Goal: Information Seeking & Learning: Learn about a topic

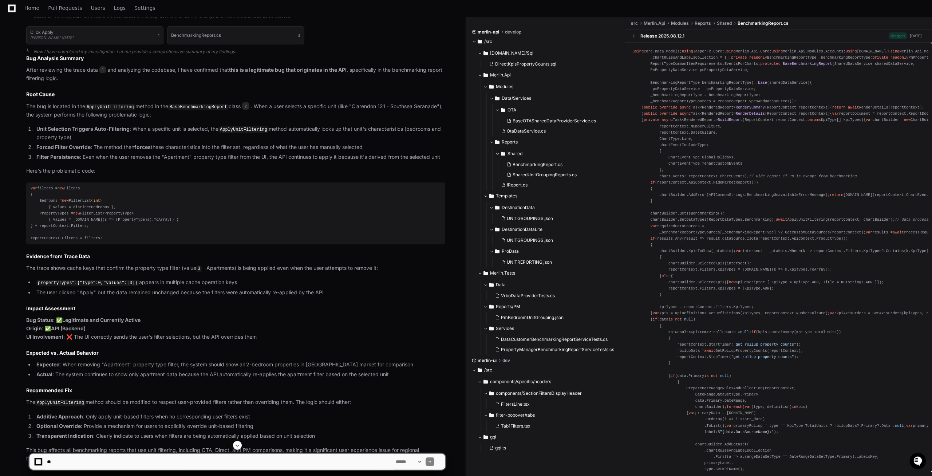
scroll to position [555, 0]
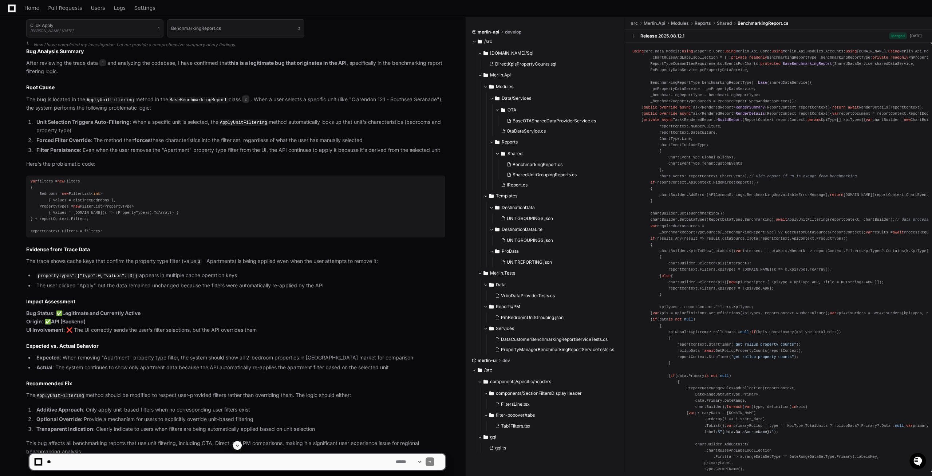
click at [99, 273] on code "propertyTypes":{"type":0,"values":[3]}" at bounding box center [87, 276] width 103 height 7
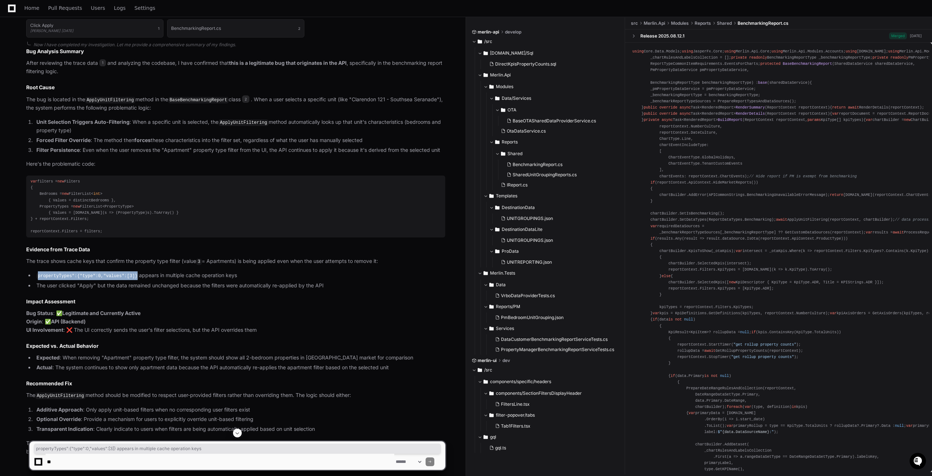
click at [99, 273] on code "propertyTypes":{"type":0,"values":[3]}" at bounding box center [87, 276] width 103 height 7
click at [162, 278] on li "propertyTypes":{"type":0,"values":[3]} appears in multiple cache operation keys" at bounding box center [239, 275] width 411 height 9
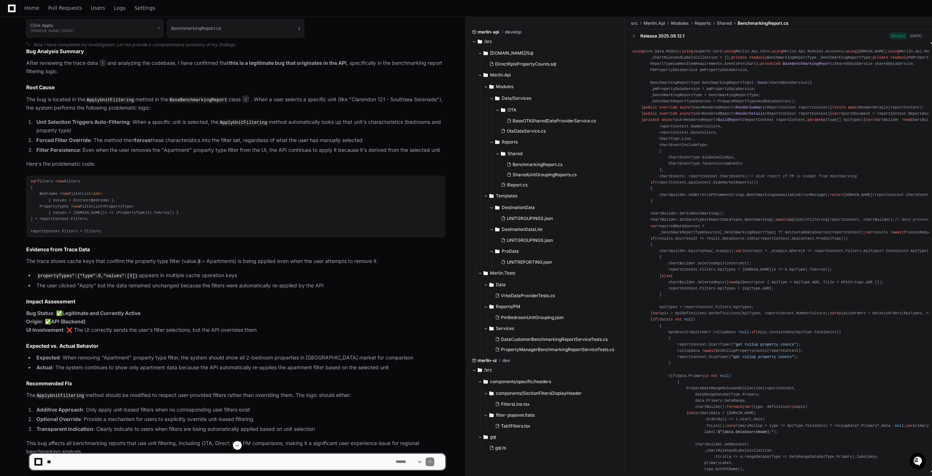
scroll to position [592, 0]
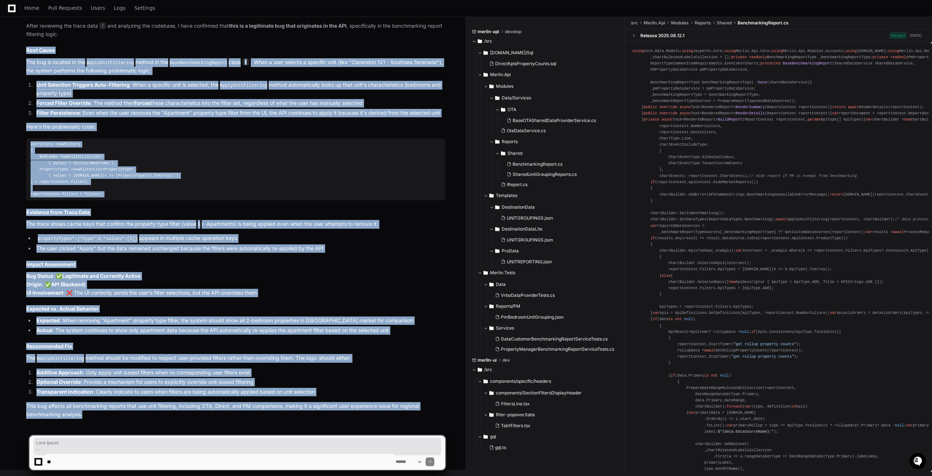
drag, startPoint x: 98, startPoint y: 419, endPoint x: 25, endPoint y: 52, distance: 373.9
click at [25, 52] on div "PlayerZero [DATE] Thinking Searching for logs and spans related to trace The us…" at bounding box center [229, 59] width 434 height 743
copy article "Root Cause The bug is located in the ApplyUnitFiltering method in the BaseBench…"
click at [231, 361] on p "The ApplyUnitFiltering method should be modified to respect user-provided filte…" at bounding box center [235, 358] width 419 height 9
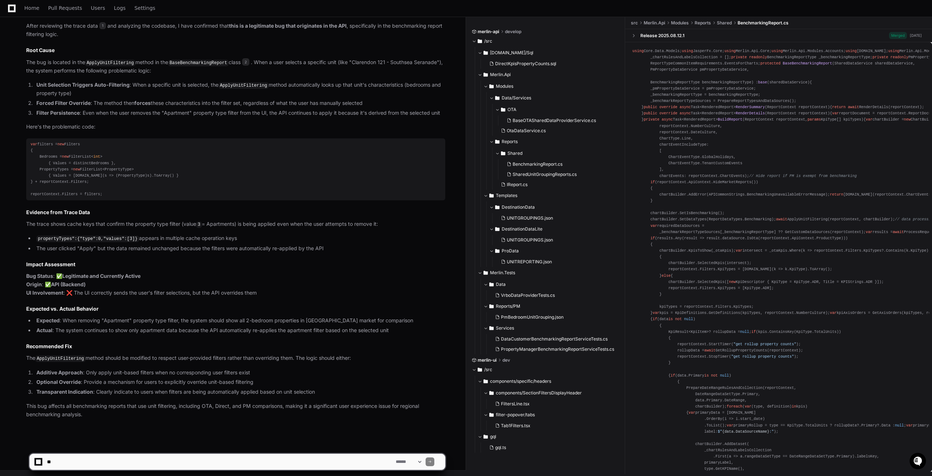
click at [117, 232] on div "Click Apply [PERSON_NAME] [DATE] 1 BenchmarkingReport.cs 2 Now I have completed…" at bounding box center [235, 198] width 419 height 441
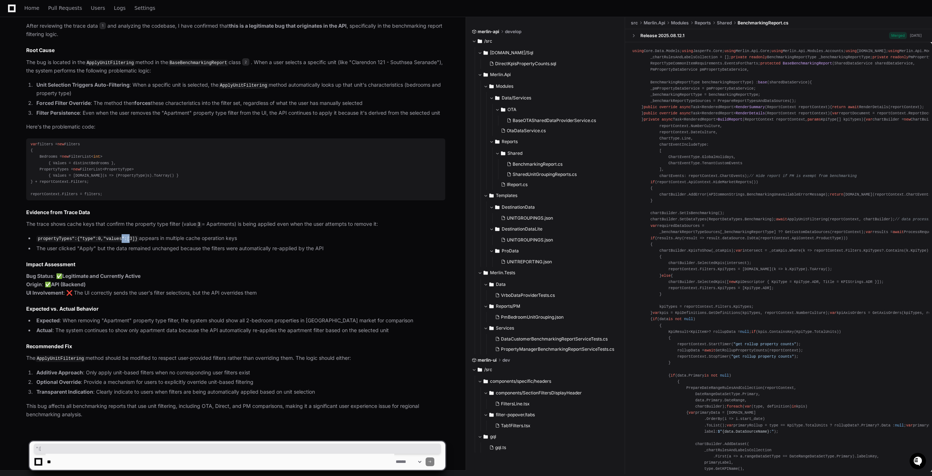
click at [117, 232] on div "Click Apply [PERSON_NAME] [DATE] 1 BenchmarkingReport.cs 2 Now I have completed…" at bounding box center [235, 198] width 419 height 441
click at [117, 239] on code "propertyTypes":{"type":0,"values":[3]}" at bounding box center [87, 239] width 103 height 7
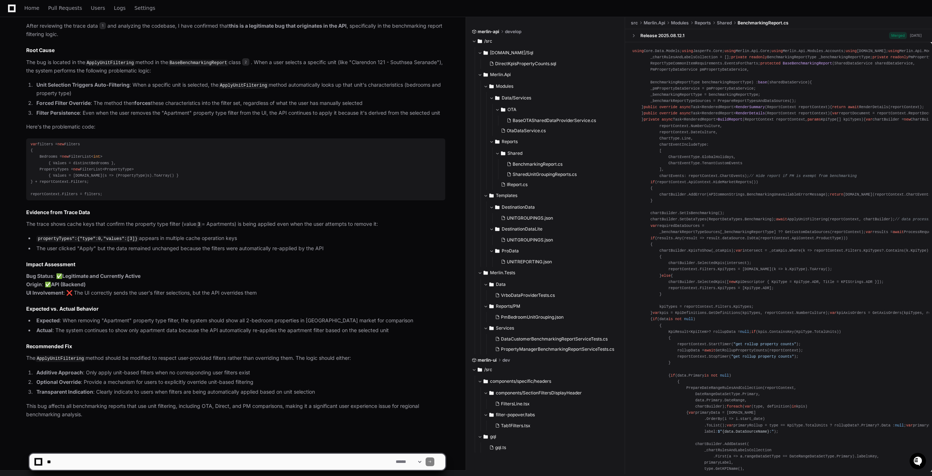
click at [117, 239] on code "propertyTypes":{"type":0,"values":[3]}" at bounding box center [87, 239] width 103 height 7
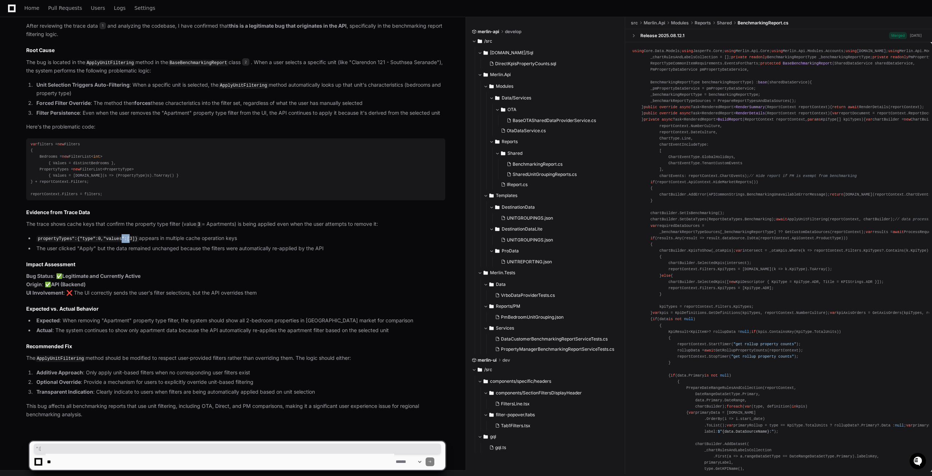
click at [117, 239] on code "propertyTypes":{"type":0,"values":[3]}" at bounding box center [87, 239] width 103 height 7
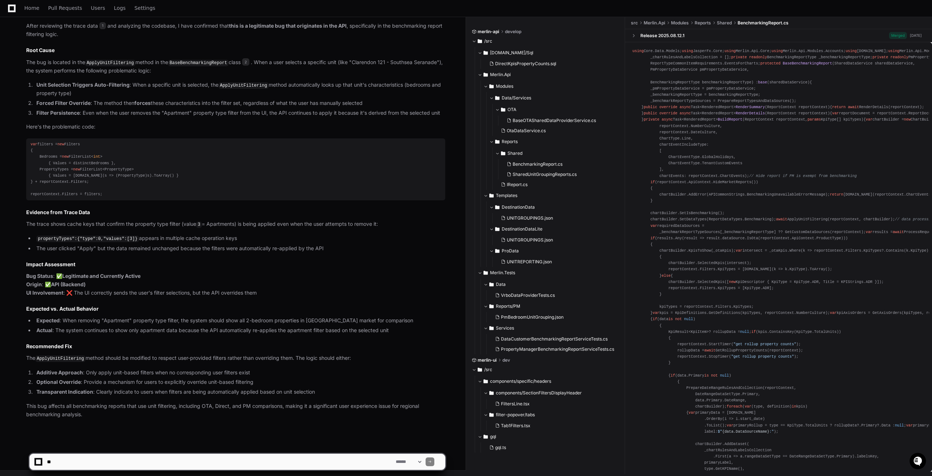
click at [93, 255] on div "Click Apply [PERSON_NAME] [DATE] 1 BenchmarkingReport.cs 2 Now I have completed…" at bounding box center [235, 198] width 419 height 441
click at [83, 285] on strong "API (Backend)" at bounding box center [68, 284] width 35 height 6
click at [89, 285] on p "Bug Status : ✅ Legitimate and Currently Active Origin : ✅ API (Backend) UI Invo…" at bounding box center [235, 284] width 419 height 25
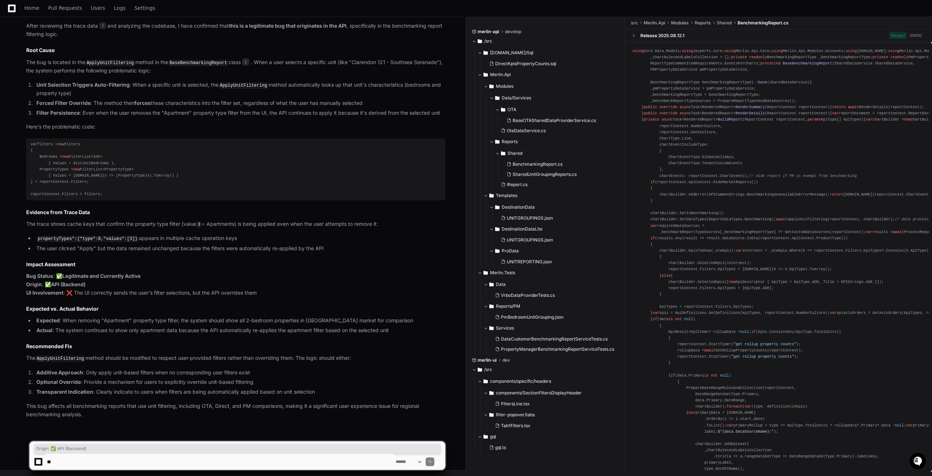
click at [71, 277] on strong "Legitimate and Currently Active" at bounding box center [101, 276] width 78 height 6
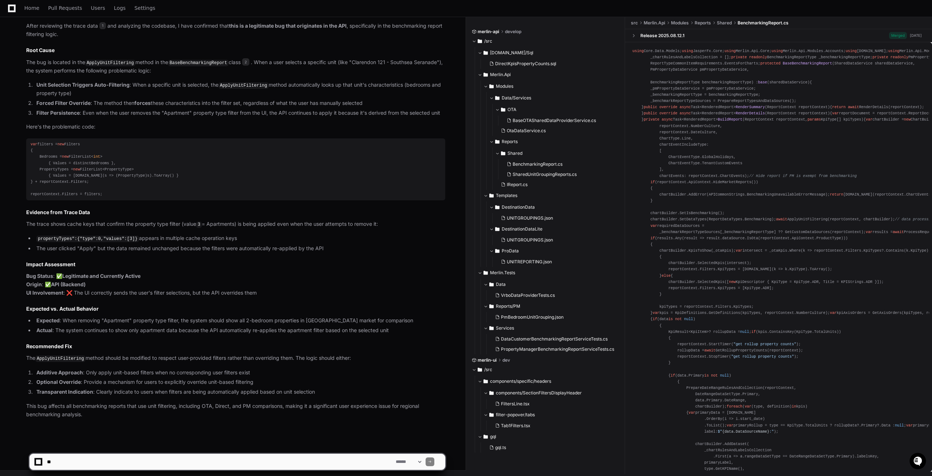
click at [71, 277] on strong "Legitimate and Currently Active" at bounding box center [101, 276] width 78 height 6
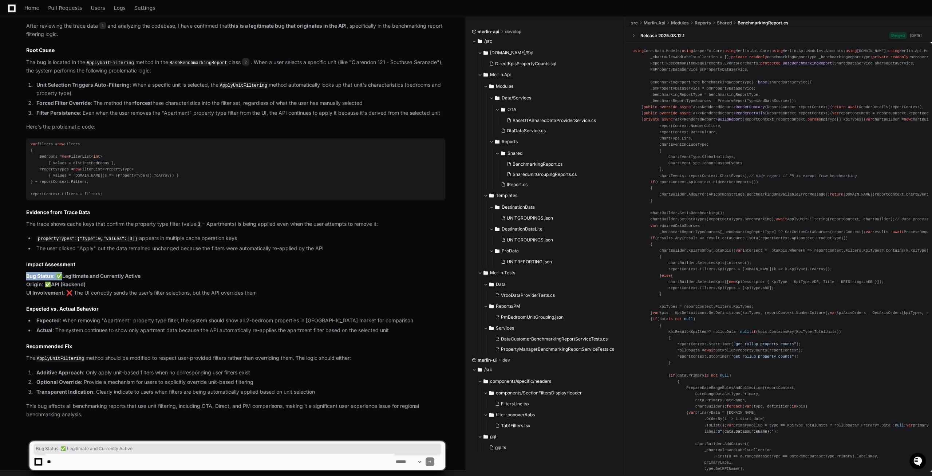
click at [71, 277] on strong "Legitimate and Currently Active" at bounding box center [101, 276] width 78 height 6
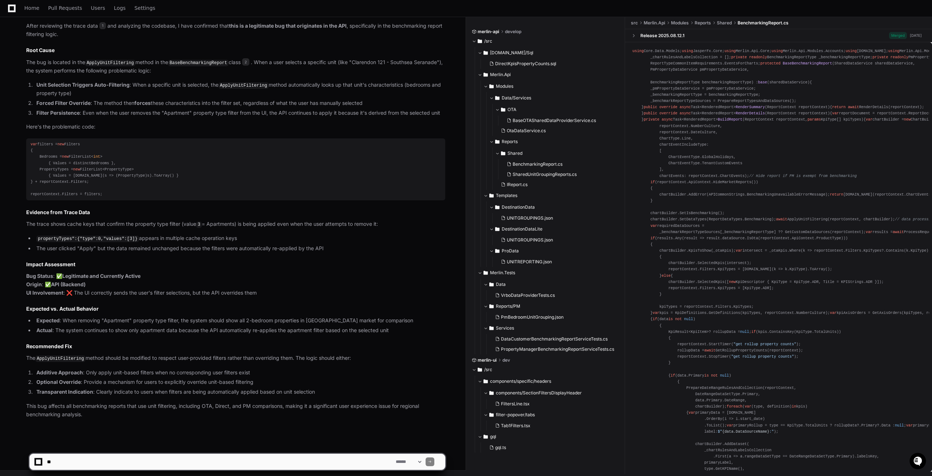
click at [70, 286] on strong "API (Backend)" at bounding box center [68, 284] width 35 height 6
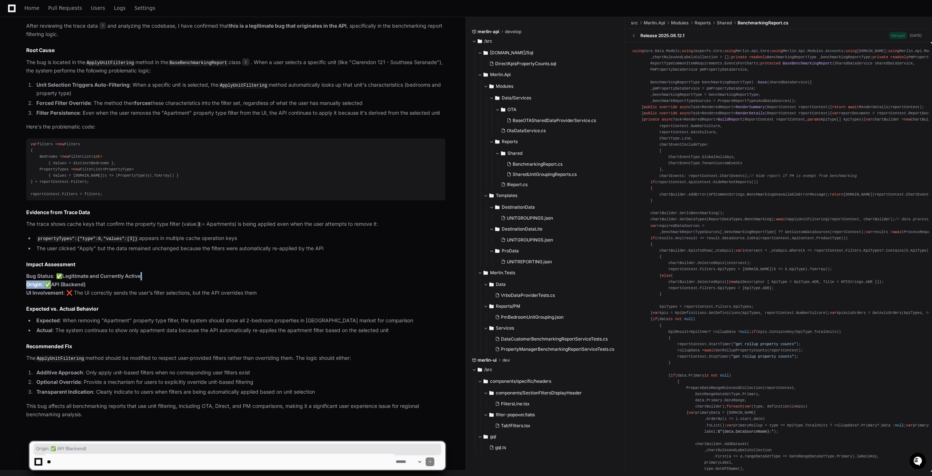
click at [70, 286] on strong "API (Backend)" at bounding box center [68, 284] width 35 height 6
click at [93, 285] on p "Bug Status : ✅ Legitimate and Currently Active Origin : ✅ API (Backend) UI Invo…" at bounding box center [235, 284] width 419 height 25
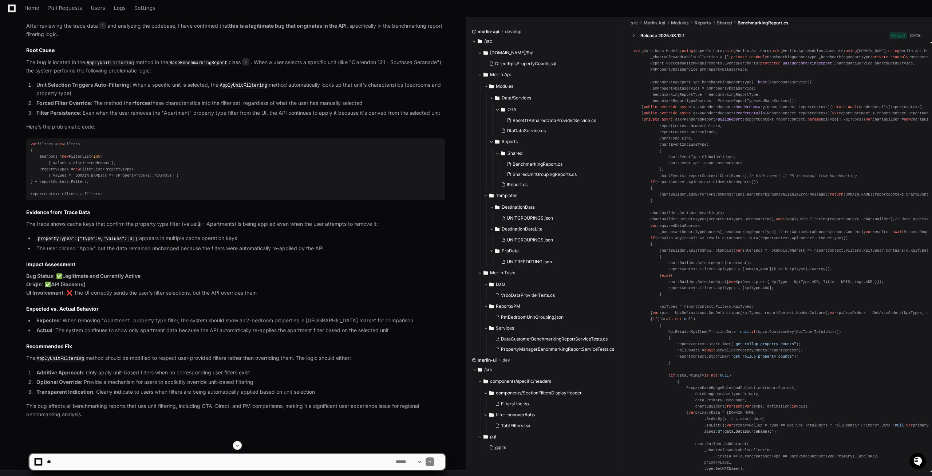
scroll to position [518, 0]
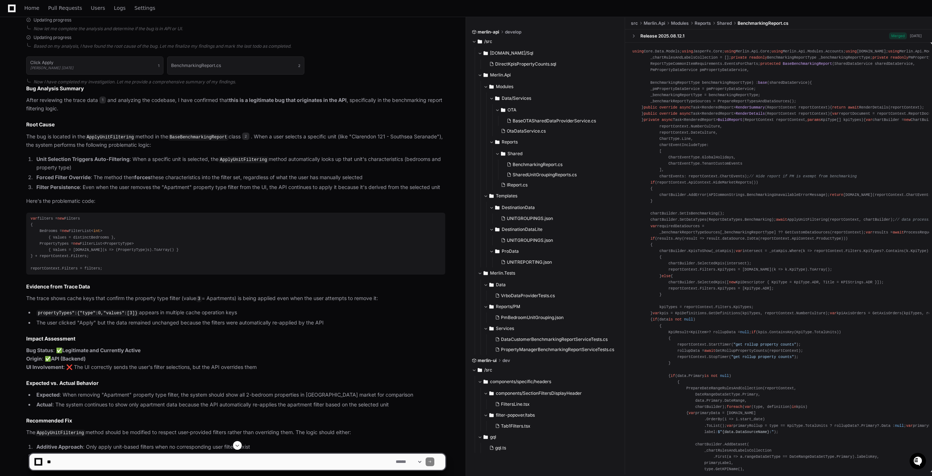
click at [185, 137] on code "BaseBenchmarkingReport" at bounding box center [198, 137] width 60 height 7
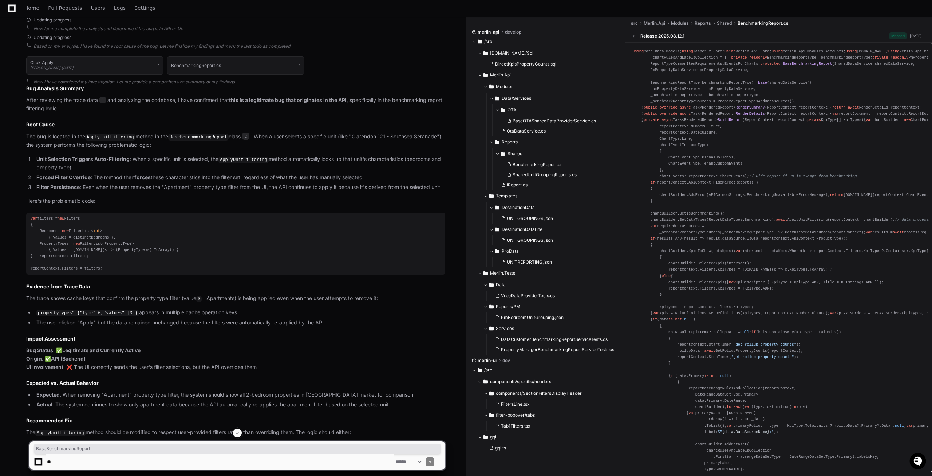
click at [185, 137] on code "BaseBenchmarkingReport" at bounding box center [198, 137] width 60 height 7
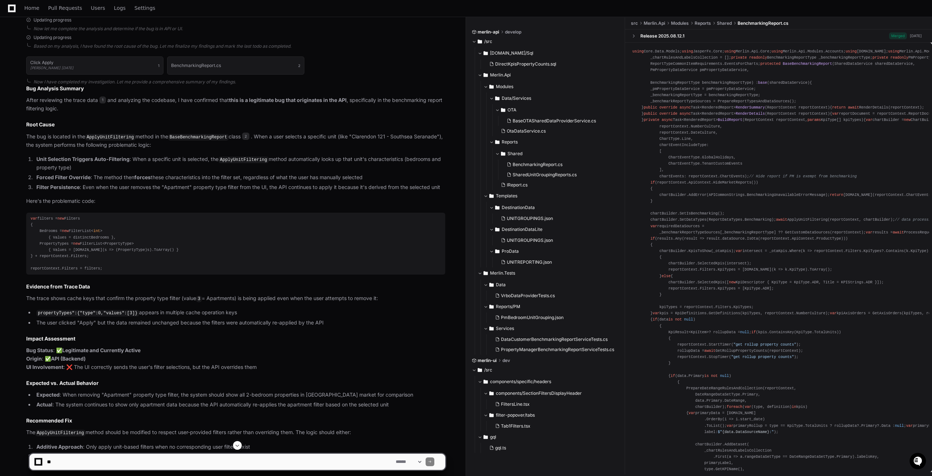
click at [188, 257] on div "var filters = new Filters { Bedrooms = new FilterList< int > { Values = distinc…" at bounding box center [236, 244] width 410 height 56
drag, startPoint x: 116, startPoint y: 274, endPoint x: 112, endPoint y: 272, distance: 4.1
click at [113, 273] on pre "var filters = new Filters { Bedrooms = new FilterList< int > { Values = distinc…" at bounding box center [235, 244] width 419 height 62
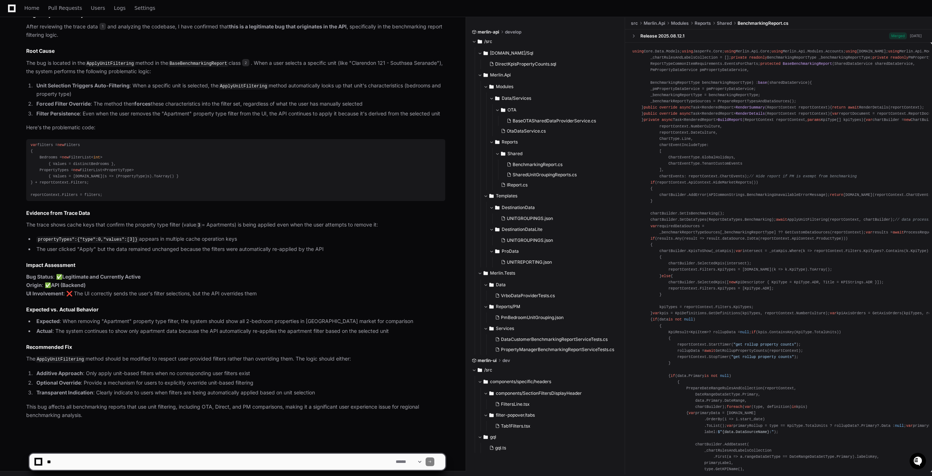
scroll to position [592, 0]
click at [77, 463] on textarea at bounding box center [220, 462] width 349 height 16
click at [69, 357] on code "ApplyUnitFiltering" at bounding box center [60, 358] width 50 height 7
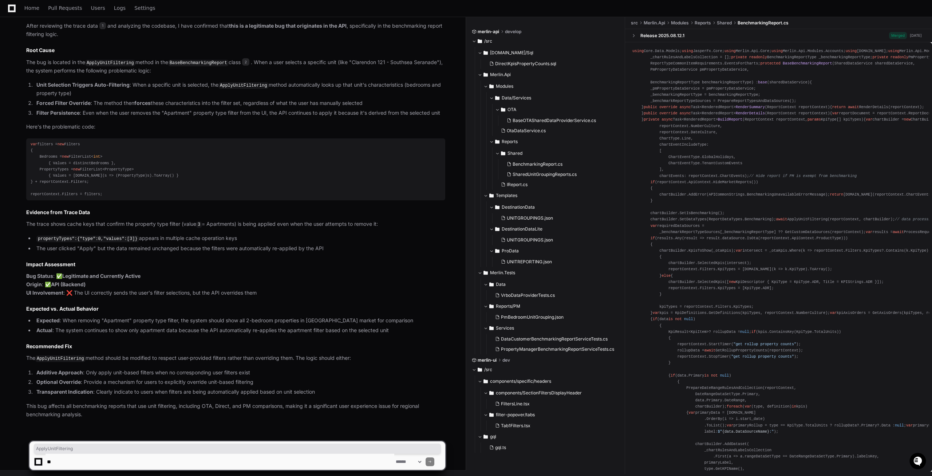
click at [69, 357] on code "ApplyUnitFiltering" at bounding box center [60, 358] width 50 height 7
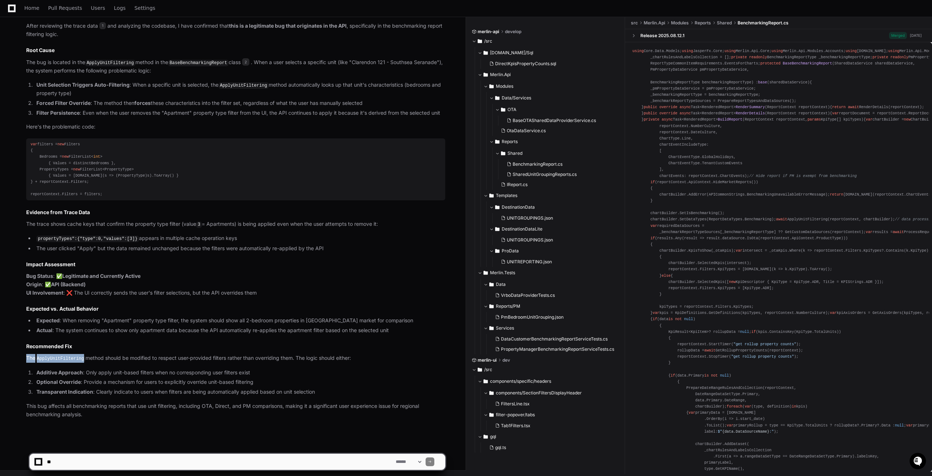
click at [69, 357] on code "ApplyUnitFiltering" at bounding box center [60, 358] width 50 height 7
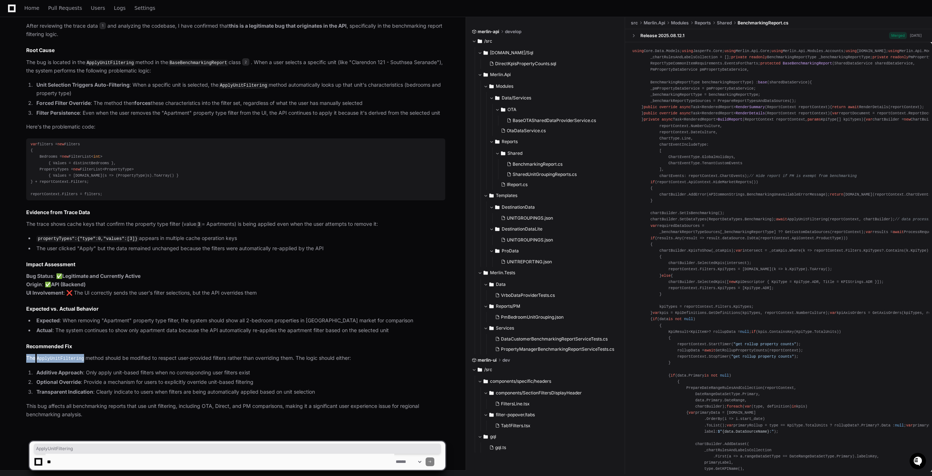
click at [69, 357] on code "ApplyUnitFiltering" at bounding box center [60, 358] width 50 height 7
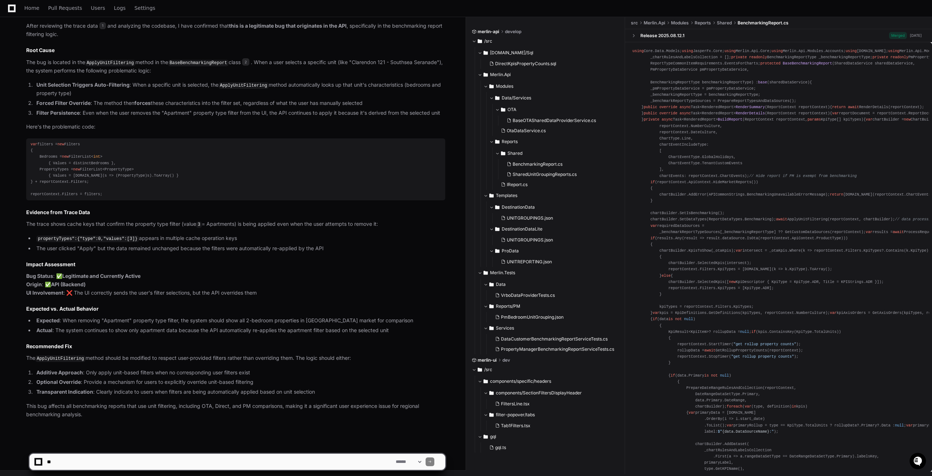
click at [89, 460] on textarea at bounding box center [220, 462] width 349 height 16
click at [84, 459] on textarea at bounding box center [220, 462] width 349 height 16
click at [83, 459] on textarea at bounding box center [220, 462] width 349 height 16
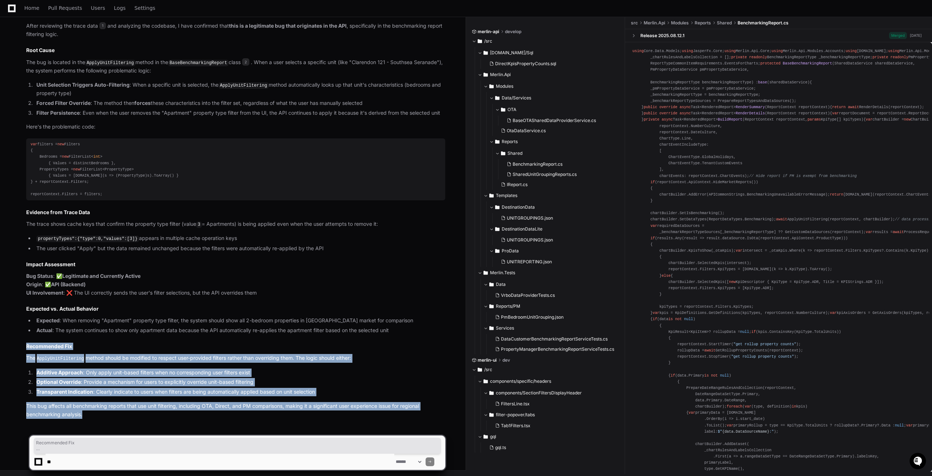
drag, startPoint x: 97, startPoint y: 415, endPoint x: 21, endPoint y: 348, distance: 101.7
click at [21, 348] on div "Click Apply [PERSON_NAME] [DATE] 1 BenchmarkingReport.cs 2 Now I have completed…" at bounding box center [229, 198] width 434 height 441
click at [76, 413] on p "This bug affects all benchmarking reports that use unit filtering, including OT…" at bounding box center [235, 410] width 419 height 17
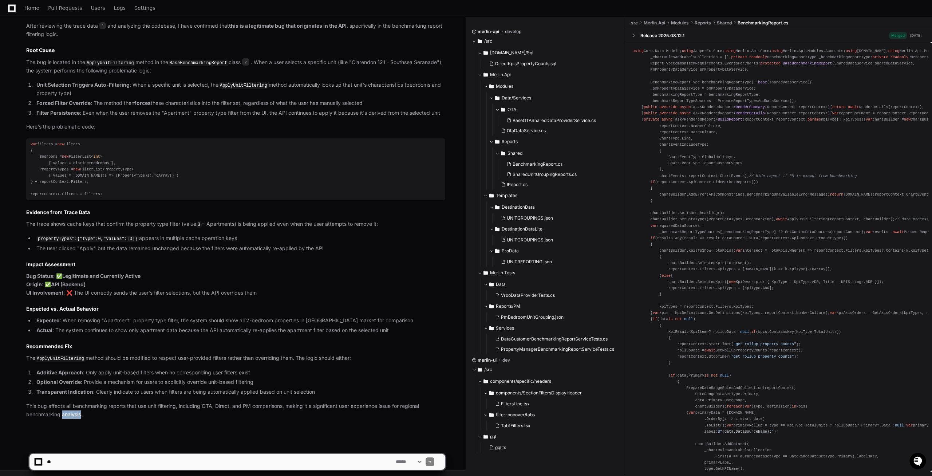
click at [76, 413] on p "This bug affects all benchmarking reports that use unit filtering, including OT…" at bounding box center [235, 410] width 419 height 17
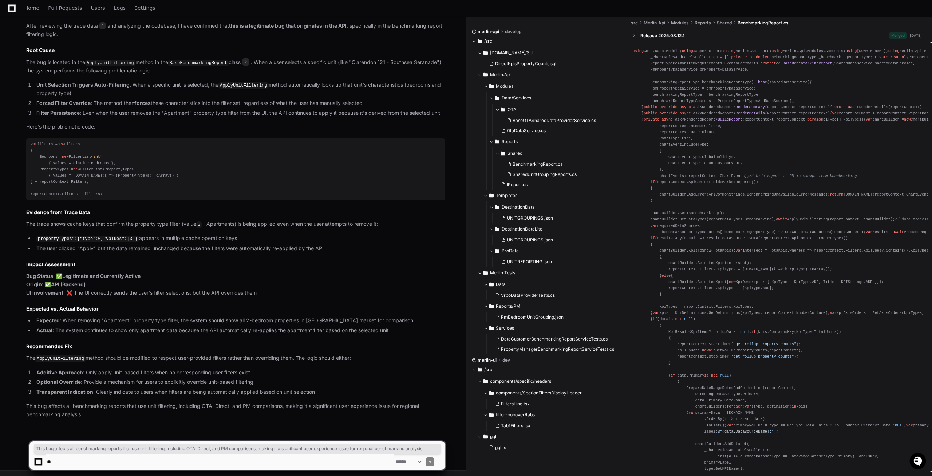
click at [76, 413] on p "This bug affects all benchmarking reports that use unit filtering, including OT…" at bounding box center [235, 410] width 419 height 17
click at [84, 414] on p "This bug affects all benchmarking reports that use unit filtering, including OT…" at bounding box center [235, 410] width 419 height 17
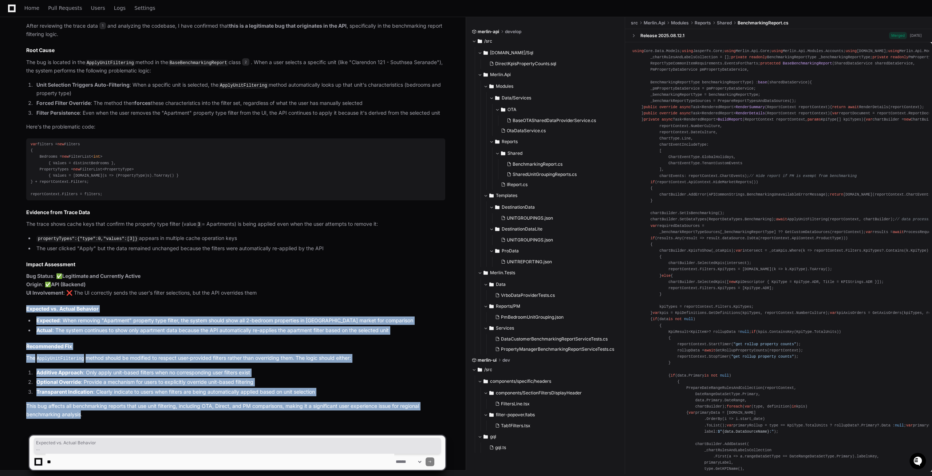
drag, startPoint x: 81, startPoint y: 413, endPoint x: 24, endPoint y: 302, distance: 125.1
click at [24, 302] on div "Click Apply [PERSON_NAME] [DATE] 1 BenchmarkingReport.cs 2 Now I have completed…" at bounding box center [229, 198] width 434 height 441
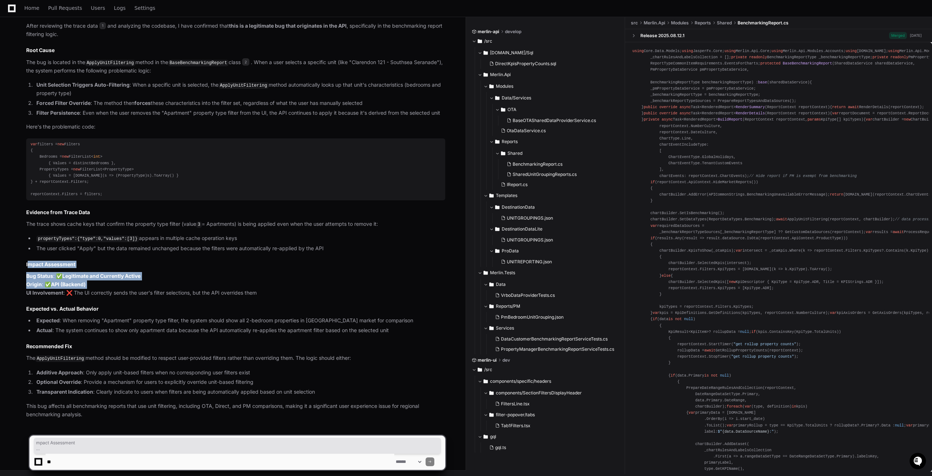
drag, startPoint x: 30, startPoint y: 264, endPoint x: 28, endPoint y: 259, distance: 5.8
click at [28, 259] on div "Click Apply [PERSON_NAME] [DATE] 1 BenchmarkingReport.cs 2 Now I have completed…" at bounding box center [235, 198] width 419 height 441
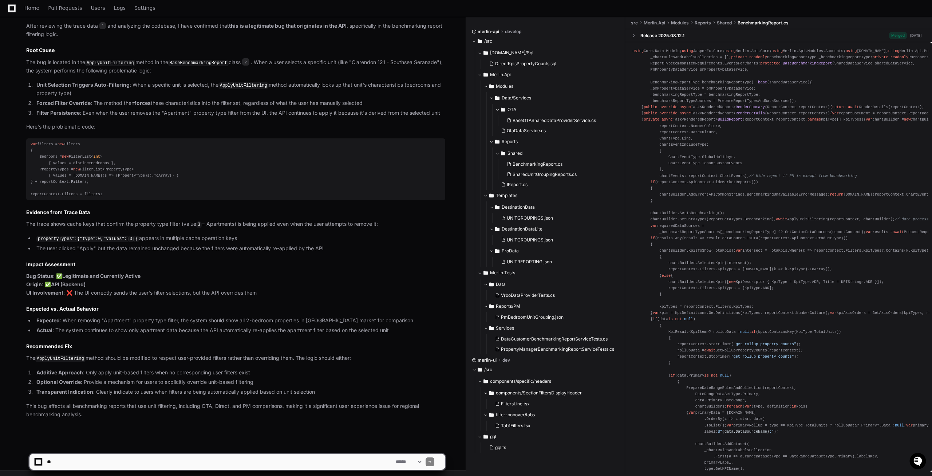
click at [25, 260] on div "Click Apply [PERSON_NAME] [DATE] 1 BenchmarkingReport.cs 2 Now I have completed…" at bounding box center [229, 198] width 434 height 441
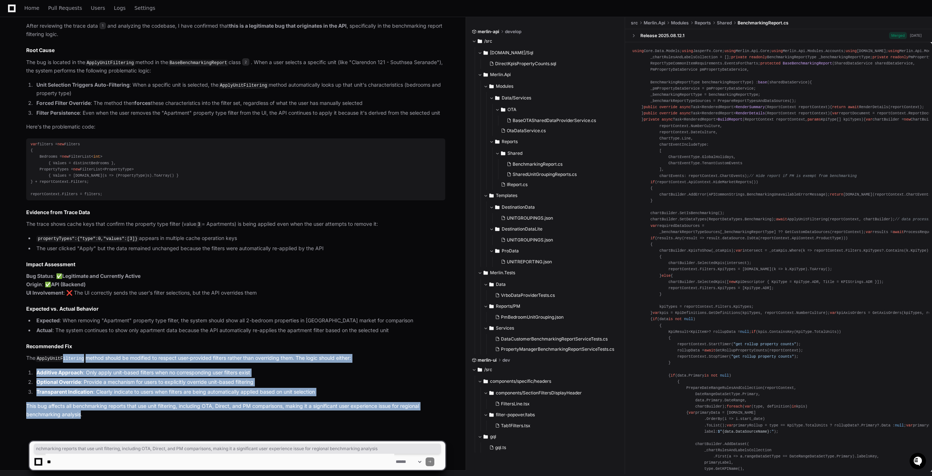
drag, startPoint x: 82, startPoint y: 413, endPoint x: 58, endPoint y: 360, distance: 57.5
click at [58, 360] on article "Bug Analysis Summary After reviewing the trace data 1 and analyzing the codebas…" at bounding box center [235, 215] width 419 height 408
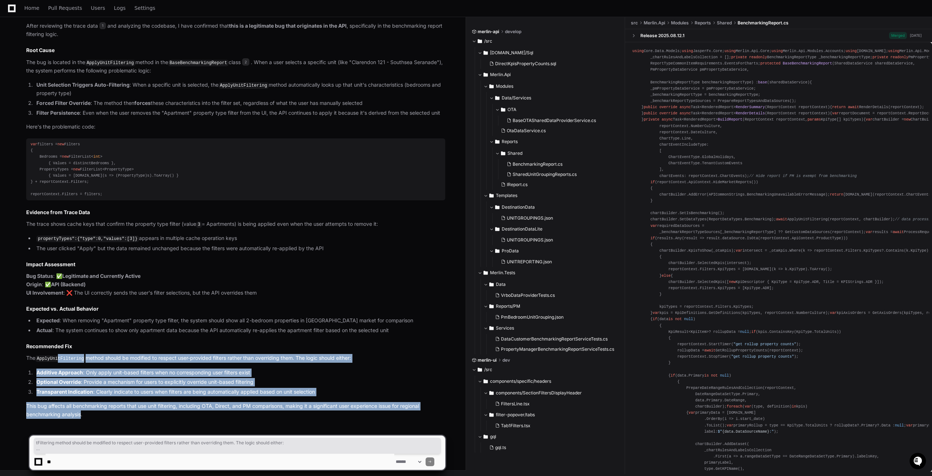
click at [76, 415] on p "This bug affects all benchmarking reports that use unit filtering, including OT…" at bounding box center [235, 410] width 419 height 17
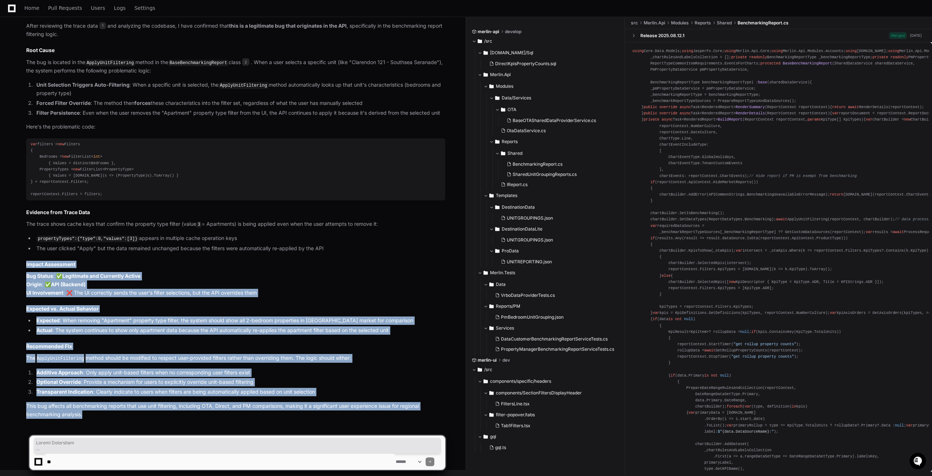
drag, startPoint x: 76, startPoint y: 412, endPoint x: 17, endPoint y: 263, distance: 160.2
click at [17, 263] on div "Click Apply [PERSON_NAME] [DATE] 1 BenchmarkingReport.cs 2 Now I have completed…" at bounding box center [229, 198] width 434 height 441
click at [180, 343] on h2 "Recommended Fix" at bounding box center [235, 346] width 419 height 7
drag, startPoint x: 89, startPoint y: 417, endPoint x: 25, endPoint y: 262, distance: 167.7
click at [25, 262] on div "Click Apply [PERSON_NAME] [DATE] 1 BenchmarkingReport.cs 2 Now I have completed…" at bounding box center [229, 198] width 434 height 441
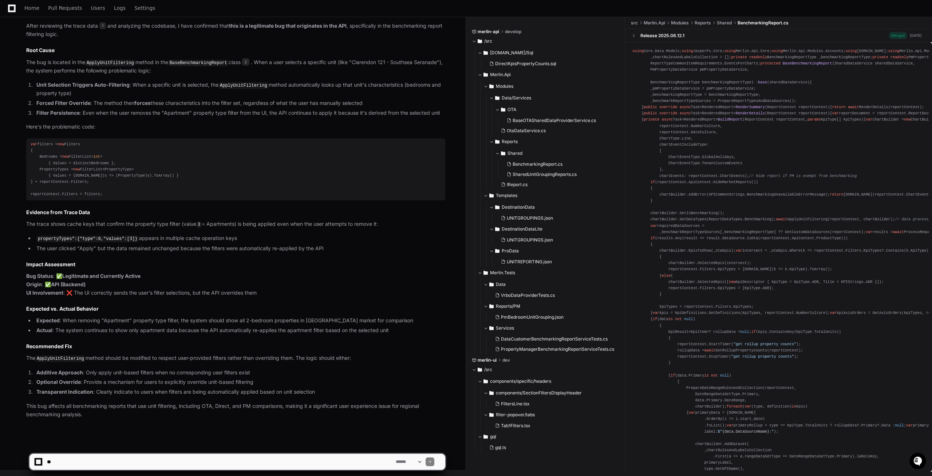
click at [26, 268] on div "Click Apply [PERSON_NAME] [DATE] 1 BenchmarkingReport.cs 2 Now I have completed…" at bounding box center [229, 198] width 434 height 441
click at [23, 272] on div "Click Apply [PERSON_NAME] [DATE] 1 BenchmarkingReport.cs 2 Now I have completed…" at bounding box center [229, 198] width 434 height 441
drag, startPoint x: 102, startPoint y: 420, endPoint x: 81, endPoint y: 412, distance: 22.3
click at [81, 412] on div "PlayerZero [DATE] Thinking Searching for logs and spans related to trace The us…" at bounding box center [229, 59] width 434 height 743
click at [84, 418] on div "PlayerZero [DATE] Thinking Searching for logs and spans related to trace The us…" at bounding box center [229, 59] width 434 height 743
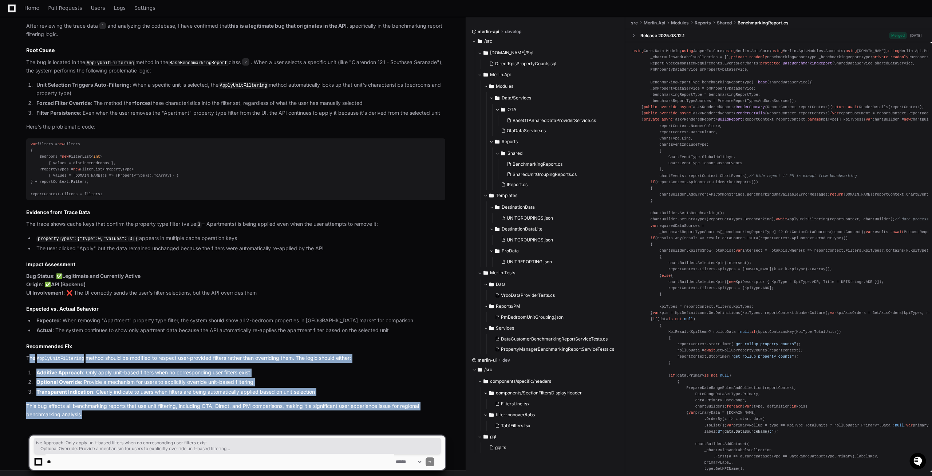
drag, startPoint x: 83, startPoint y: 416, endPoint x: 30, endPoint y: 353, distance: 83.0
click at [30, 353] on div "Click Apply [PERSON_NAME] [DATE] 1 BenchmarkingReport.cs 2 Now I have completed…" at bounding box center [235, 198] width 419 height 441
click at [88, 415] on p "This bug affects all benchmarking reports that use unit filtering, including OT…" at bounding box center [235, 410] width 419 height 17
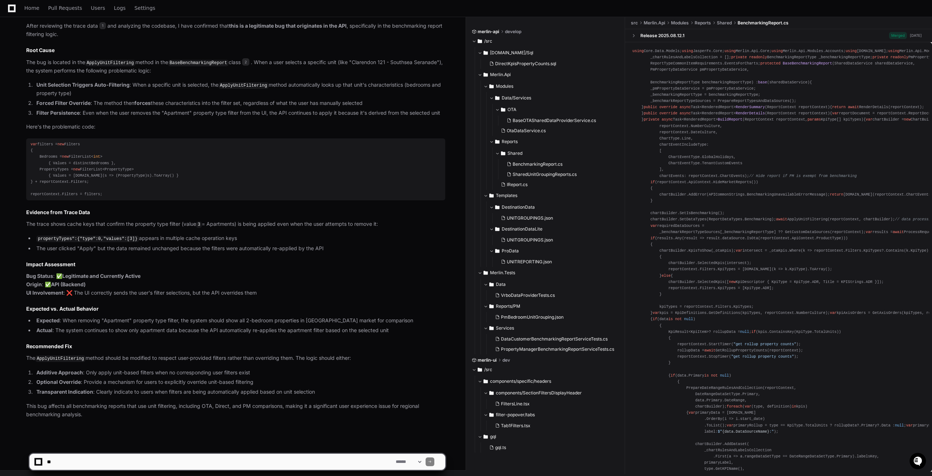
click at [81, 417] on div "PlayerZero [DATE] Thinking Searching for logs and spans related to trace The us…" at bounding box center [229, 59] width 434 height 743
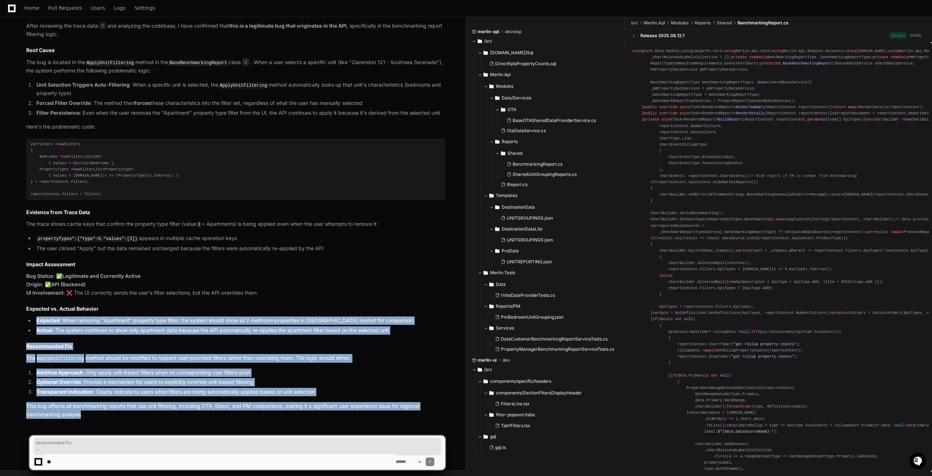
drag, startPoint x: 72, startPoint y: 405, endPoint x: 21, endPoint y: 314, distance: 104.7
click at [21, 314] on div "Click Apply [PERSON_NAME] [DATE] 1 BenchmarkingReport.cs 2 Now I have completed…" at bounding box center [229, 198] width 434 height 441
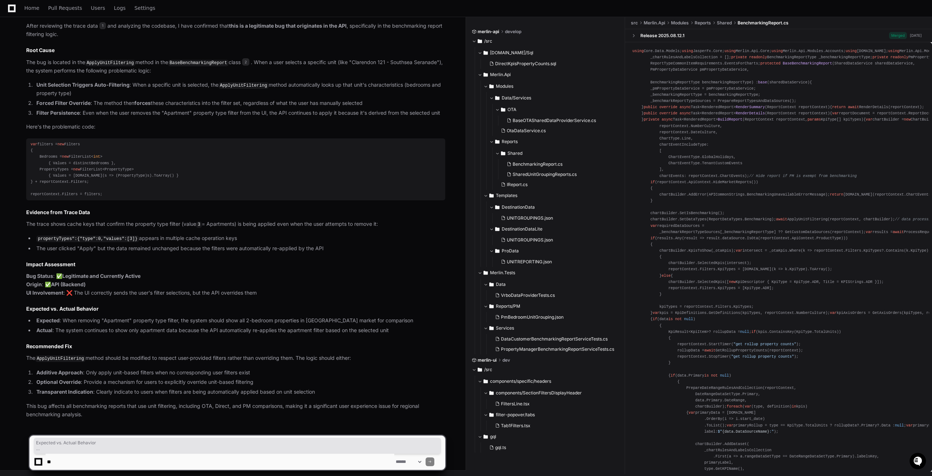
click at [95, 410] on p "This bug affects all benchmarking reports that use unit filtering, including OT…" at bounding box center [235, 410] width 419 height 17
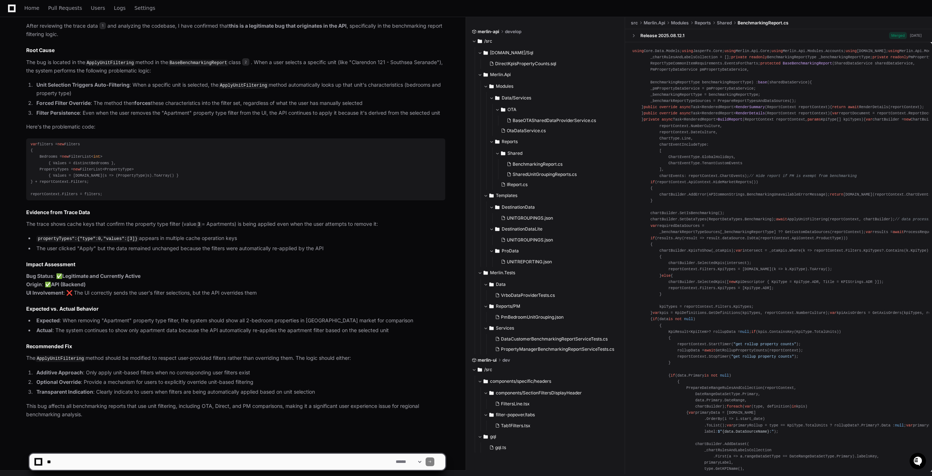
click at [82, 416] on p "This bug affects all benchmarking reports that use unit filtering, including OT…" at bounding box center [235, 410] width 419 height 17
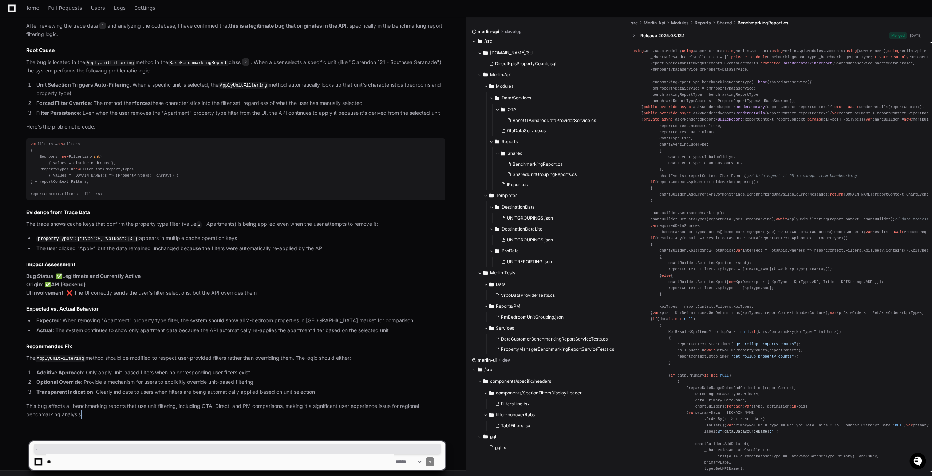
click at [82, 416] on p "This bug affects all benchmarking reports that use unit filtering, including OT…" at bounding box center [235, 410] width 419 height 17
click at [81, 414] on p "This bug affects all benchmarking reports that use unit filtering, including OT…" at bounding box center [235, 410] width 419 height 17
click at [88, 416] on p "This bug affects all benchmarking reports that use unit filtering, including OT…" at bounding box center [235, 410] width 419 height 17
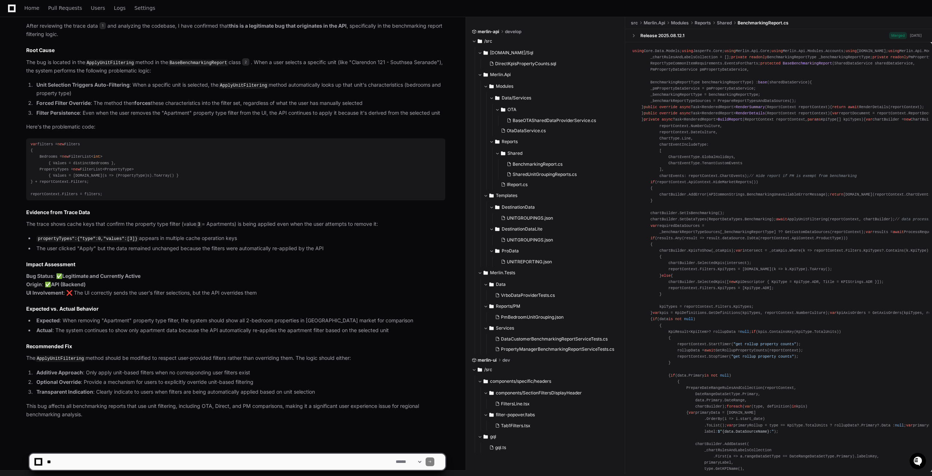
click at [79, 292] on p "Bug Status : ✅ Legitimate and Currently Active Origin : ✅ API (Backend) UI Invo…" at bounding box center [235, 284] width 419 height 25
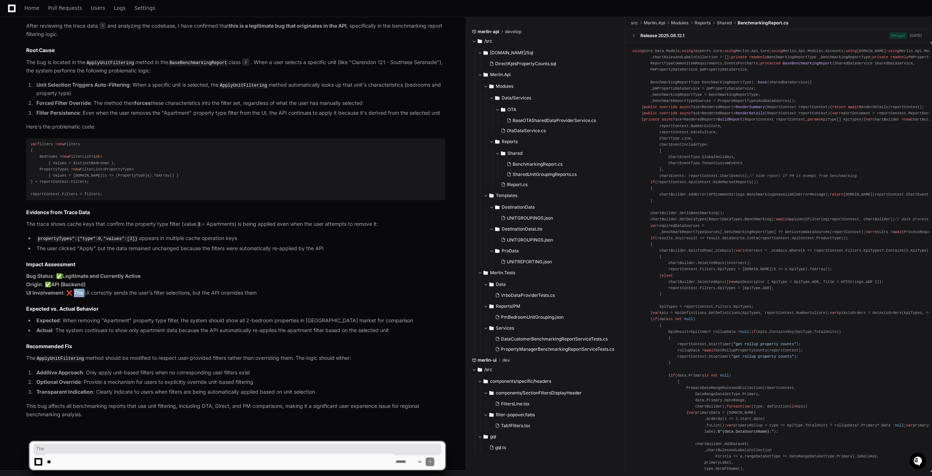
click at [79, 292] on p "Bug Status : ✅ Legitimate and Currently Active Origin : ✅ API (Backend) UI Invo…" at bounding box center [235, 284] width 419 height 25
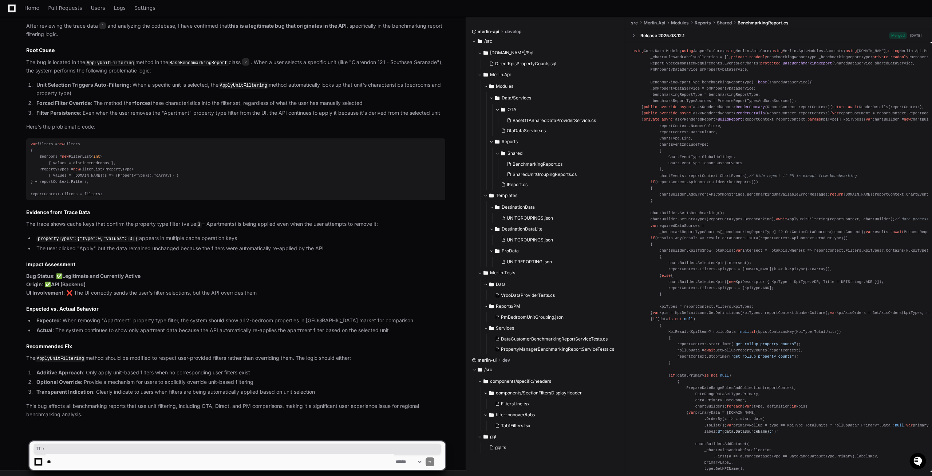
click at [74, 288] on p "Bug Status : ✅ Legitimate and Currently Active Origin : ✅ API (Backend) UI Invo…" at bounding box center [235, 284] width 419 height 25
click at [78, 459] on textarea at bounding box center [220, 462] width 349 height 16
click at [94, 367] on div "Click Apply [PERSON_NAME] [DATE] 1 BenchmarkingReport.cs 2 Now I have completed…" at bounding box center [235, 198] width 419 height 441
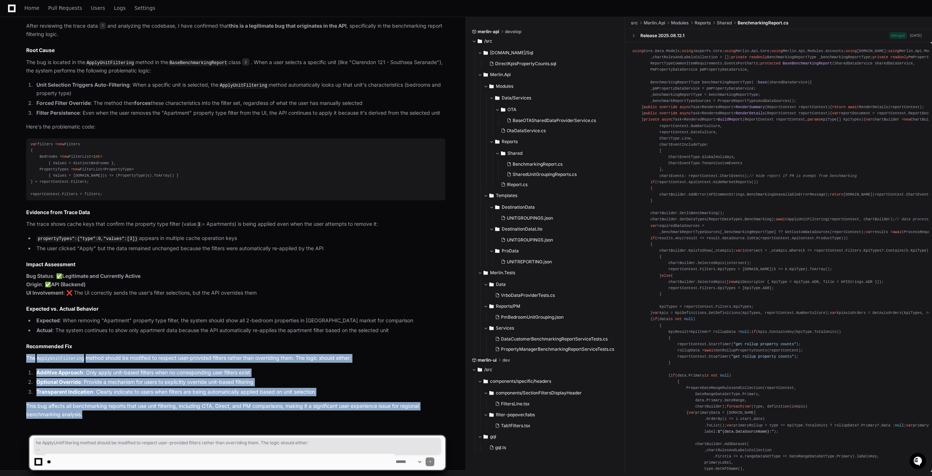
drag, startPoint x: 85, startPoint y: 413, endPoint x: 26, endPoint y: 356, distance: 82.2
click at [26, 356] on article "Bug Analysis Summary After reviewing the trace data 1 and analyzing the codebas…" at bounding box center [235, 215] width 419 height 408
click at [76, 410] on p "This bug affects all benchmarking reports that use unit filtering, including OT…" at bounding box center [235, 410] width 419 height 17
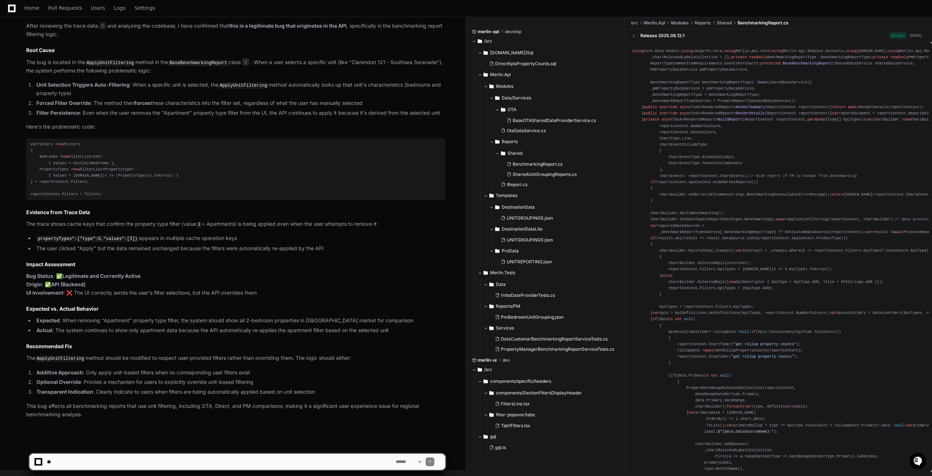
click at [83, 414] on p "This bug affects all benchmarking reports that use unit filtering, including OT…" at bounding box center [235, 410] width 419 height 17
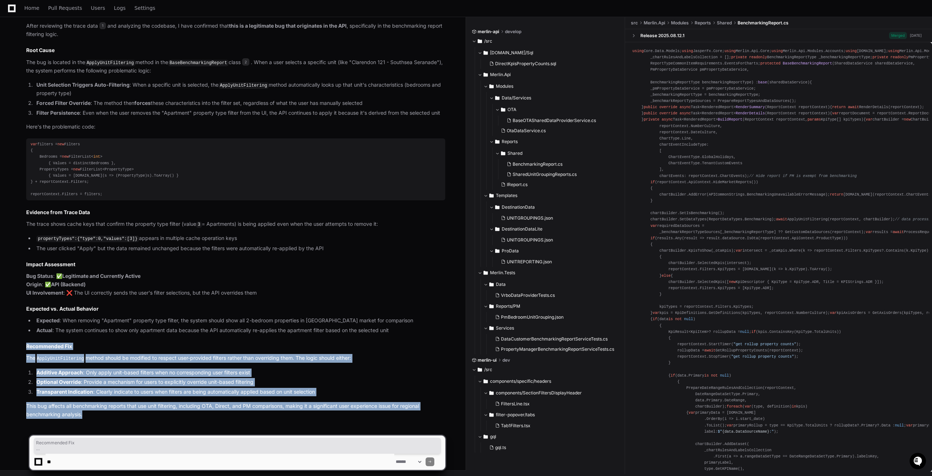
drag, startPoint x: 83, startPoint y: 414, endPoint x: 29, endPoint y: 343, distance: 89.4
click at [29, 343] on article "Bug Analysis Summary After reviewing the trace data 1 and analyzing the codebas…" at bounding box center [235, 215] width 419 height 408
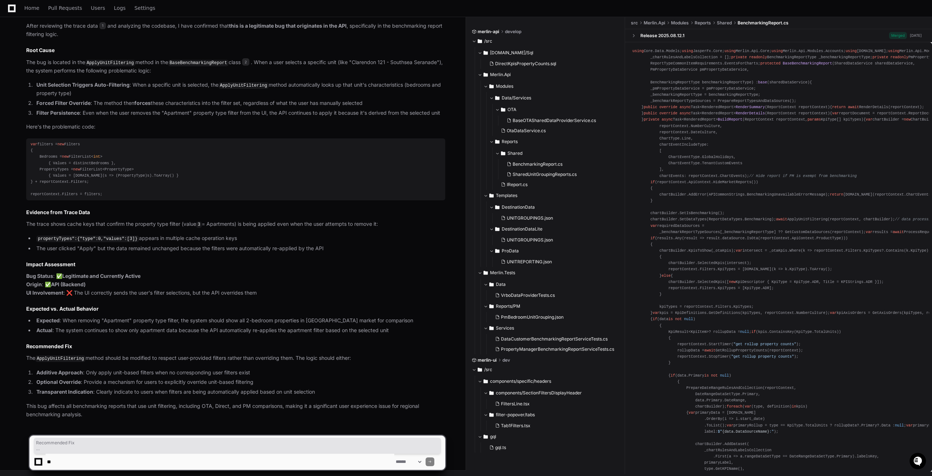
drag, startPoint x: 70, startPoint y: 468, endPoint x: 71, endPoint y: 464, distance: 3.7
click at [70, 467] on textarea at bounding box center [220, 462] width 349 height 16
click at [71, 461] on textarea at bounding box center [220, 462] width 349 height 16
click at [98, 385] on li "Optional Override : Provide a mechanism for users to explicitly override unit-b…" at bounding box center [239, 382] width 411 height 8
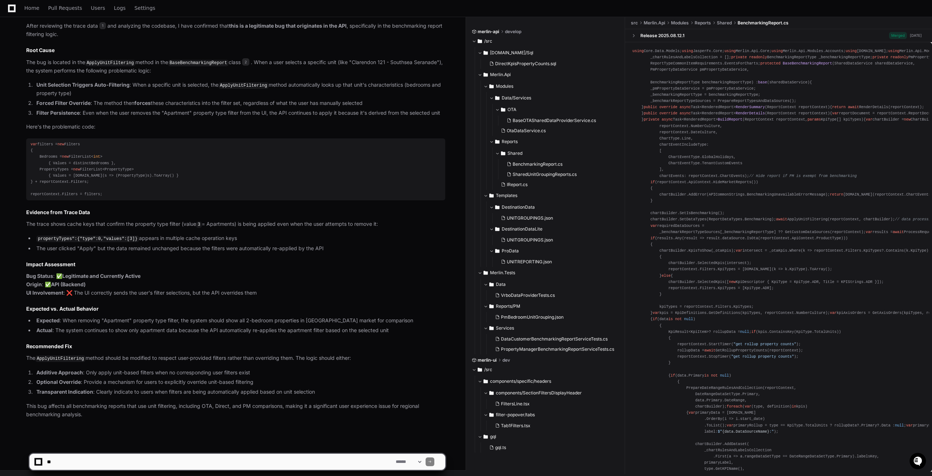
click at [138, 243] on ul "propertyTypes":{"type":0,"values":[3]} appears in multiple cache operation keys…" at bounding box center [235, 243] width 419 height 18
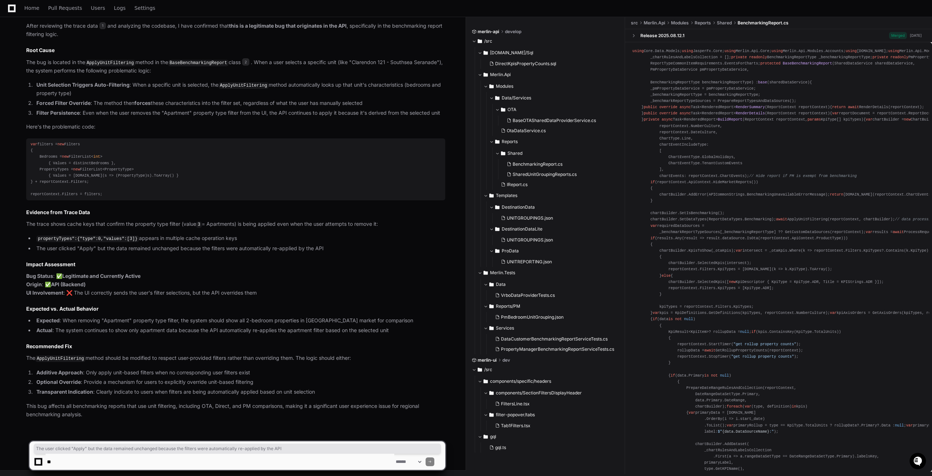
click at [138, 243] on ul "propertyTypes":{"type":0,"values":[3]} appears in multiple cache operation keys…" at bounding box center [235, 243] width 419 height 18
click at [113, 232] on div "Click Apply [PERSON_NAME] [DATE] 1 BenchmarkingReport.cs 2 Now I have completed…" at bounding box center [235, 198] width 419 height 441
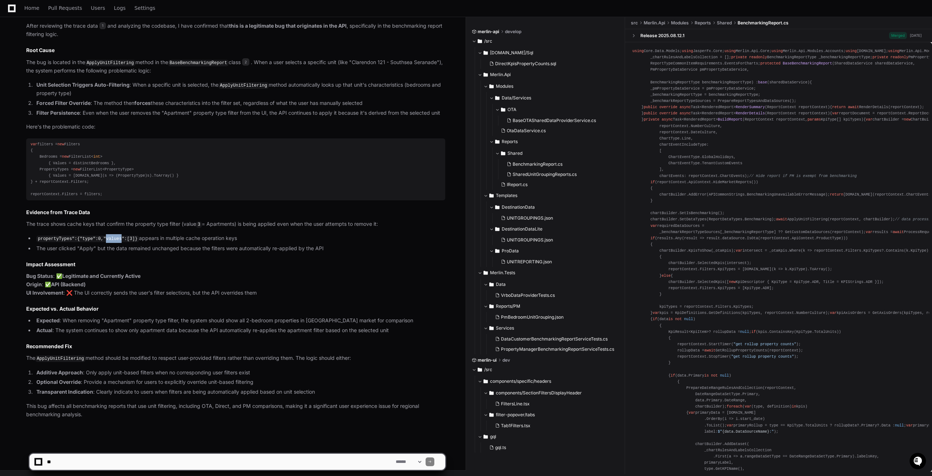
click at [113, 232] on div "Click Apply [PERSON_NAME] [DATE] 1 BenchmarkingReport.cs 2 Now I have completed…" at bounding box center [235, 198] width 419 height 441
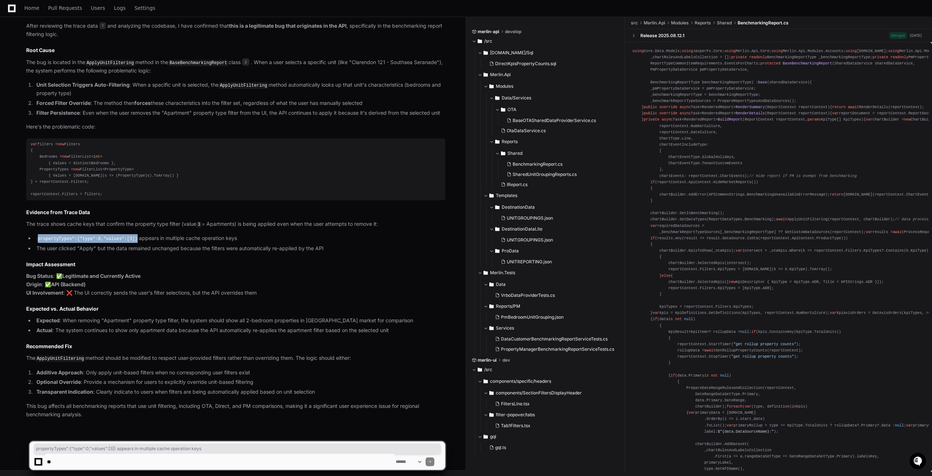
click at [113, 232] on div "Click Apply [PERSON_NAME] [DATE] 1 BenchmarkingReport.cs 2 Now I have completed…" at bounding box center [235, 198] width 419 height 441
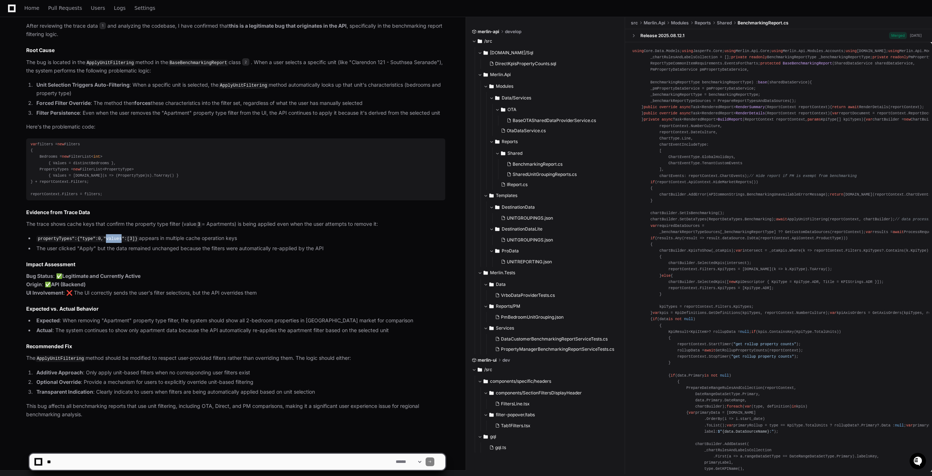
click at [113, 232] on div "Click Apply [PERSON_NAME] [DATE] 1 BenchmarkingReport.cs 2 Now I have completed…" at bounding box center [235, 198] width 419 height 441
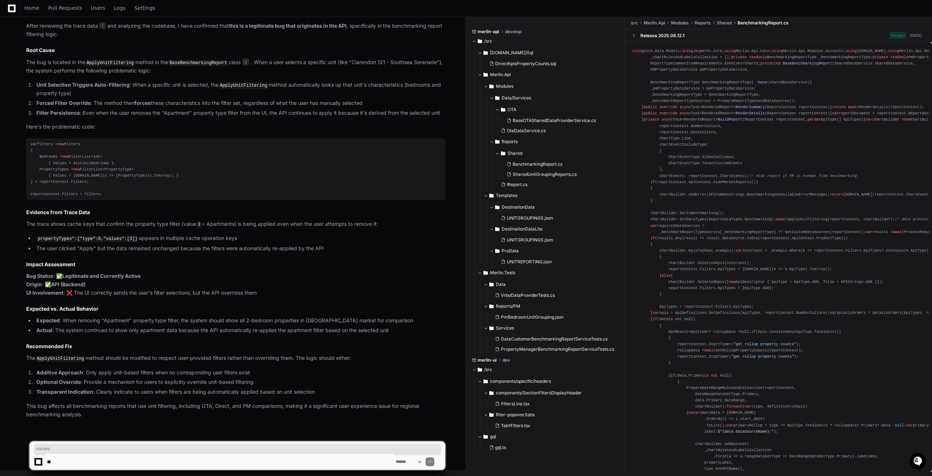
click at [117, 244] on li "The user clicked "Apply" but the data remained unchanged because the filters we…" at bounding box center [239, 248] width 411 height 8
click at [116, 243] on ul "propertyTypes":{"type":0,"values":[3]} appears in multiple cache operation keys…" at bounding box center [235, 243] width 419 height 18
drag, startPoint x: 116, startPoint y: 243, endPoint x: 116, endPoint y: 239, distance: 4.0
click at [116, 241] on ul "propertyTypes":{"type":0,"values":[3]} appears in multiple cache operation keys…" at bounding box center [235, 243] width 419 height 18
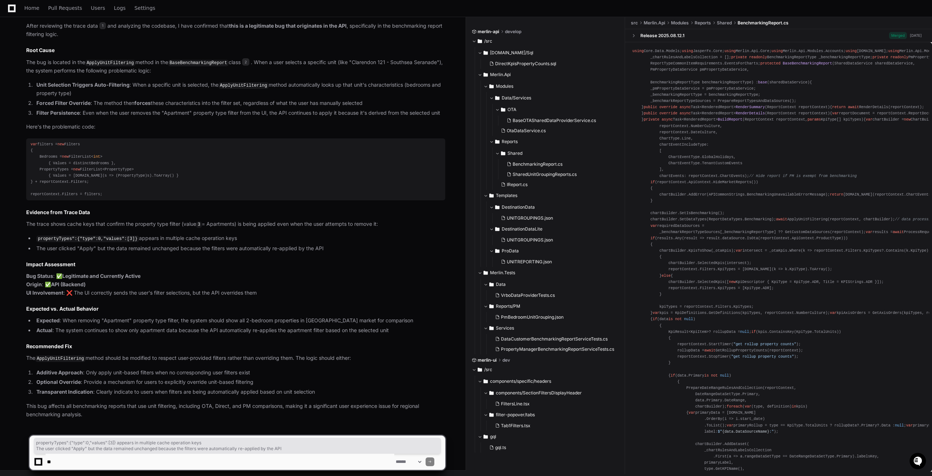
click at [150, 454] on textarea at bounding box center [220, 462] width 349 height 16
click at [118, 465] on textarea at bounding box center [220, 462] width 349 height 16
click at [91, 437] on div "**********" at bounding box center [237, 452] width 417 height 35
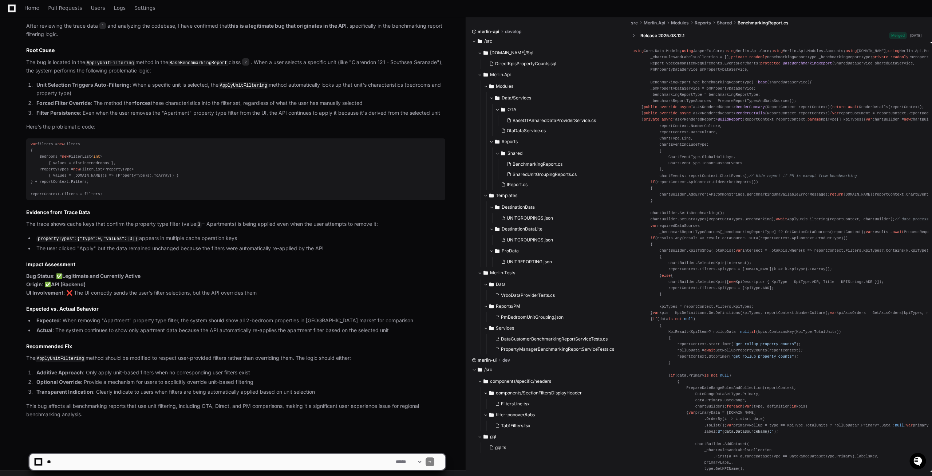
click at [70, 461] on textarea at bounding box center [220, 462] width 349 height 16
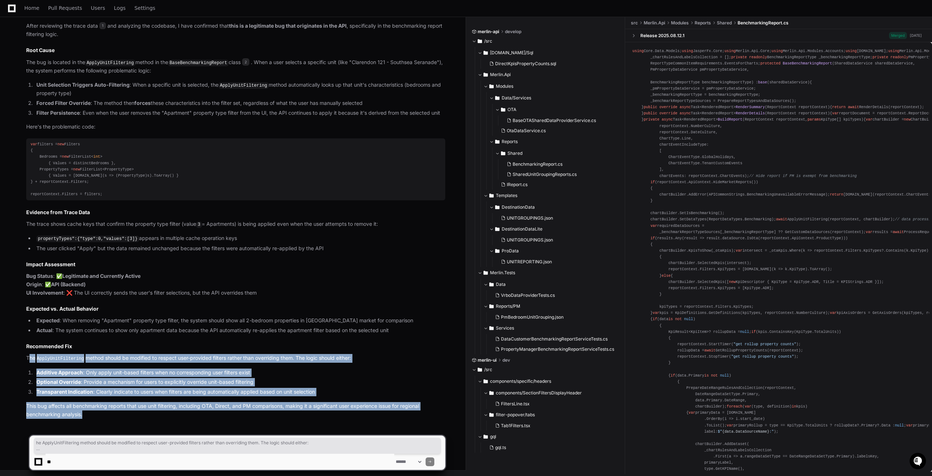
drag, startPoint x: 88, startPoint y: 415, endPoint x: 31, endPoint y: 361, distance: 78.3
click at [31, 361] on article "Bug Analysis Summary After reviewing the trace data 1 and analyzing the codebas…" at bounding box center [235, 215] width 419 height 408
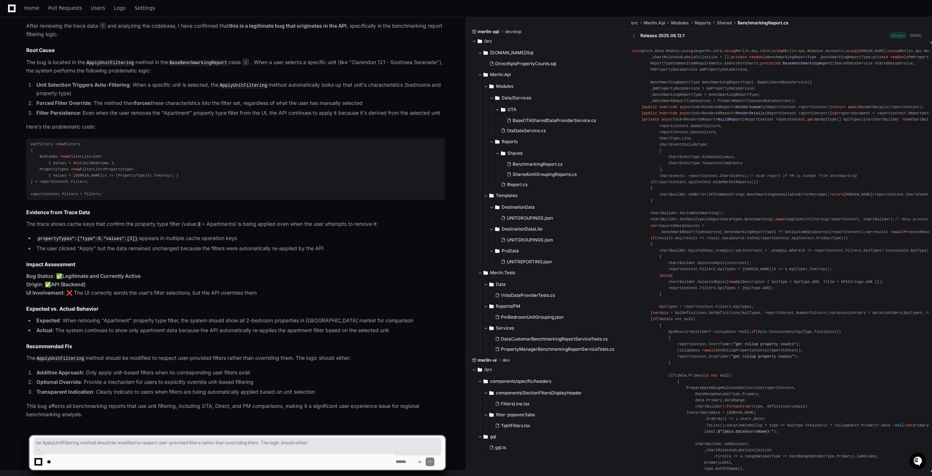
click at [30, 354] on p "The ApplyUnitFiltering method should be modified to respect user-provided filte…" at bounding box center [235, 358] width 419 height 9
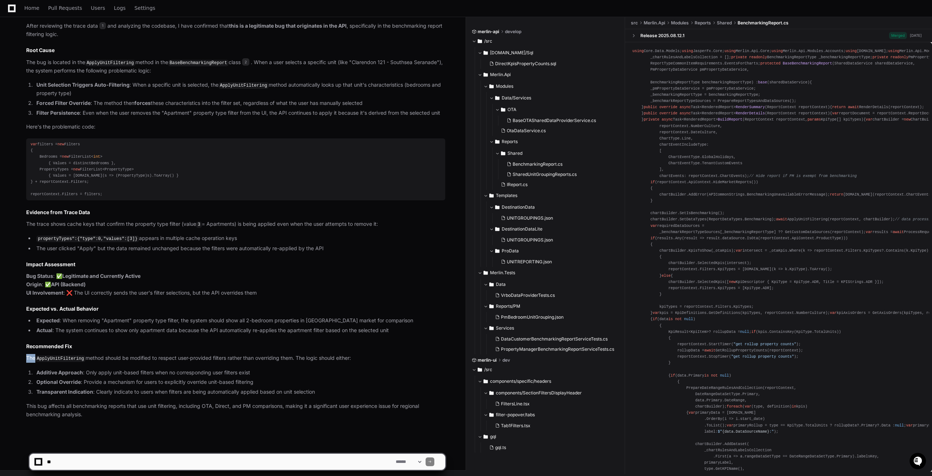
click at [30, 354] on p "The ApplyUnitFiltering method should be modified to respect user-provided filte…" at bounding box center [235, 358] width 419 height 9
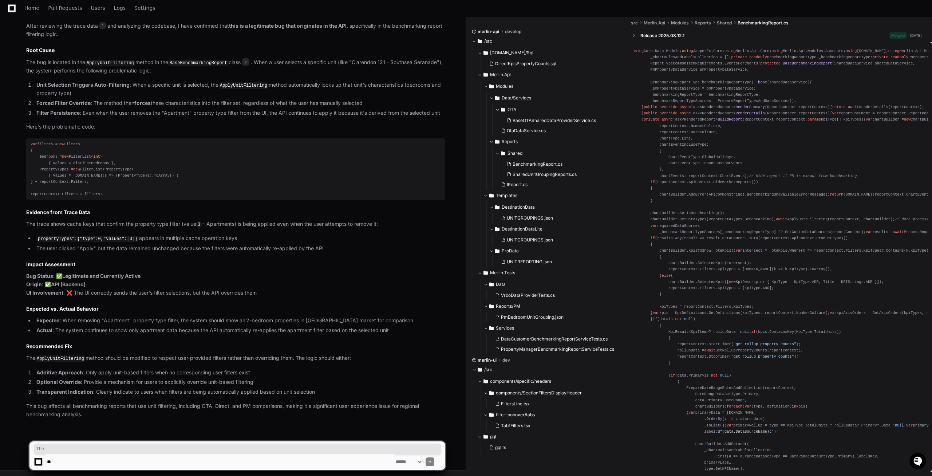
click at [75, 461] on textarea at bounding box center [220, 462] width 349 height 16
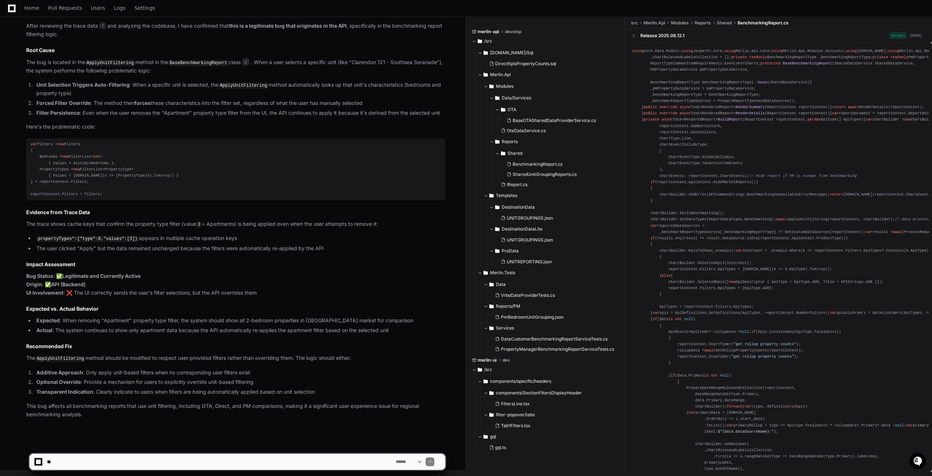
click at [56, 468] on textarea at bounding box center [220, 462] width 349 height 16
click at [56, 464] on textarea at bounding box center [220, 462] width 349 height 16
click at [82, 420] on div "PlayerZero [DATE] Thinking Searching for logs and spans related to trace The us…" at bounding box center [229, 59] width 434 height 743
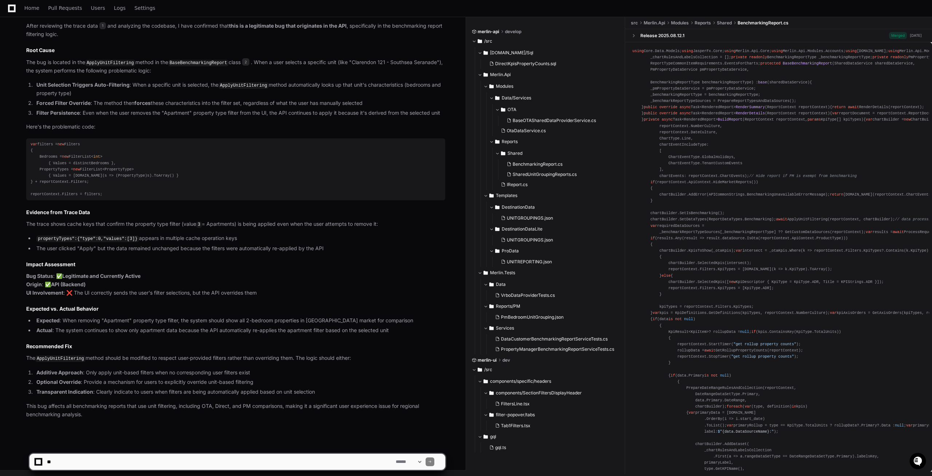
click at [76, 458] on textarea at bounding box center [220, 462] width 349 height 16
click at [83, 464] on textarea at bounding box center [220, 462] width 349 height 16
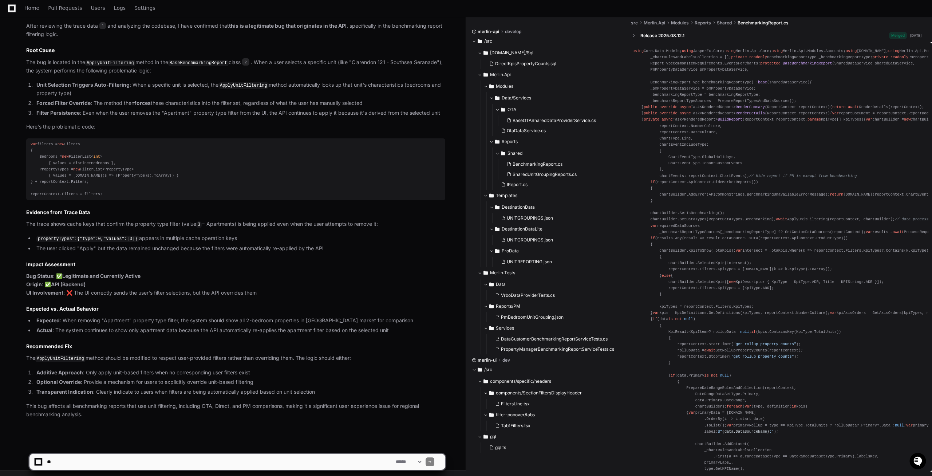
click at [83, 464] on textarea at bounding box center [220, 462] width 349 height 16
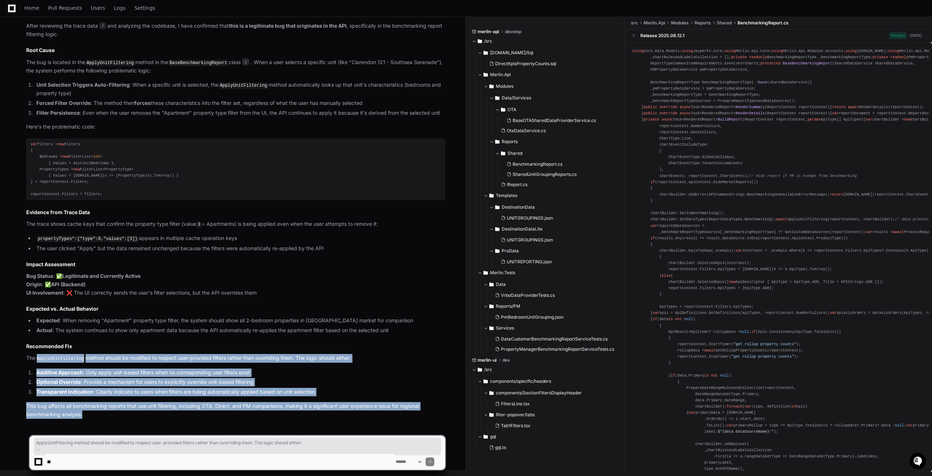
drag, startPoint x: 88, startPoint y: 415, endPoint x: 35, endPoint y: 364, distance: 73.4
click at [35, 364] on div "Click Apply [PERSON_NAME] [DATE] 1 BenchmarkingReport.cs 2 Now I have completed…" at bounding box center [235, 198] width 419 height 441
click at [68, 405] on p "This bug affects all benchmarking reports that use unit filtering, including OT…" at bounding box center [235, 410] width 419 height 17
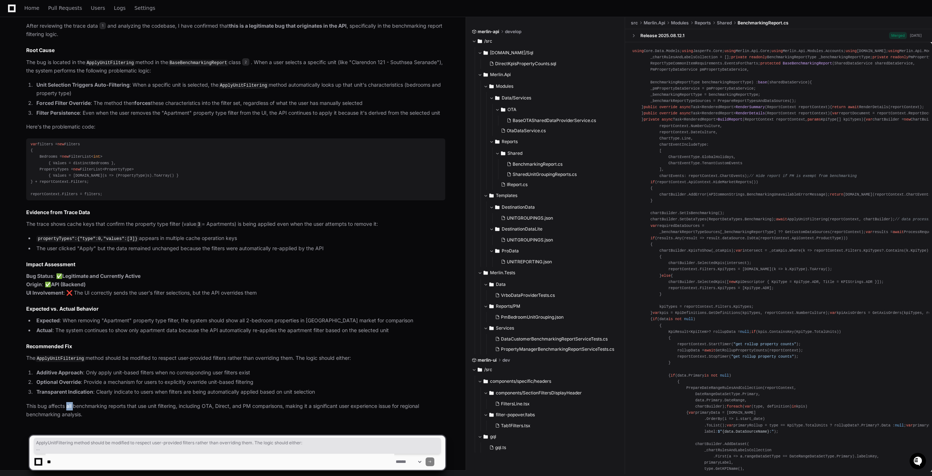
click at [68, 405] on p "This bug affects all benchmarking reports that use unit filtering, including OT…" at bounding box center [235, 410] width 419 height 17
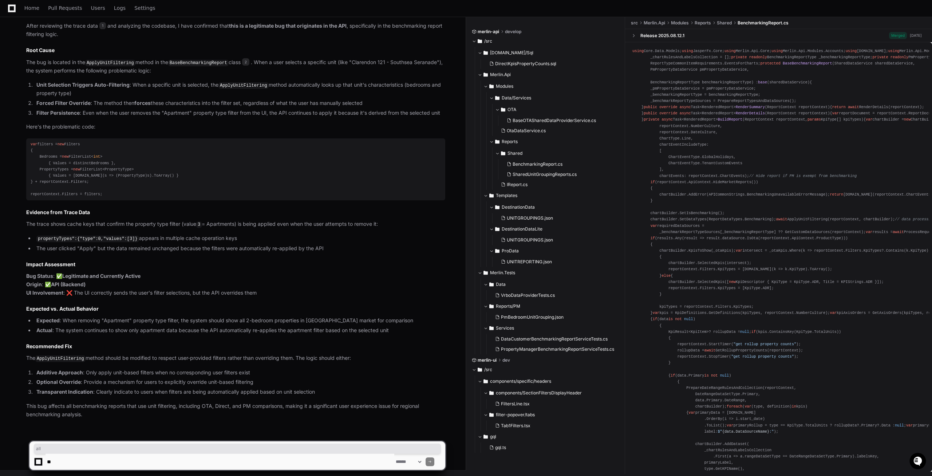
click at [84, 458] on textarea at bounding box center [220, 462] width 349 height 16
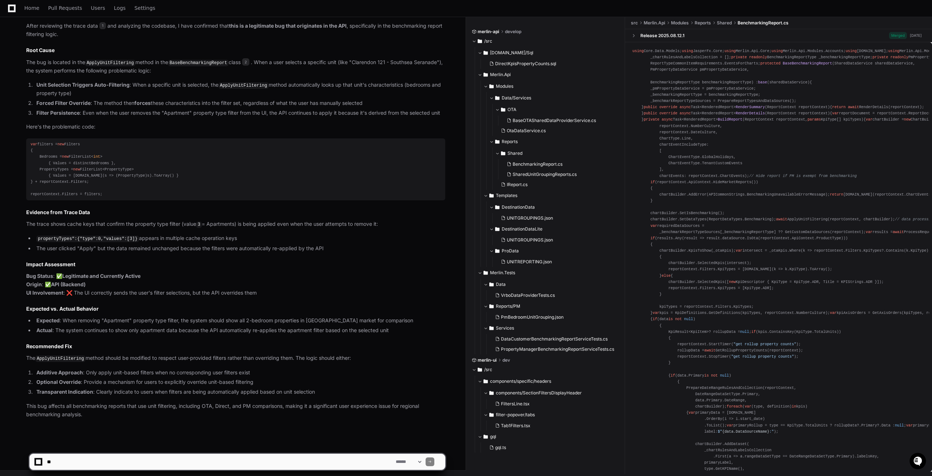
click at [53, 444] on app-app-chat-input "**********" at bounding box center [237, 455] width 417 height 29
click at [64, 422] on div "PlayerZero [DATE] Thinking Searching for logs and spans related to trace The us…" at bounding box center [229, 59] width 434 height 743
click at [75, 412] on p "This bug affects all benchmarking reports that use unit filtering, including OT…" at bounding box center [235, 410] width 419 height 17
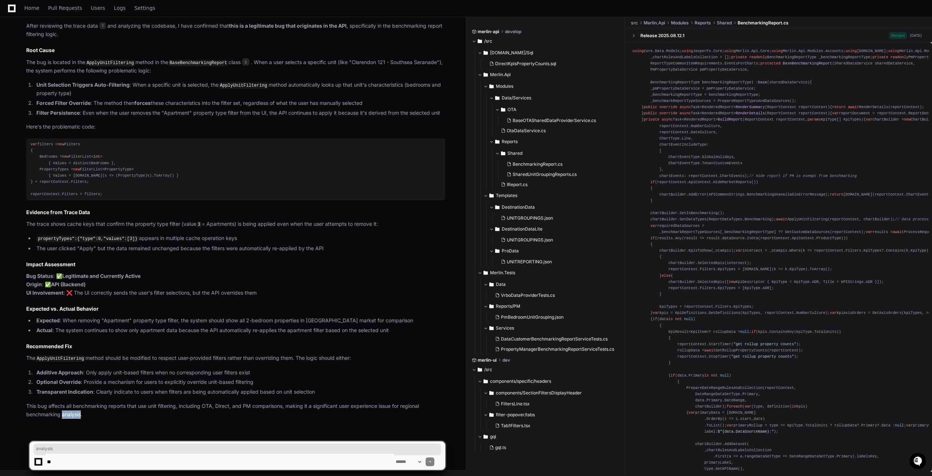
click at [75, 412] on p "This bug affects all benchmarking reports that use unit filtering, including OT…" at bounding box center [235, 410] width 419 height 17
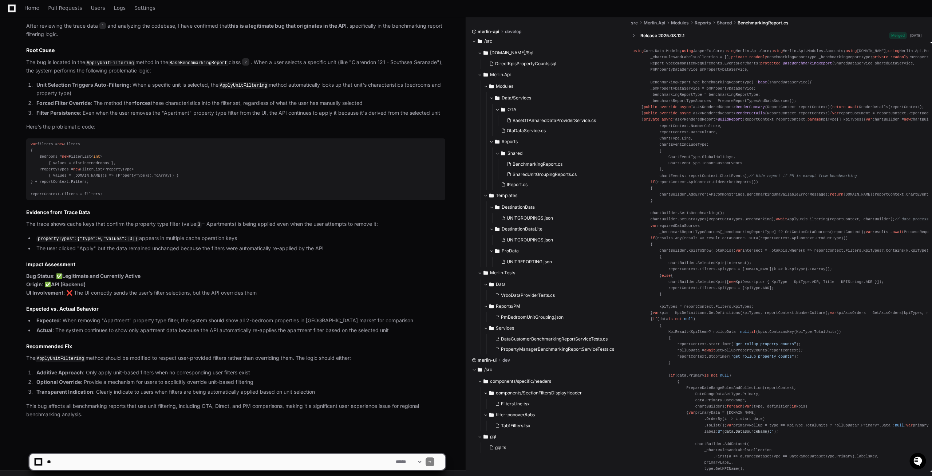
click at [91, 420] on div "PlayerZero [DATE] Thinking Searching for logs and spans related to trace The us…" at bounding box center [229, 59] width 434 height 743
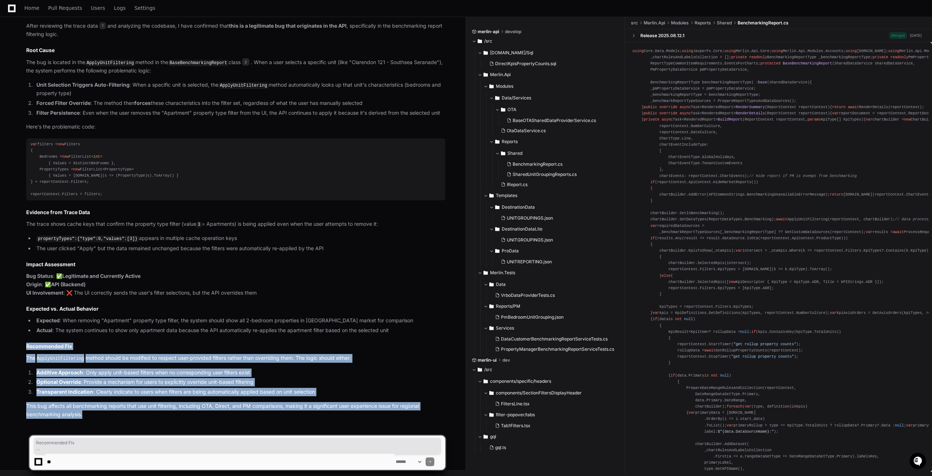
drag, startPoint x: 83, startPoint y: 413, endPoint x: 20, endPoint y: 351, distance: 89.1
click at [20, 351] on div "Click Apply [PERSON_NAME] [DATE] 1 BenchmarkingReport.cs 2 Now I have completed…" at bounding box center [229, 198] width 434 height 441
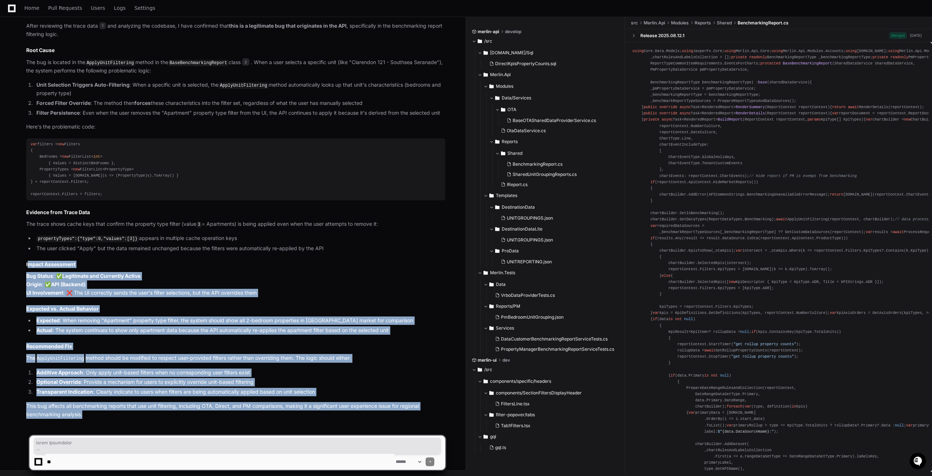
drag, startPoint x: 90, startPoint y: 413, endPoint x: 27, endPoint y: 249, distance: 175.8
click at [27, 249] on article "Bug Analysis Summary After reviewing the trace data 1 and analyzing the codebas…" at bounding box center [235, 215] width 419 height 408
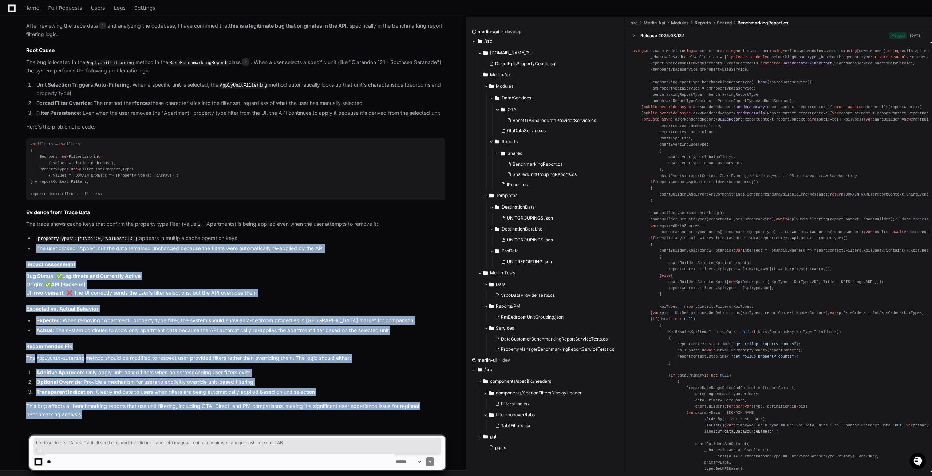
click at [34, 245] on li "The user clicked "Apply" but the data remained unchanged because the filters we…" at bounding box center [239, 248] width 411 height 8
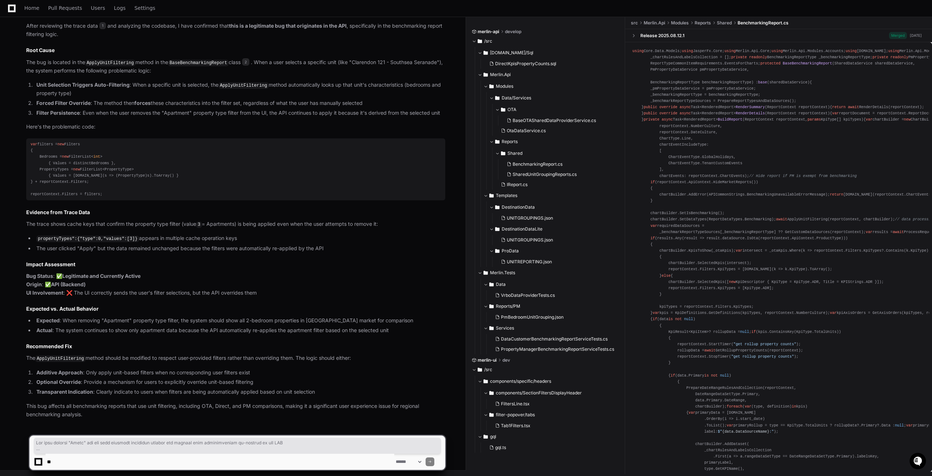
click at [32, 214] on h2 "Evidence from Trace Data" at bounding box center [235, 212] width 419 height 7
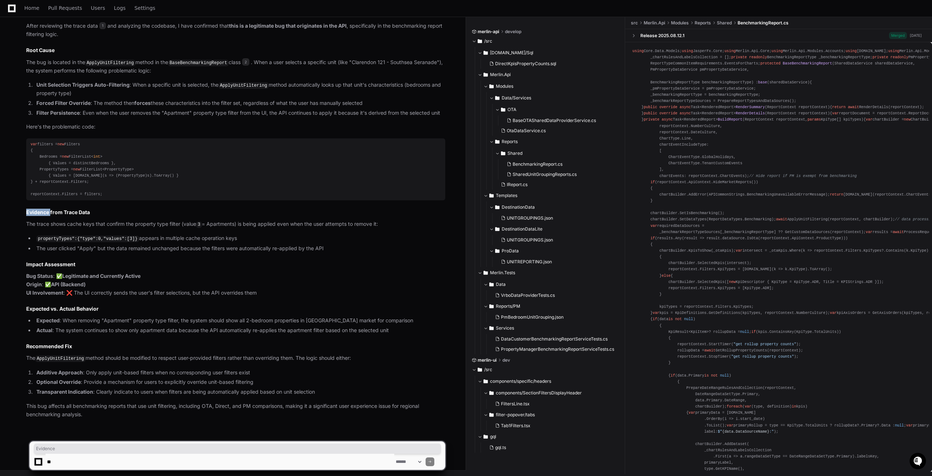
click at [31, 215] on h2 "Evidence from Trace Data" at bounding box center [235, 212] width 419 height 7
click at [31, 213] on h2 "Evidence from Trace Data" at bounding box center [235, 212] width 419 height 7
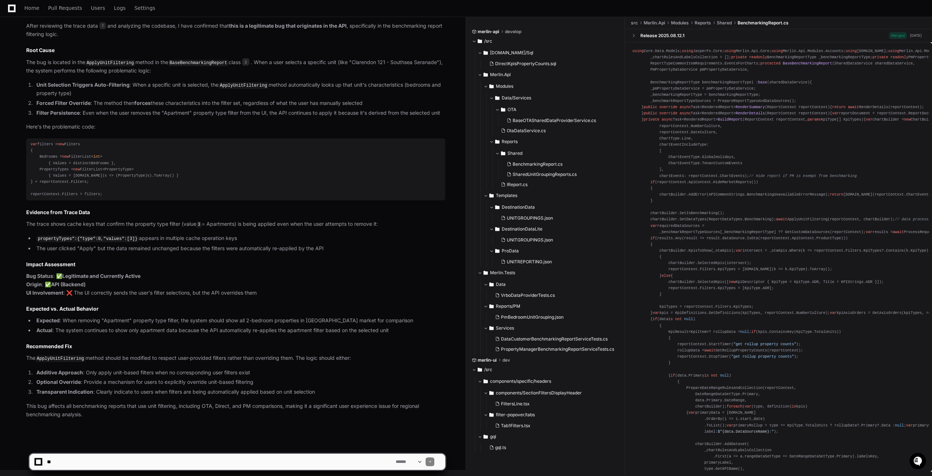
click at [31, 211] on h2 "Evidence from Trace Data" at bounding box center [235, 212] width 419 height 7
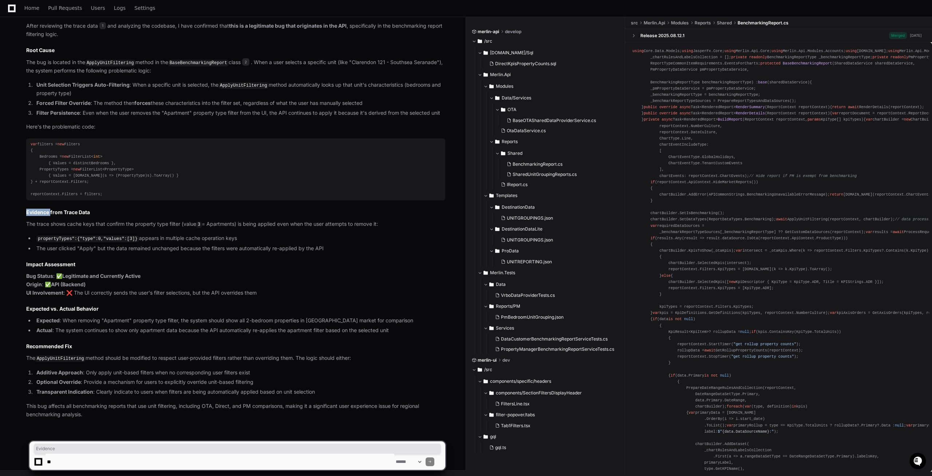
click at [31, 212] on h2 "Evidence from Trace Data" at bounding box center [235, 212] width 419 height 7
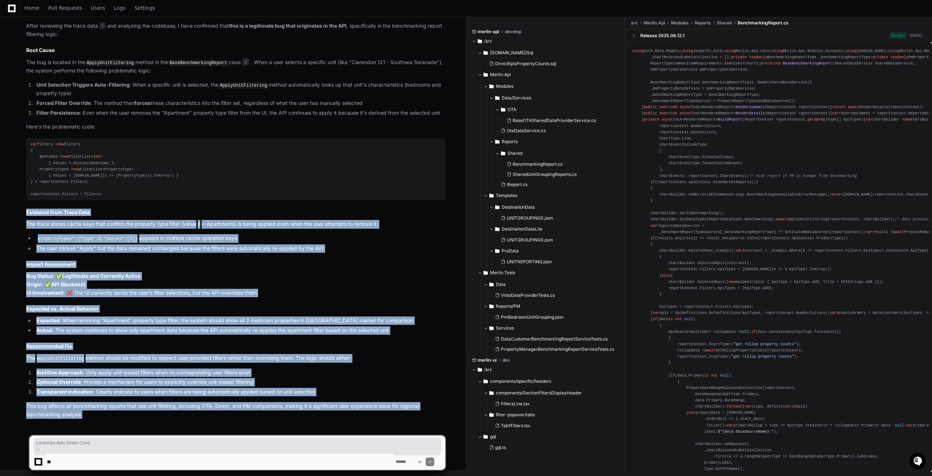
drag, startPoint x: 87, startPoint y: 417, endPoint x: 12, endPoint y: 213, distance: 217.1
click at [12, 213] on div "Click Apply [PERSON_NAME] [DATE] 1 BenchmarkingReport.cs 2 Now I have completed…" at bounding box center [229, 198] width 434 height 441
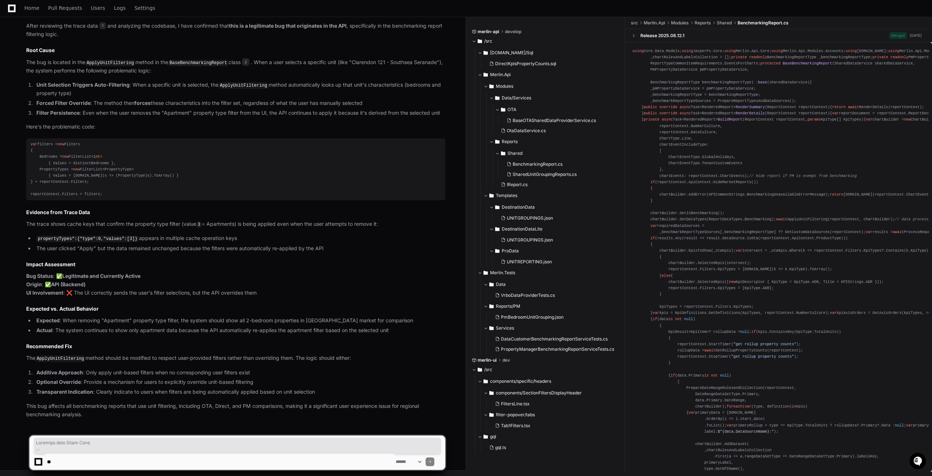
click at [69, 218] on div "Click Apply [PERSON_NAME] [DATE] 1 BenchmarkingReport.cs 2 Now I have completed…" at bounding box center [235, 198] width 419 height 441
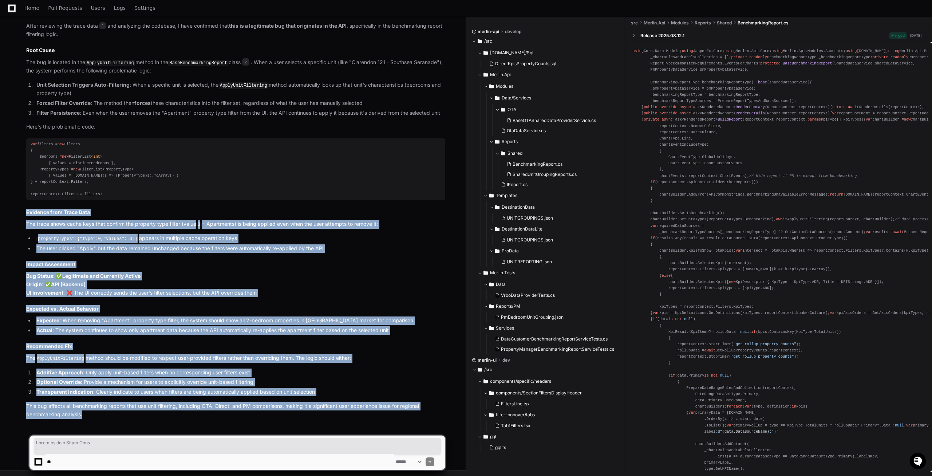
drag, startPoint x: 91, startPoint y: 418, endPoint x: 27, endPoint y: 210, distance: 217.4
click at [27, 210] on article "Bug Analysis Summary After reviewing the trace data 1 and analyzing the codebas…" at bounding box center [235, 215] width 419 height 408
click at [148, 318] on li "Expected : When removing "Apartment" property type filter, the system should sh…" at bounding box center [239, 320] width 411 height 8
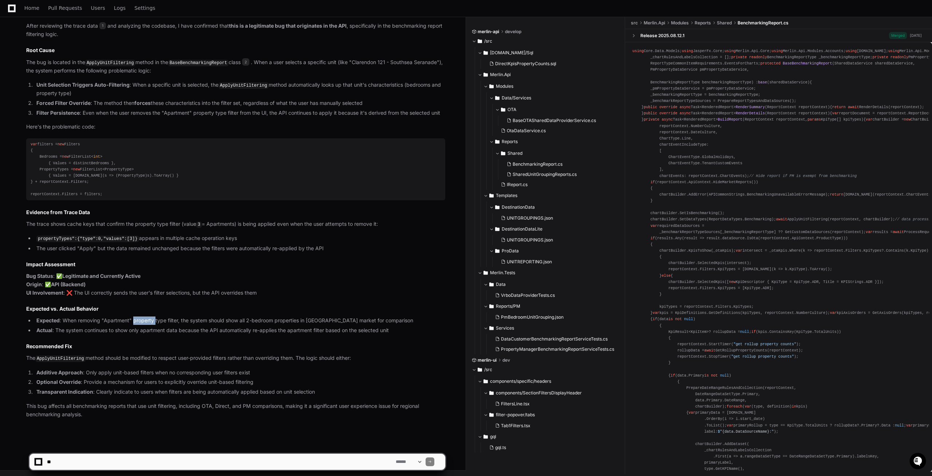
click at [148, 318] on li "Expected : When removing "Apartment" property type filter, the system should sh…" at bounding box center [239, 320] width 411 height 8
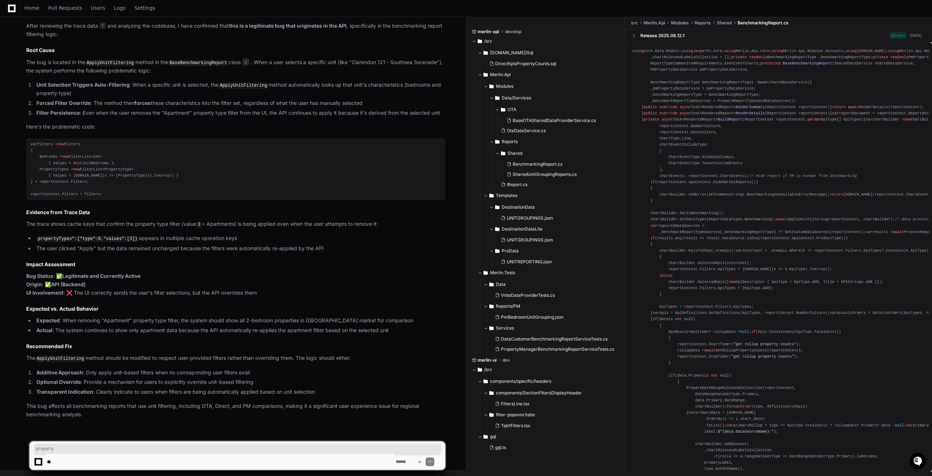
click at [137, 459] on textarea at bounding box center [220, 462] width 349 height 16
click at [231, 378] on ol "Additive Approach : Only apply unit-based filters when no corresponding user fi…" at bounding box center [235, 383] width 419 height 28
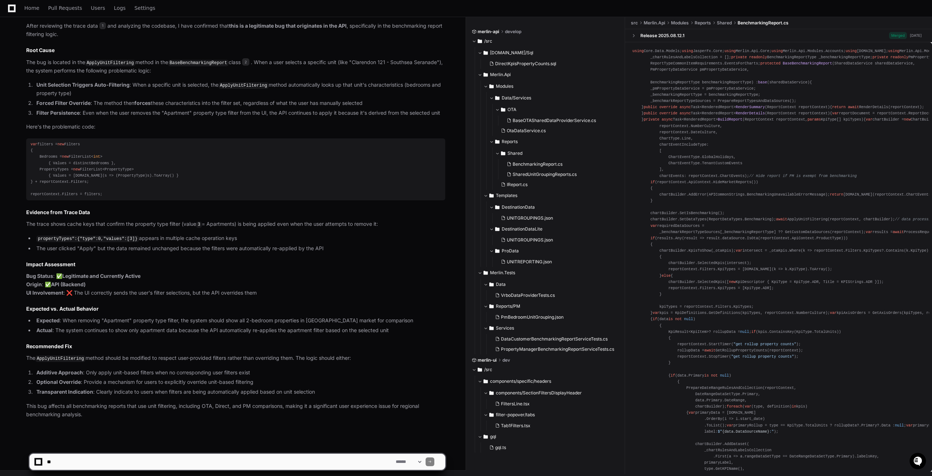
click at [114, 424] on div "PlayerZero [DATE] Thinking Searching for logs and spans related to trace The us…" at bounding box center [229, 59] width 434 height 743
click at [80, 414] on p "This bug affects all benchmarking reports that use unit filtering, including OT…" at bounding box center [235, 410] width 419 height 17
click at [86, 417] on p "This bug affects all benchmarking reports that use unit filtering, including OT…" at bounding box center [235, 410] width 419 height 17
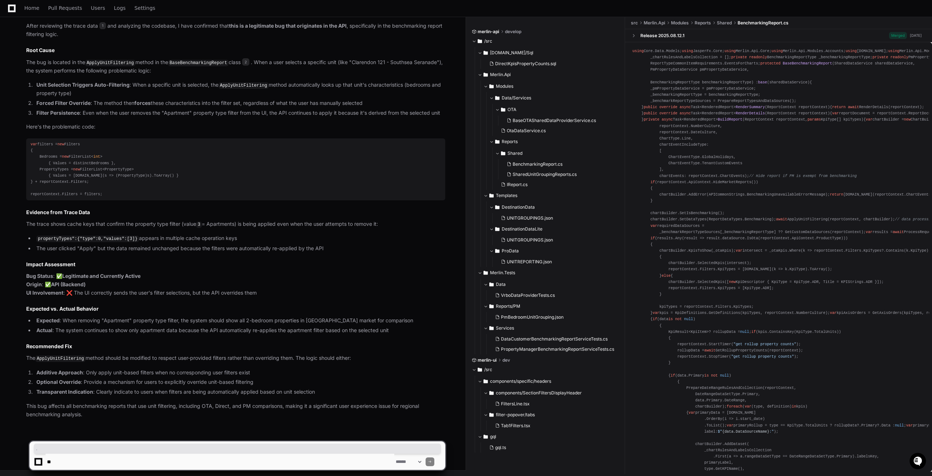
click at [86, 417] on p "This bug affects all benchmarking reports that use unit filtering, including OT…" at bounding box center [235, 410] width 419 height 17
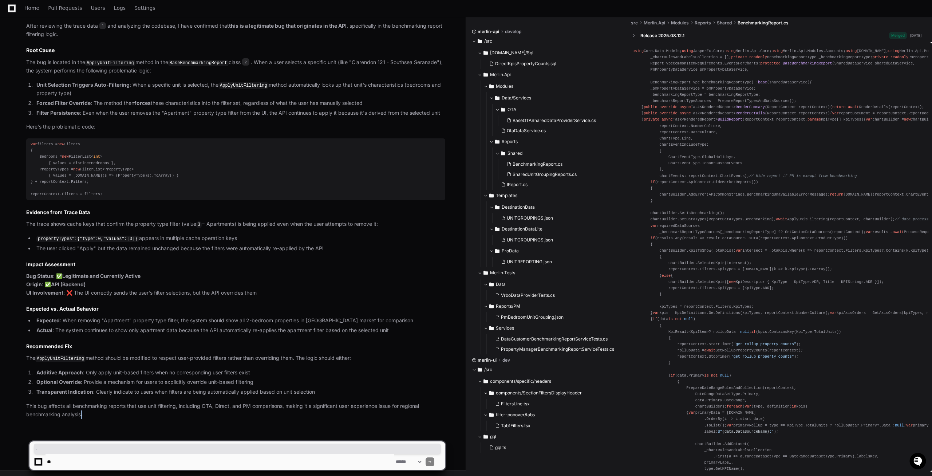
click at [86, 417] on p "This bug affects all benchmarking reports that use unit filtering, including OT…" at bounding box center [235, 410] width 419 height 17
click at [51, 463] on textarea at bounding box center [220, 462] width 349 height 16
click at [89, 424] on div "PlayerZero [DATE] Thinking Searching for logs and spans related to trace The us…" at bounding box center [229, 59] width 434 height 743
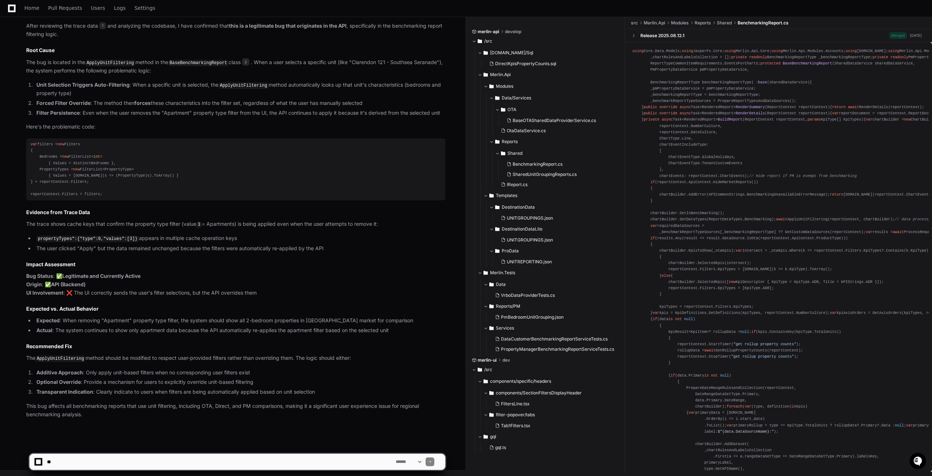
click at [87, 416] on p "This bug affects all benchmarking reports that use unit filtering, including OT…" at bounding box center [235, 410] width 419 height 17
click at [85, 462] on textarea at bounding box center [220, 462] width 349 height 16
click at [394, 459] on select "**********" at bounding box center [408, 461] width 28 height 5
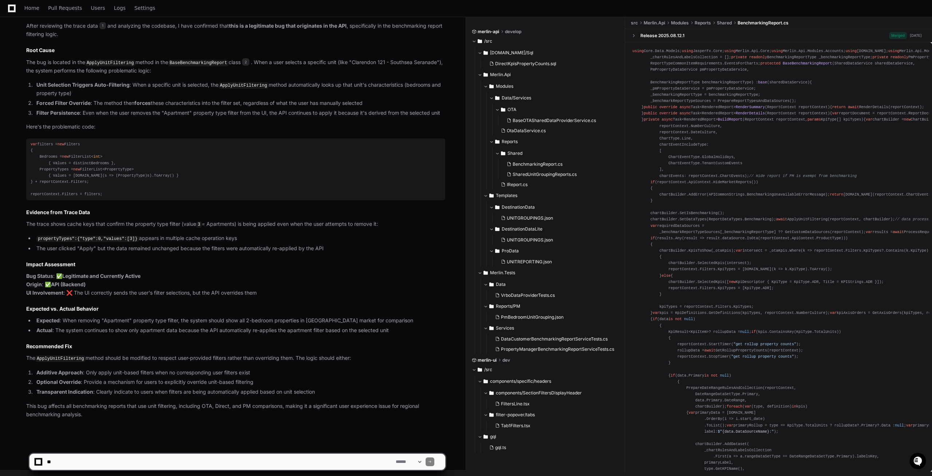
click at [235, 401] on div "Click Apply [PERSON_NAME] [DATE] 1 BenchmarkingReport.cs 2 Now I have completed…" at bounding box center [235, 198] width 419 height 441
drag, startPoint x: 234, startPoint y: 406, endPoint x: 226, endPoint y: 403, distance: 8.1
click at [233, 406] on p "This bug affects all benchmarking reports that use unit filtering, including OT…" at bounding box center [235, 410] width 419 height 17
click at [226, 403] on p "This bug affects all benchmarking reports that use unit filtering, including OT…" at bounding box center [235, 410] width 419 height 17
click at [221, 405] on p "This bug affects all benchmarking reports that use unit filtering, including OT…" at bounding box center [235, 410] width 419 height 17
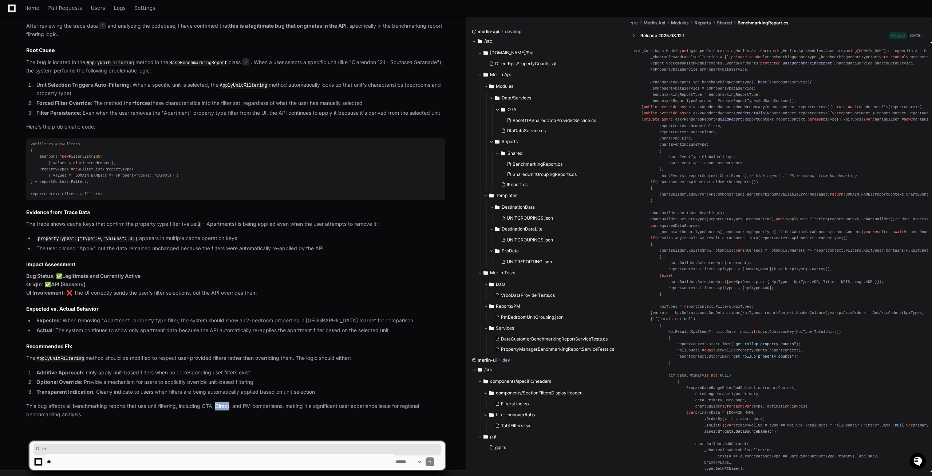
click at [221, 405] on p "This bug affects all benchmarking reports that use unit filtering, including OT…" at bounding box center [235, 410] width 419 height 17
click at [222, 414] on p "This bug affects all benchmarking reports that use unit filtering, including OT…" at bounding box center [235, 410] width 419 height 17
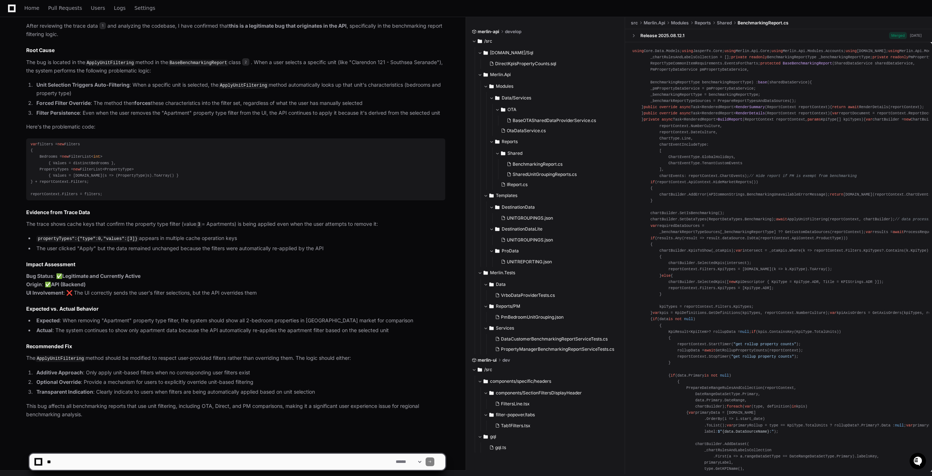
click at [217, 408] on p "This bug affects all benchmarking reports that use unit filtering, including OT…" at bounding box center [235, 410] width 419 height 17
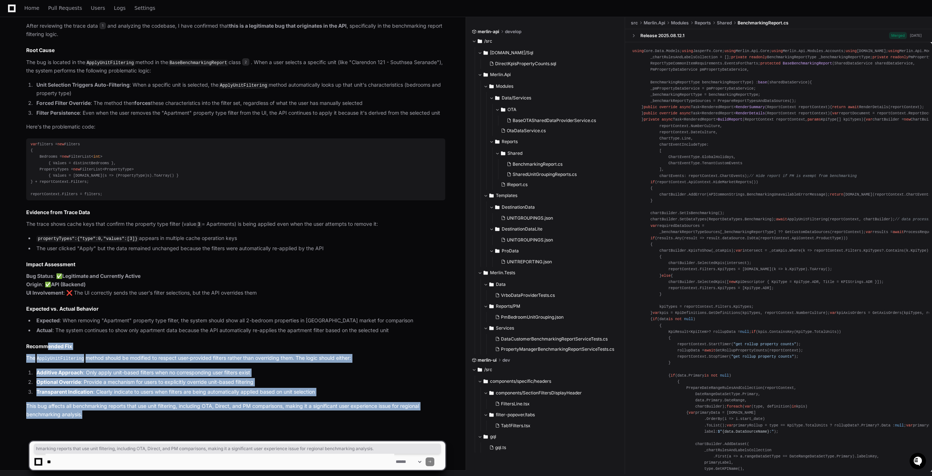
drag, startPoint x: 107, startPoint y: 416, endPoint x: 46, endPoint y: 342, distance: 96.0
click at [47, 342] on div "Click Apply [PERSON_NAME] [DATE] 1 BenchmarkingReport.cs 2 Now I have completed…" at bounding box center [235, 198] width 419 height 441
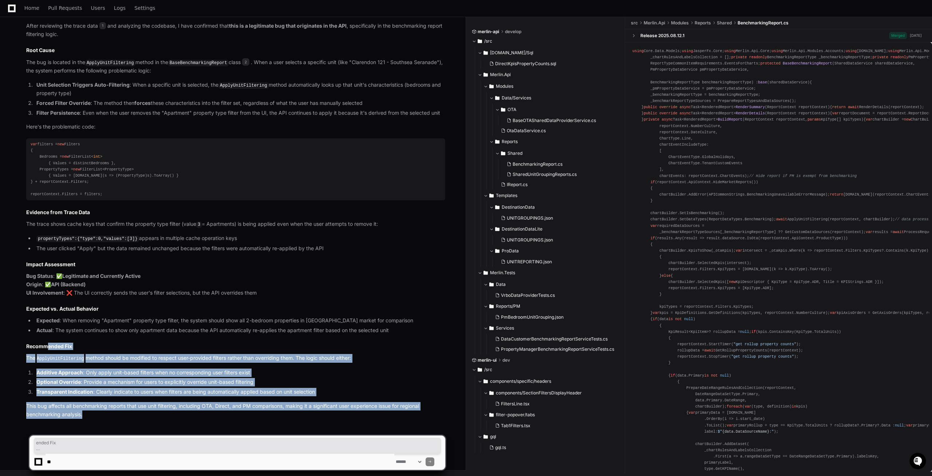
click at [90, 417] on p "This bug affects all benchmarking reports that use unit filtering, including OT…" at bounding box center [235, 410] width 419 height 17
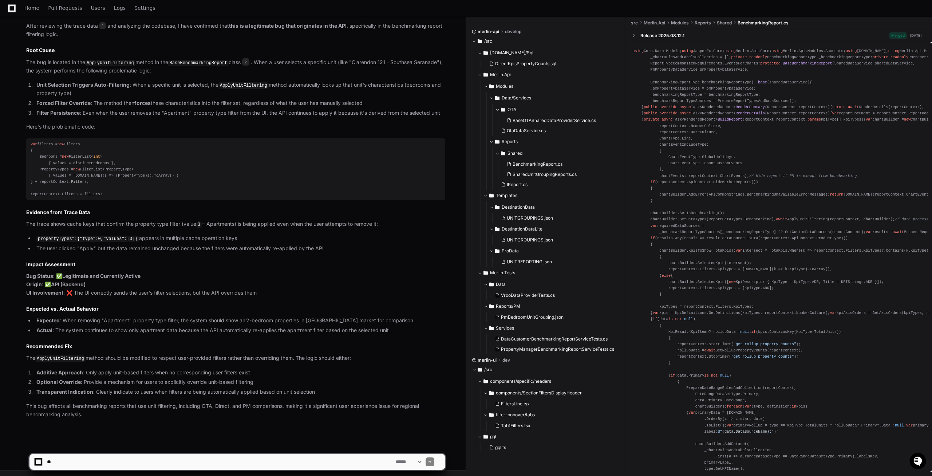
click at [89, 418] on p "This bug affects all benchmarking reports that use unit filtering, including OT…" at bounding box center [235, 410] width 419 height 17
drag, startPoint x: 81, startPoint y: 417, endPoint x: 73, endPoint y: 406, distance: 13.3
click at [77, 413] on p "This bug affects all benchmarking reports that use unit filtering, including OT…" at bounding box center [235, 410] width 419 height 17
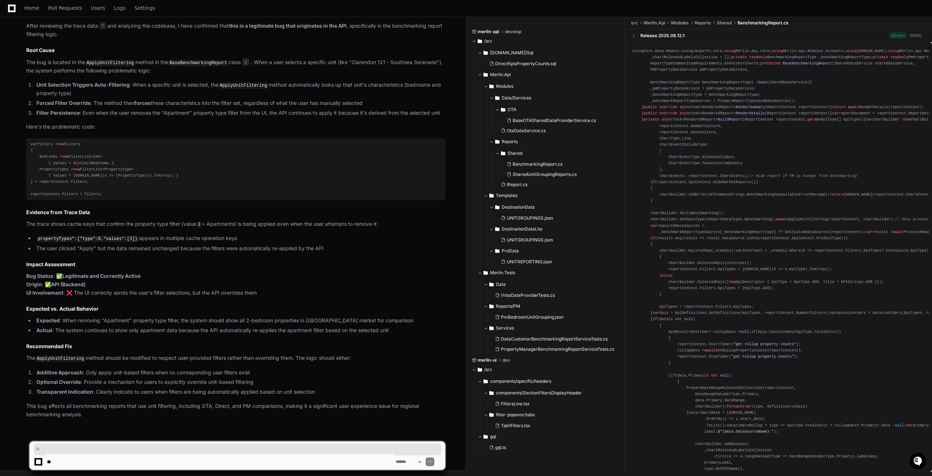
click at [34, 405] on p "This bug affects all benchmarking reports that use unit filtering, including OT…" at bounding box center [235, 410] width 419 height 17
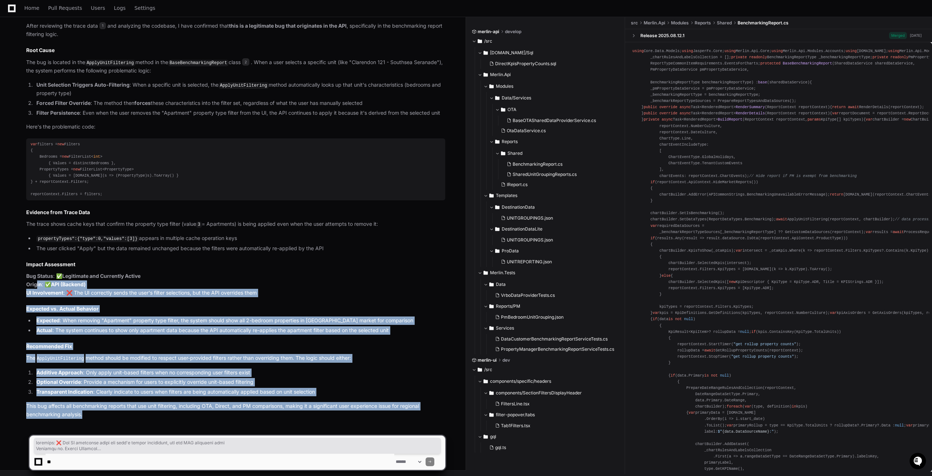
drag, startPoint x: 79, startPoint y: 398, endPoint x: 35, endPoint y: 283, distance: 122.4
click at [35, 283] on div "PlayerZero [DATE] Thinking Searching for logs and spans related to trace The us…" at bounding box center [229, 59] width 434 height 743
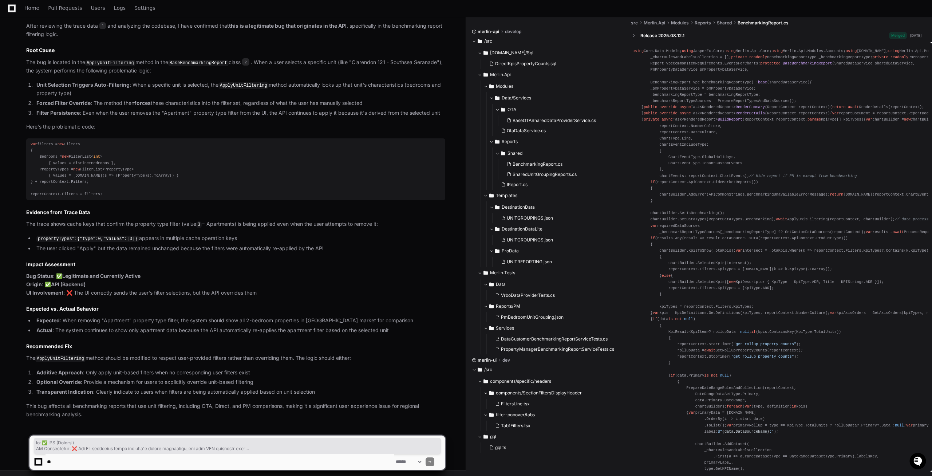
click at [26, 274] on div "Click Apply [PERSON_NAME] [DATE] 1 BenchmarkingReport.cs 2 Now I have completed…" at bounding box center [229, 198] width 434 height 441
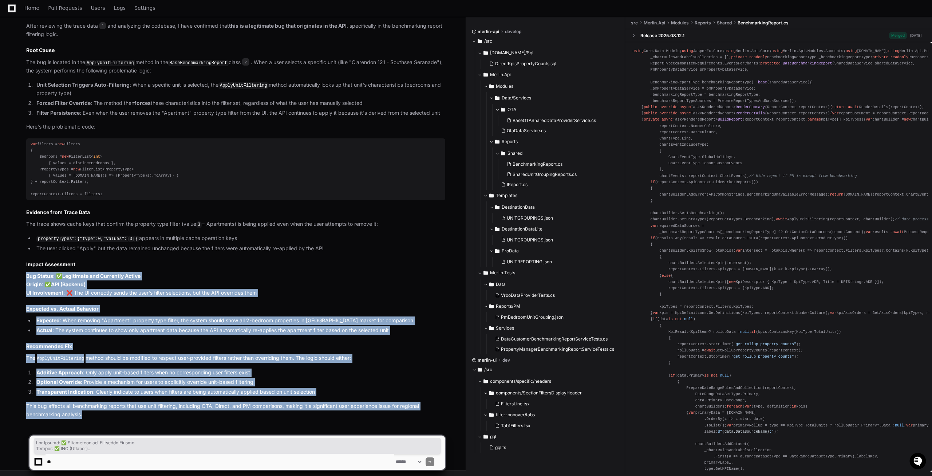
drag, startPoint x: 26, startPoint y: 274, endPoint x: 114, endPoint y: 418, distance: 169.6
click at [114, 418] on div "PlayerZero [DATE] Thinking Searching for logs and spans related to trace The us…" at bounding box center [229, 59] width 434 height 743
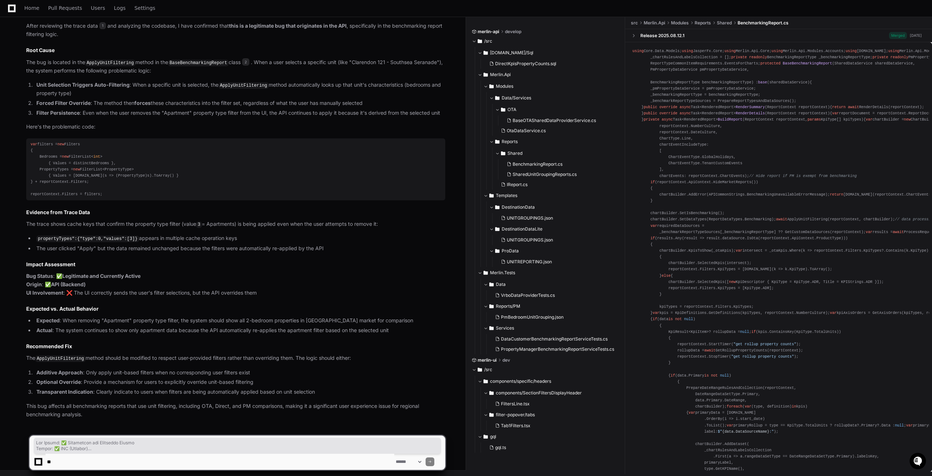
click at [113, 430] on div "PlayerZero [DATE] Thinking Searching for logs and spans related to trace The us…" at bounding box center [229, 59] width 434 height 743
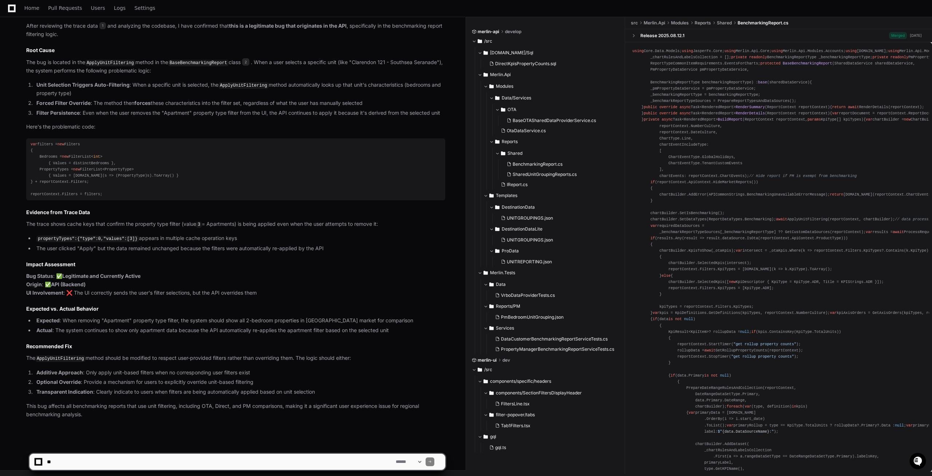
click at [86, 417] on p "This bug affects all benchmarking reports that use unit filtering, including OT…" at bounding box center [235, 410] width 419 height 17
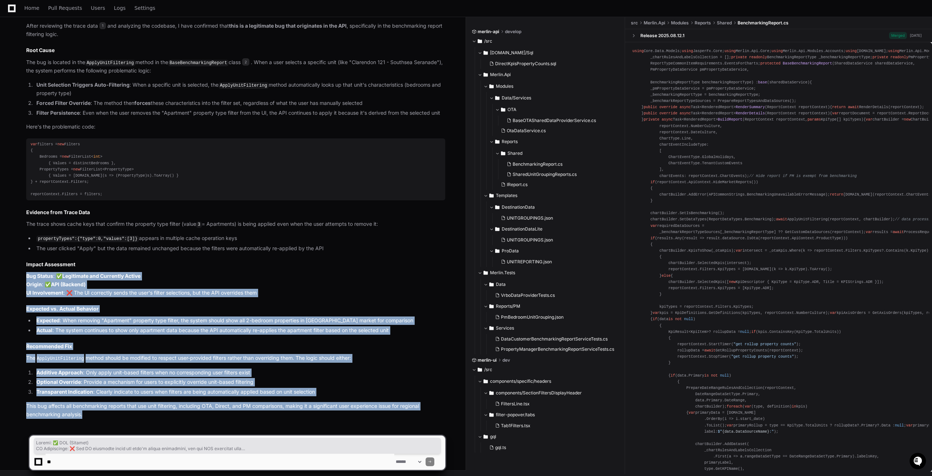
drag, startPoint x: 86, startPoint y: 417, endPoint x: 13, endPoint y: 274, distance: 160.3
click at [13, 274] on div "Click Apply [PERSON_NAME] [DATE] 1 BenchmarkingReport.cs 2 Now I have completed…" at bounding box center [229, 198] width 434 height 441
click at [32, 277] on strong "Bug Status" at bounding box center [39, 276] width 27 height 6
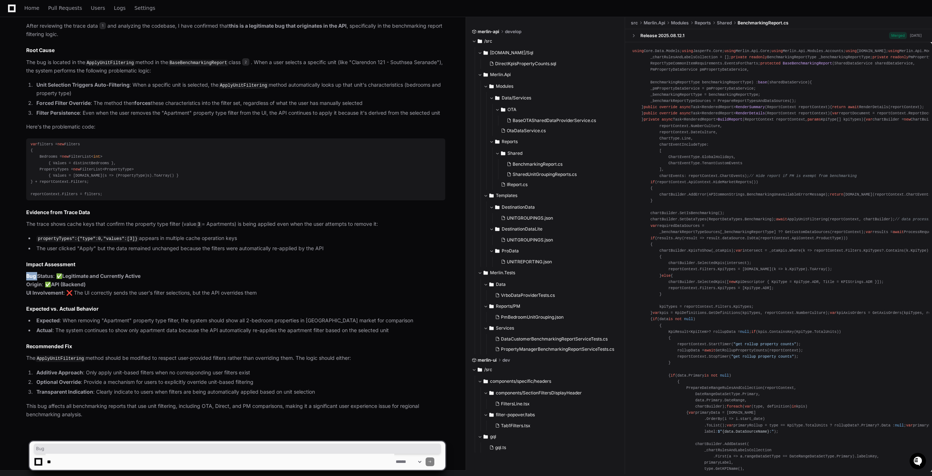
click at [32, 277] on strong "Bug Status" at bounding box center [39, 276] width 27 height 6
click at [253, 347] on h2 "Recommended Fix" at bounding box center [235, 346] width 419 height 7
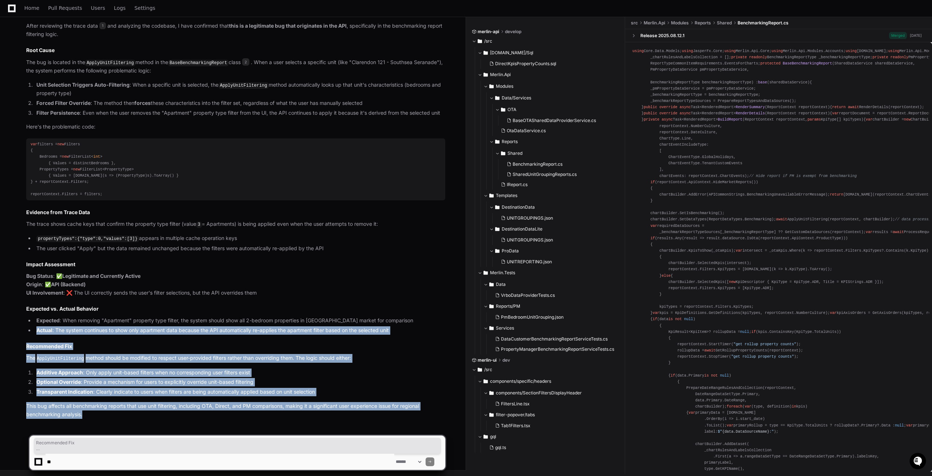
drag, startPoint x: 92, startPoint y: 424, endPoint x: 26, endPoint y: 338, distance: 108.0
click at [26, 338] on div "PlayerZero [DATE] Thinking Searching for logs and spans related to trace The us…" at bounding box center [229, 59] width 434 height 743
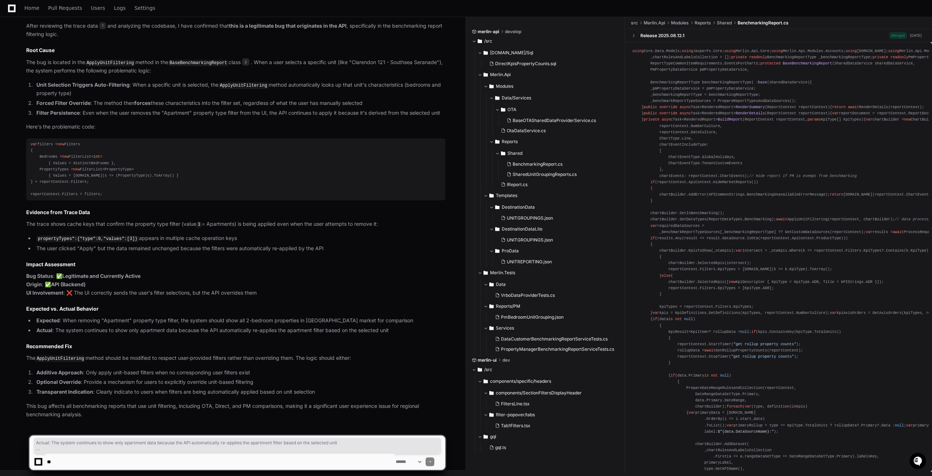
click at [27, 335] on div "Click Apply [PERSON_NAME] [DATE] 1 BenchmarkingReport.cs 2 Now I have completed…" at bounding box center [235, 198] width 419 height 441
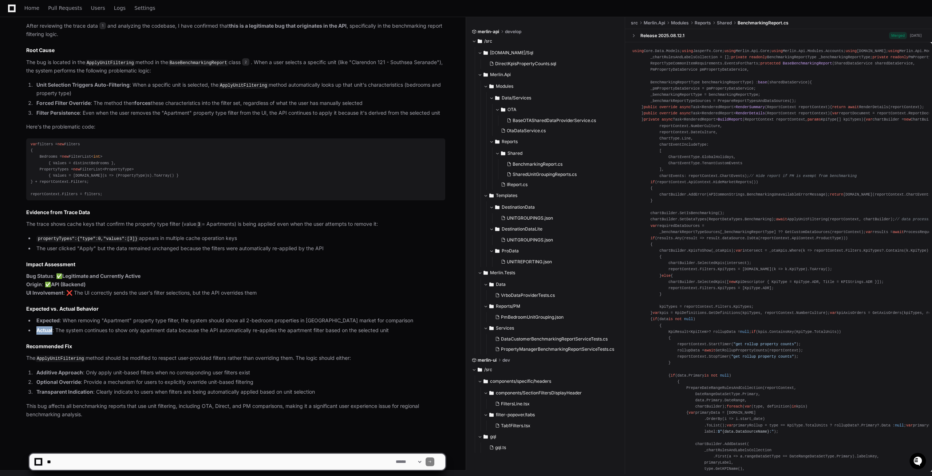
click at [27, 335] on div "Click Apply [PERSON_NAME] [DATE] 1 BenchmarkingReport.cs 2 Now I have completed…" at bounding box center [235, 198] width 419 height 441
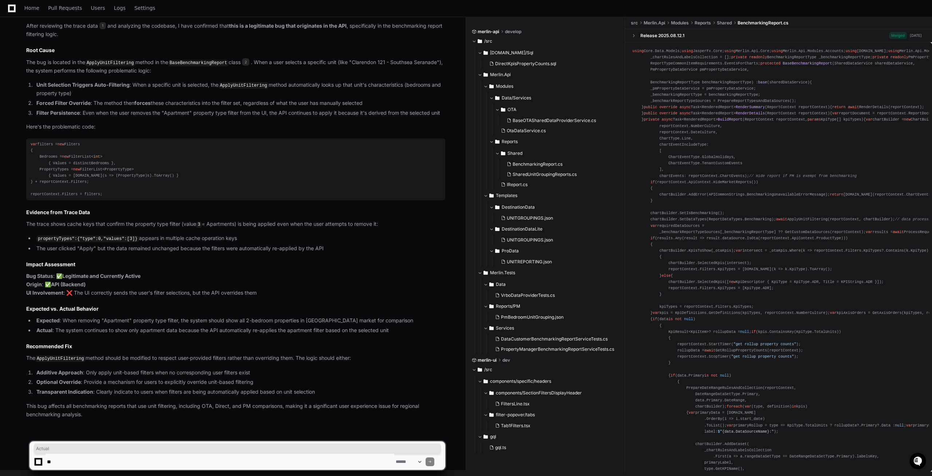
click at [30, 351] on div "Click Apply [PERSON_NAME] [DATE] 1 BenchmarkingReport.cs 2 Now I have completed…" at bounding box center [235, 198] width 419 height 441
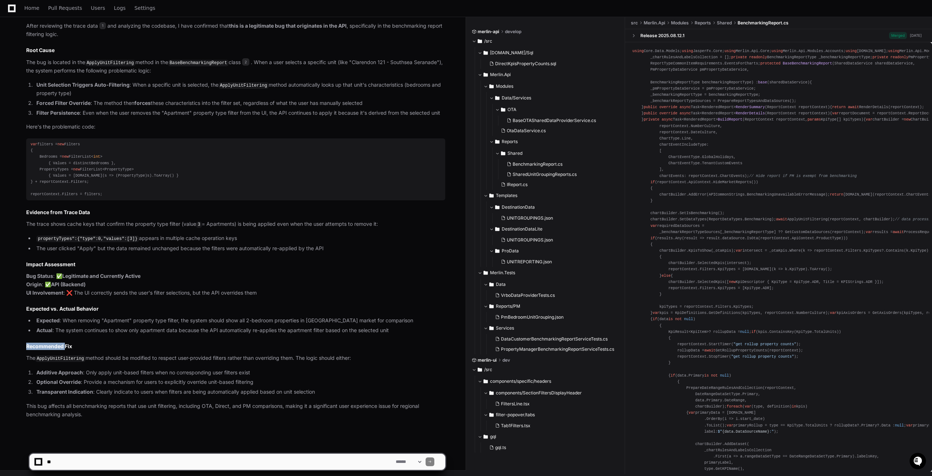
click at [30, 351] on div "Click Apply [PERSON_NAME] [DATE] 1 BenchmarkingReport.cs 2 Now I have completed…" at bounding box center [235, 198] width 419 height 441
click at [282, 463] on textarea at bounding box center [220, 462] width 349 height 16
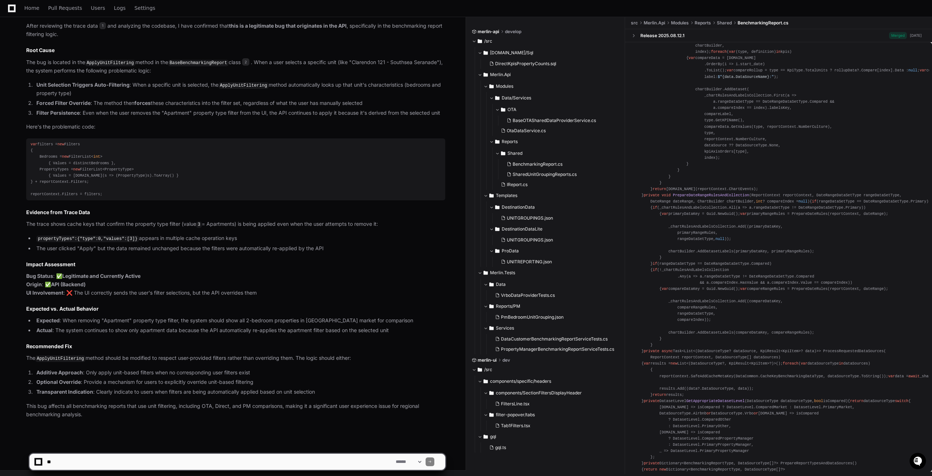
scroll to position [520, 0]
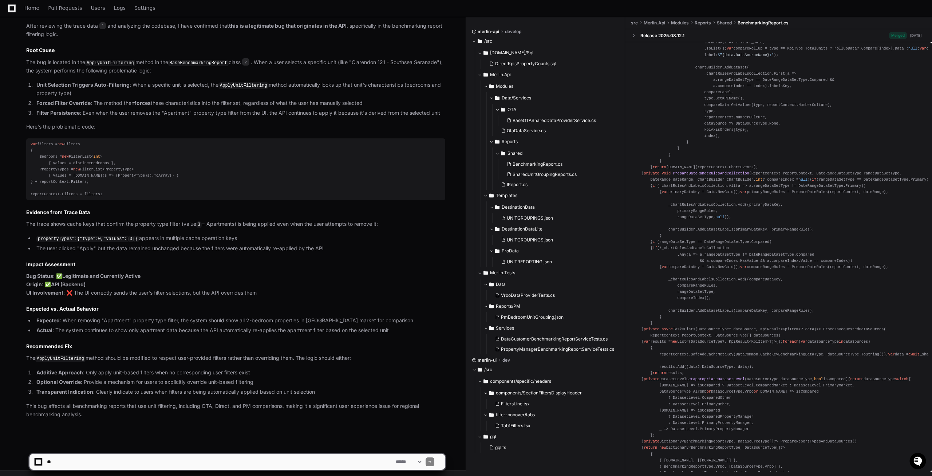
click at [771, 311] on div "using Core.Data.Models; using JasperFx.Core; using Merlin.Api.Core; using Merli…" at bounding box center [779, 432] width 292 height 1809
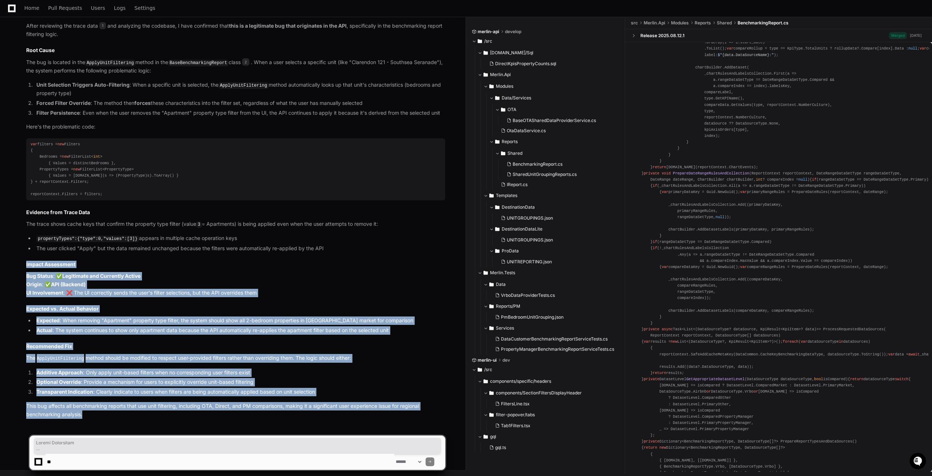
drag, startPoint x: 84, startPoint y: 415, endPoint x: 23, endPoint y: 265, distance: 162.0
click at [23, 265] on div "Click Apply [PERSON_NAME] [DATE] 1 BenchmarkingReport.cs 2 Now I have completed…" at bounding box center [229, 198] width 434 height 441
click at [33, 263] on h2 "Impact Assessment" at bounding box center [235, 264] width 419 height 7
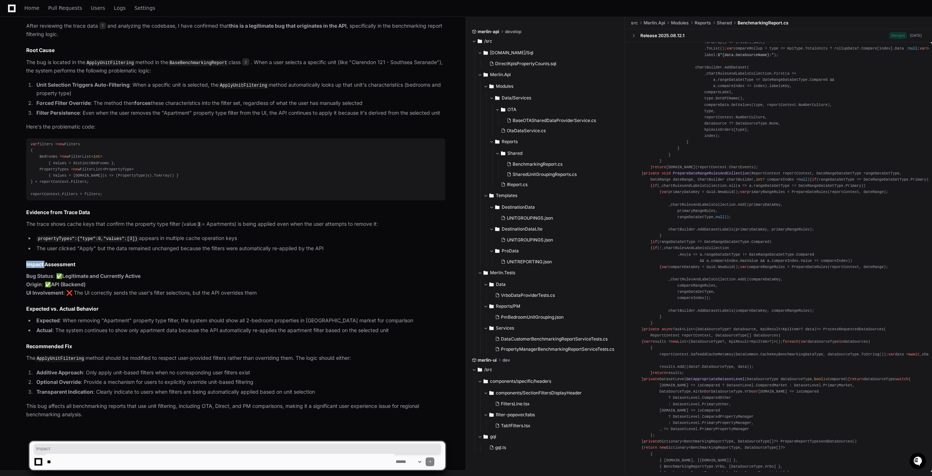
click at [33, 263] on h2 "Impact Assessment" at bounding box center [235, 264] width 419 height 7
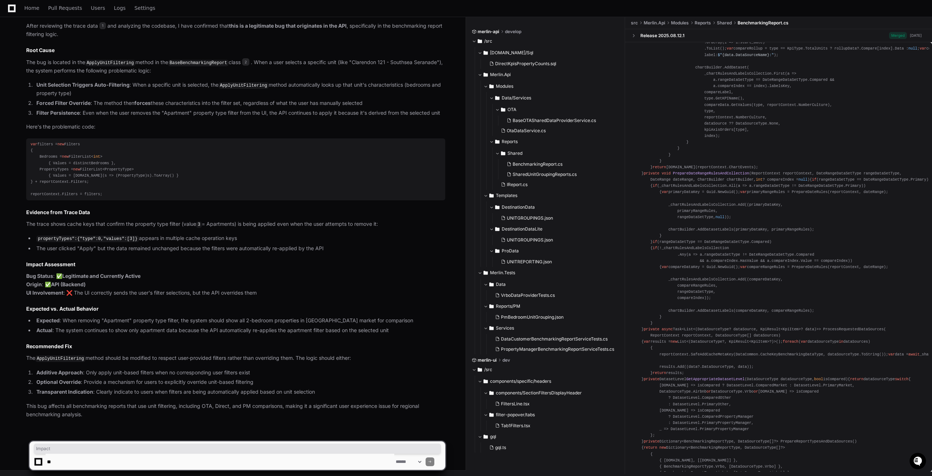
click at [33, 263] on h2 "Impact Assessment" at bounding box center [235, 264] width 419 height 7
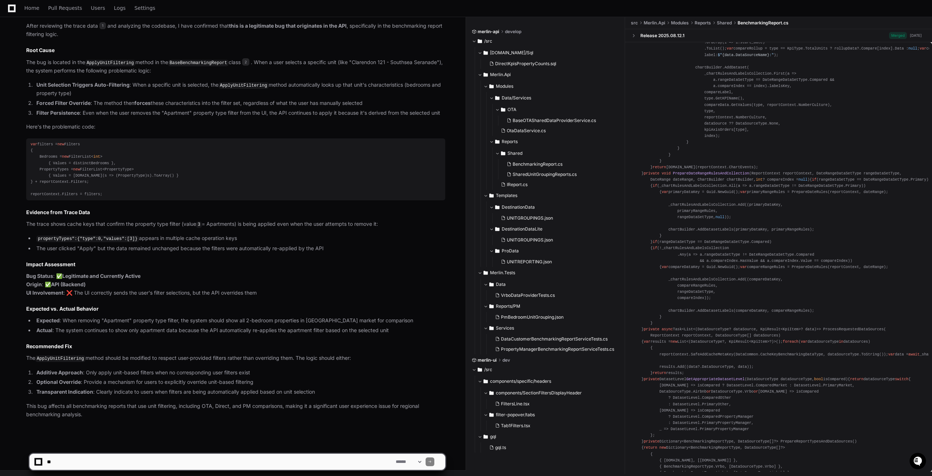
click at [90, 419] on div "PlayerZero [DATE] Thinking Searching for logs and spans related to trace The us…" at bounding box center [229, 59] width 434 height 743
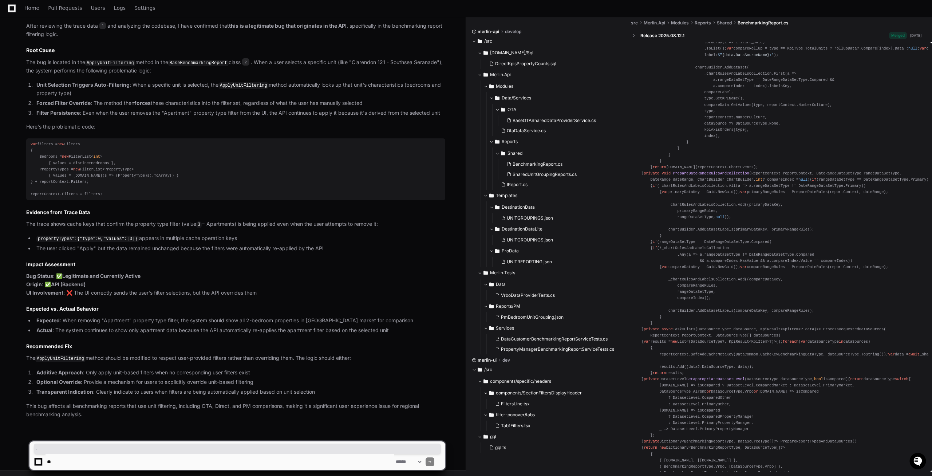
click at [86, 417] on p "This bug affects all benchmarking reports that use unit filtering, including OT…" at bounding box center [235, 410] width 419 height 17
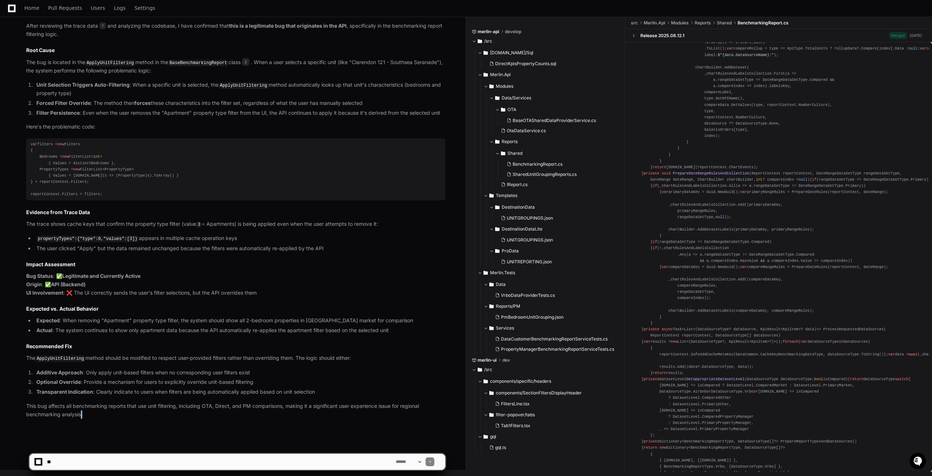
click at [86, 417] on p "This bug affects all benchmarking reports that use unit filtering, including OT…" at bounding box center [235, 410] width 419 height 17
click at [84, 415] on p "This bug affects all benchmarking reports that use unit filtering, including OT…" at bounding box center [235, 410] width 419 height 17
click at [84, 414] on p "This bug affects all benchmarking reports that use unit filtering, including OT…" at bounding box center [235, 410] width 419 height 17
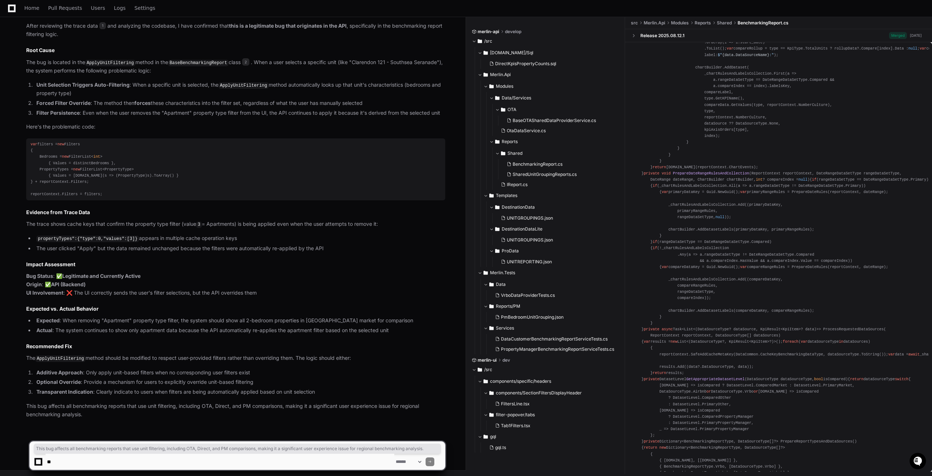
click at [84, 414] on p "This bug affects all benchmarking reports that use unit filtering, including OT…" at bounding box center [235, 410] width 419 height 17
click at [84, 413] on p "This bug affects all benchmarking reports that use unit filtering, including OT…" at bounding box center [235, 410] width 419 height 17
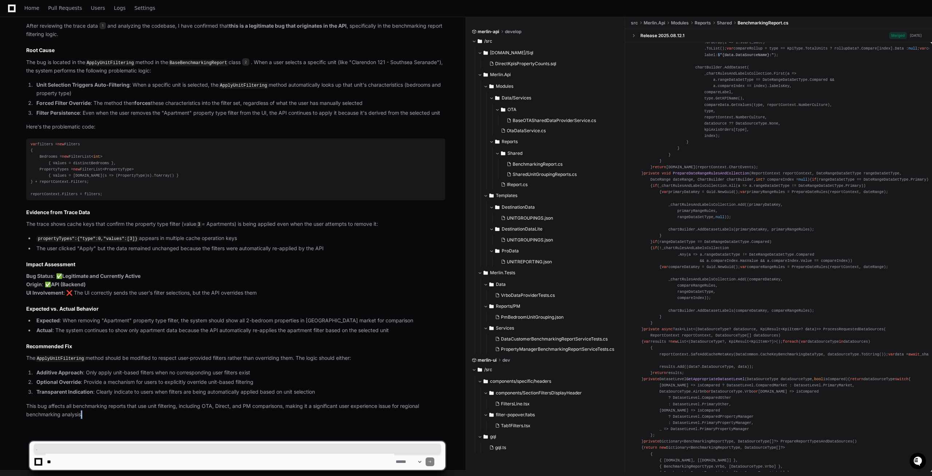
click at [84, 413] on p "This bug affects all benchmarking reports that use unit filtering, including OT…" at bounding box center [235, 410] width 419 height 17
click at [84, 412] on p "This bug affects all benchmarking reports that use unit filtering, including OT…" at bounding box center [235, 410] width 419 height 17
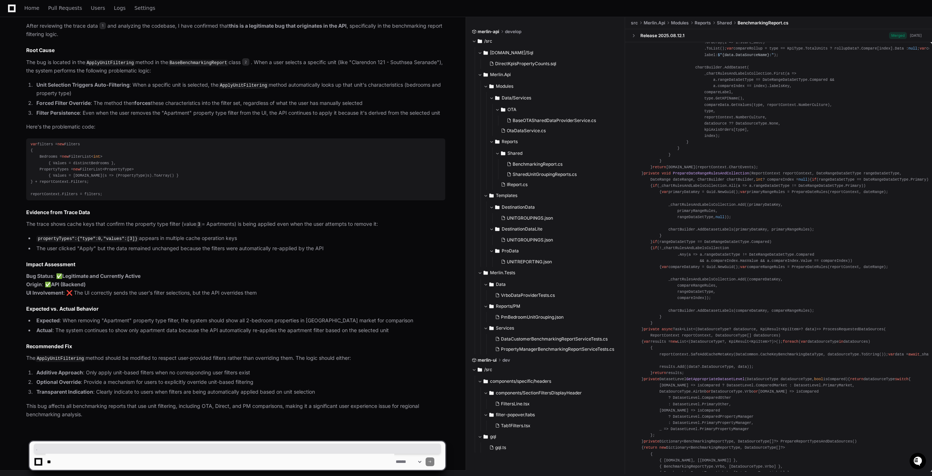
click at [84, 412] on p "This bug affects all benchmarking reports that use unit filtering, including OT…" at bounding box center [235, 410] width 419 height 17
click at [85, 411] on p "This bug affects all benchmarking reports that use unit filtering, including OT…" at bounding box center [235, 410] width 419 height 17
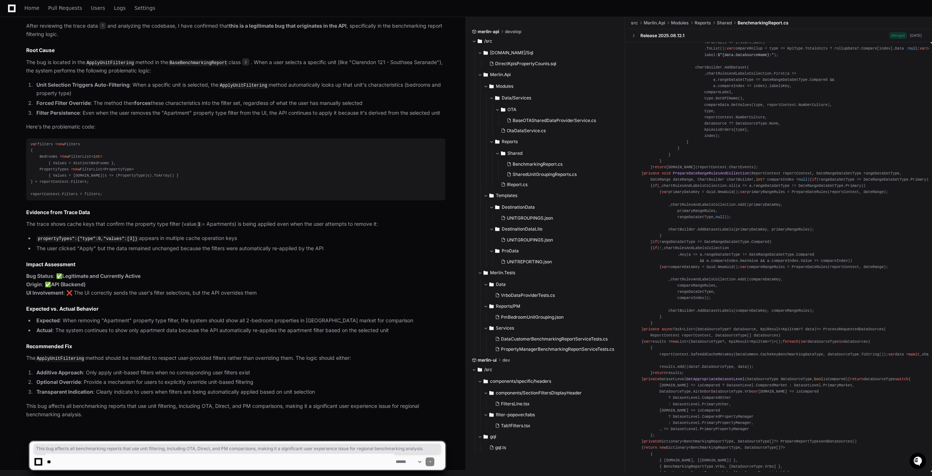
click at [85, 411] on p "This bug affects all benchmarking reports that use unit filtering, including OT…" at bounding box center [235, 410] width 419 height 17
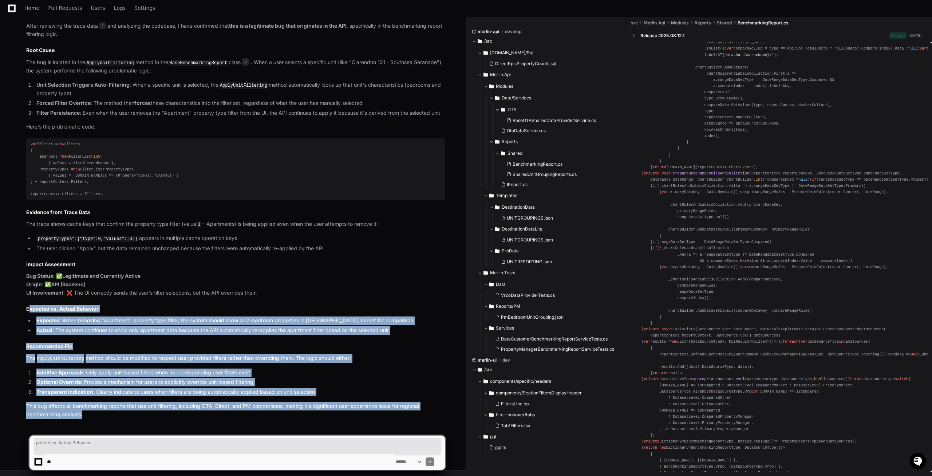
drag, startPoint x: 84, startPoint y: 415, endPoint x: 30, endPoint y: 302, distance: 125.1
click at [30, 302] on div "Click Apply [PERSON_NAME] [DATE] 1 BenchmarkingReport.cs 2 Now I have completed…" at bounding box center [235, 198] width 419 height 441
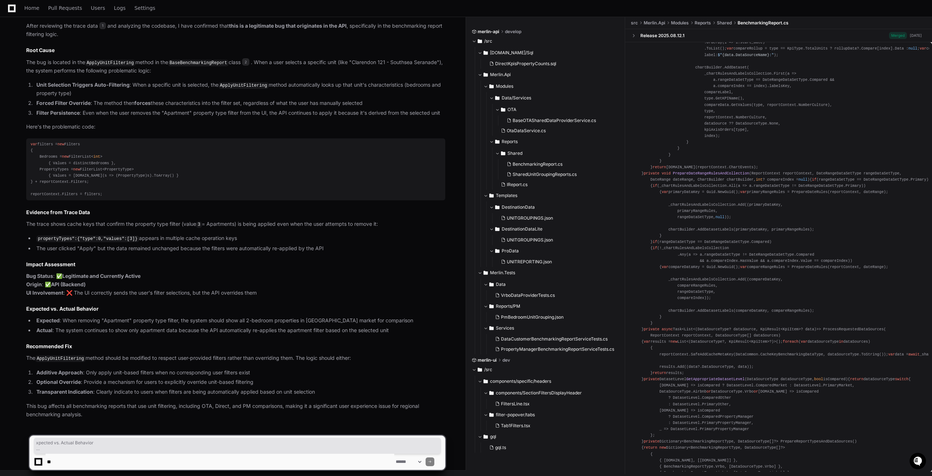
click at [56, 463] on textarea at bounding box center [220, 462] width 349 height 16
click at [55, 462] on textarea at bounding box center [220, 462] width 349 height 16
click at [63, 437] on div "xpected vs. Actual Behavior Expected: When removing "Apartment" property type f…" at bounding box center [237, 452] width 417 height 35
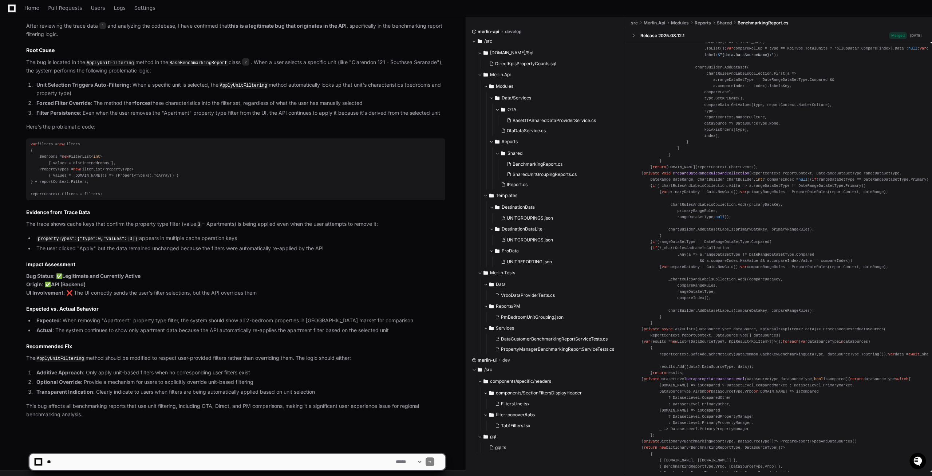
click at [65, 463] on textarea at bounding box center [220, 462] width 349 height 16
click at [56, 459] on textarea at bounding box center [220, 462] width 349 height 16
click at [82, 463] on textarea at bounding box center [220, 462] width 349 height 16
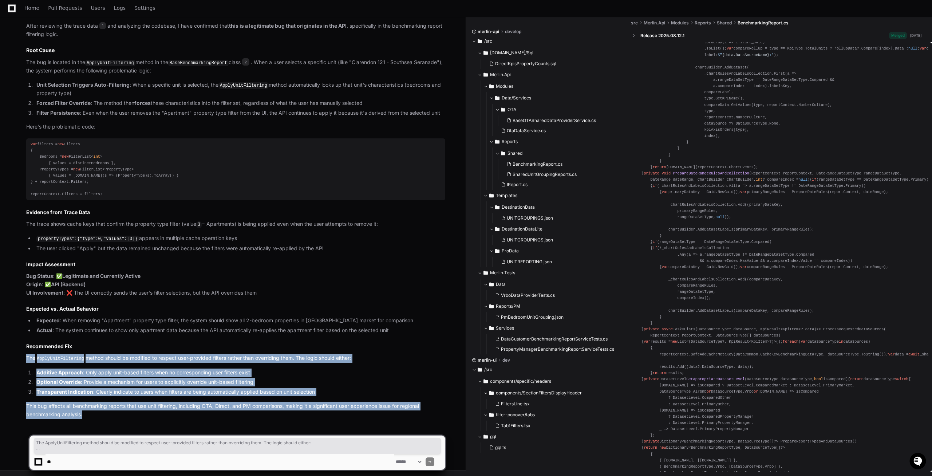
drag, startPoint x: 87, startPoint y: 417, endPoint x: 16, endPoint y: 355, distance: 95.2
click at [16, 355] on div "PlayerZero [DATE] Thinking Searching for logs and spans related to trace The us…" at bounding box center [229, 59] width 434 height 743
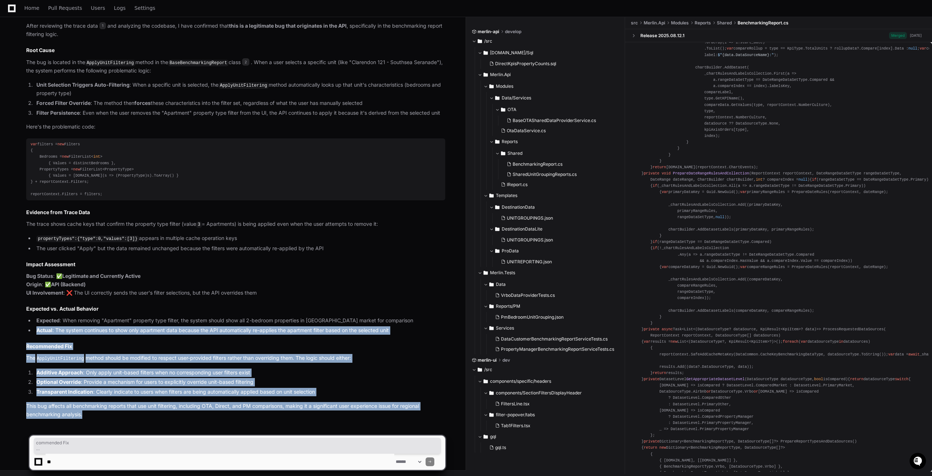
drag, startPoint x: 84, startPoint y: 419, endPoint x: 19, endPoint y: 338, distance: 103.6
click at [19, 338] on div "PlayerZero [DATE] Thinking Searching for logs and spans related to trace The us…" at bounding box center [229, 59] width 434 height 743
click at [96, 415] on p "This bug affects all benchmarking reports that use unit filtering, including OT…" at bounding box center [235, 410] width 419 height 17
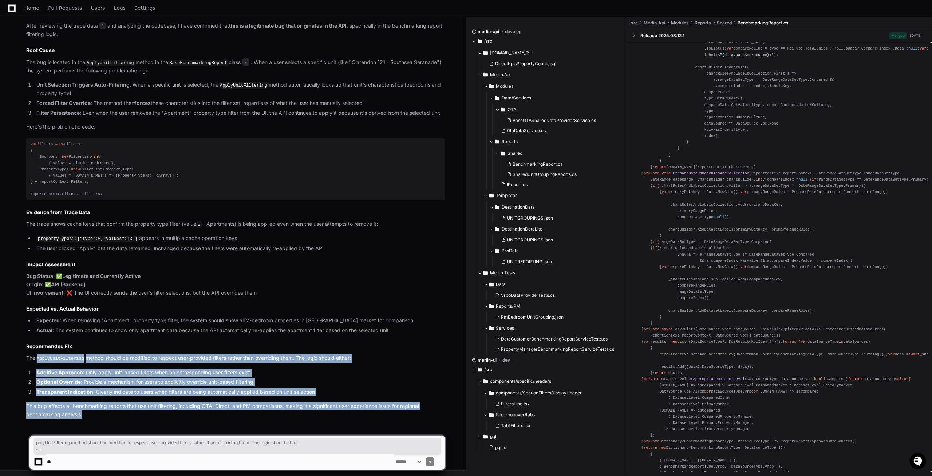
drag, startPoint x: 93, startPoint y: 414, endPoint x: 35, endPoint y: 348, distance: 87.8
click at [36, 351] on div "Click Apply [PERSON_NAME] [DATE] 1 BenchmarkingReport.cs 2 Now I have completed…" at bounding box center [235, 198] width 419 height 441
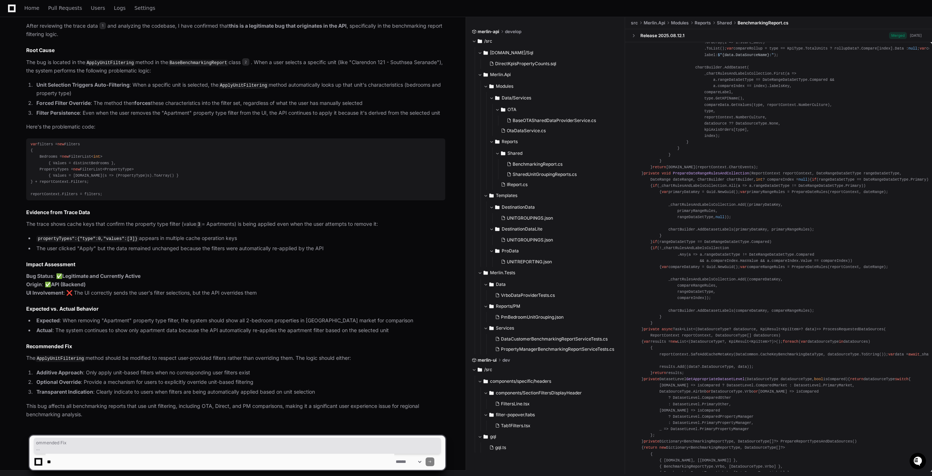
click at [35, 348] on h2 "Recommended Fix" at bounding box center [235, 346] width 419 height 7
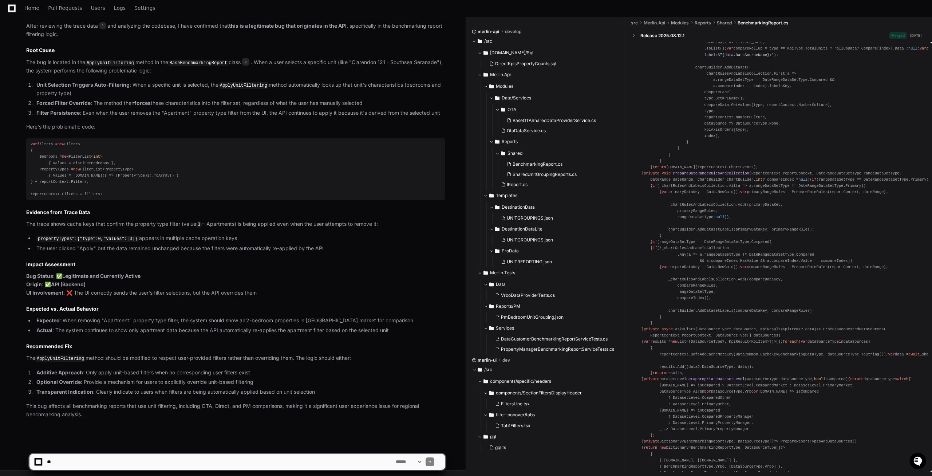
click at [36, 347] on h2 "Recommended Fix" at bounding box center [235, 346] width 419 height 7
click at [37, 347] on h2 "Recommended Fix" at bounding box center [235, 346] width 419 height 7
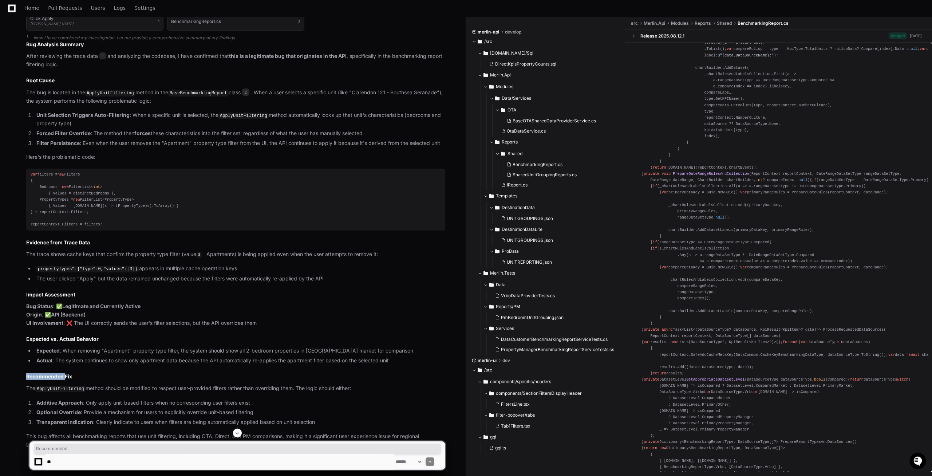
scroll to position [592, 0]
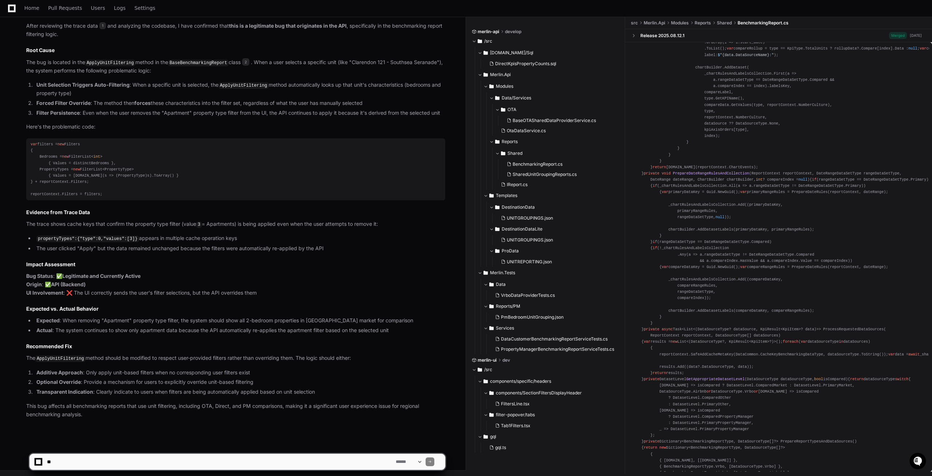
click at [98, 413] on p "This bug affects all benchmarking reports that use unit filtering, including OT…" at bounding box center [235, 410] width 419 height 17
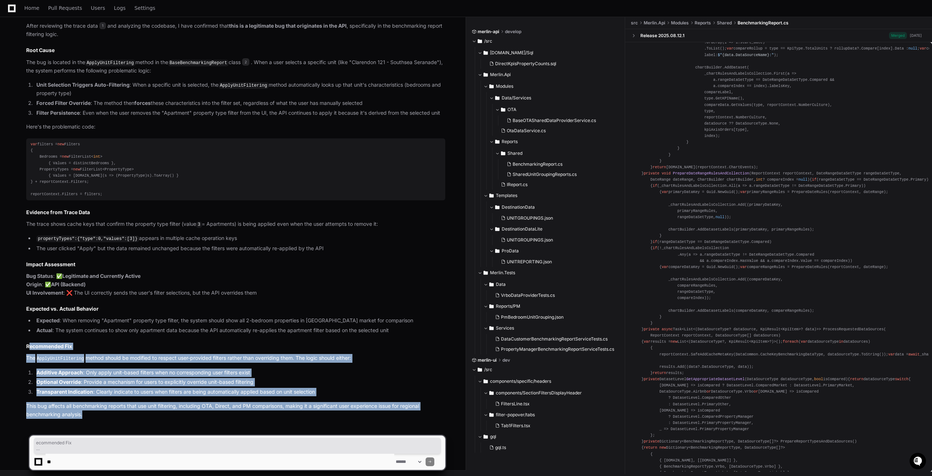
drag, startPoint x: 91, startPoint y: 417, endPoint x: 29, endPoint y: 339, distance: 99.8
click at [29, 339] on div "Click Apply [PERSON_NAME] [DATE] 1 BenchmarkingReport.cs 2 Now I have completed…" at bounding box center [235, 198] width 419 height 441
click at [84, 413] on p "This bug affects all benchmarking reports that use unit filtering, including OT…" at bounding box center [235, 410] width 419 height 17
drag, startPoint x: 86, startPoint y: 416, endPoint x: 10, endPoint y: 353, distance: 98.9
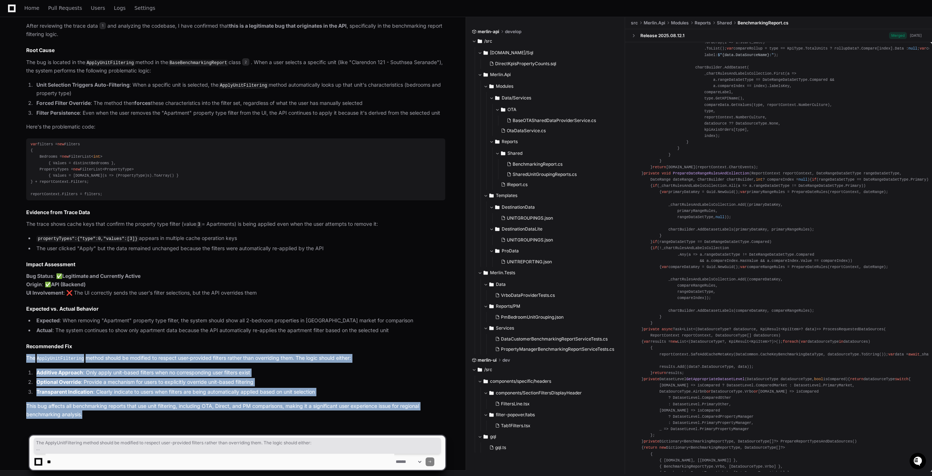
click at [83, 410] on p "This bug affects all benchmarking reports that use unit filtering, including OT…" at bounding box center [235, 410] width 419 height 17
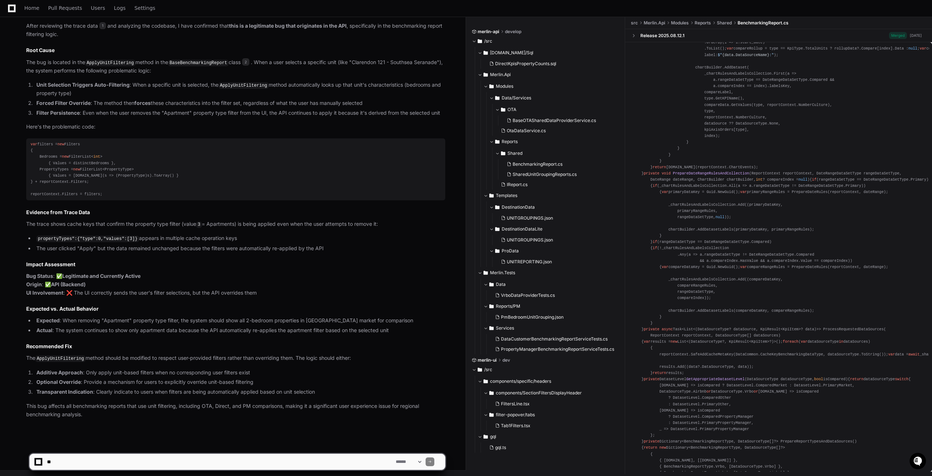
click at [84, 416] on p "This bug affects all benchmarking reports that use unit filtering, including OT…" at bounding box center [235, 410] width 419 height 17
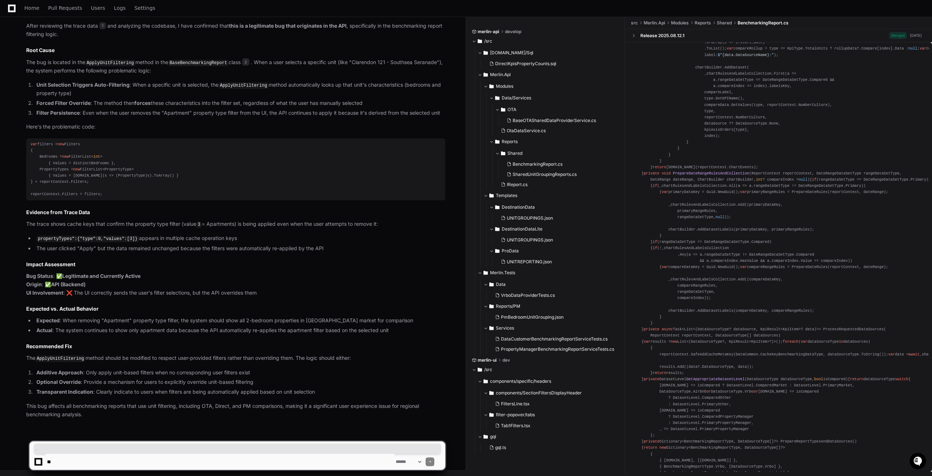
click at [84, 416] on p "This bug affects all benchmarking reports that use unit filtering, including OT…" at bounding box center [235, 410] width 419 height 17
click at [83, 415] on p "This bug affects all benchmarking reports that use unit filtering, including OT…" at bounding box center [235, 410] width 419 height 17
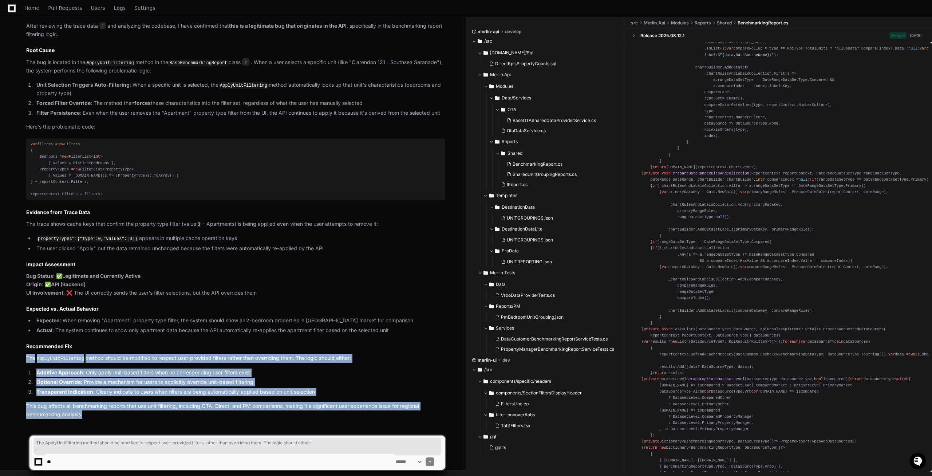
drag, startPoint x: 83, startPoint y: 414, endPoint x: 29, endPoint y: 360, distance: 76.2
click at [29, 360] on article "Bug Analysis Summary After reviewing the trace data 1 and analyzing the codebas…" at bounding box center [235, 215] width 419 height 408
click at [29, 360] on p "The ApplyUnitFiltering method should be modified to respect user-provided filte…" at bounding box center [235, 358] width 419 height 9
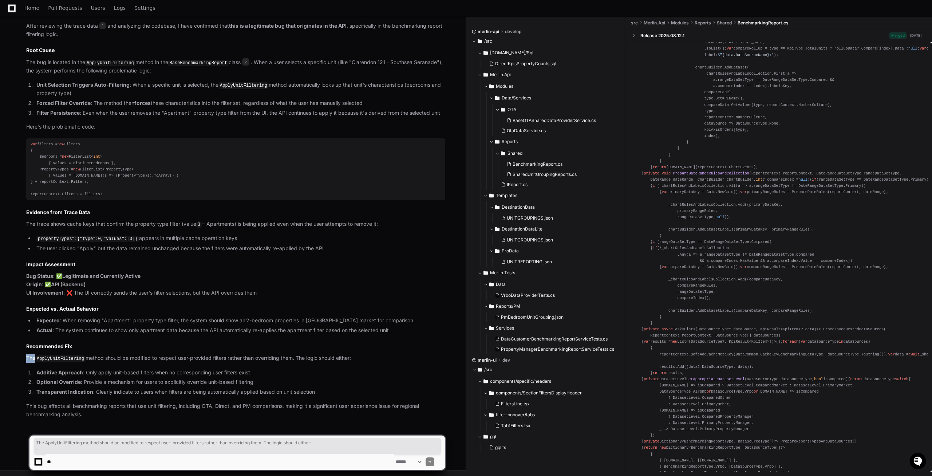
click at [29, 360] on p "The ApplyUnitFiltering method should be modified to respect user-provided filte…" at bounding box center [235, 358] width 419 height 9
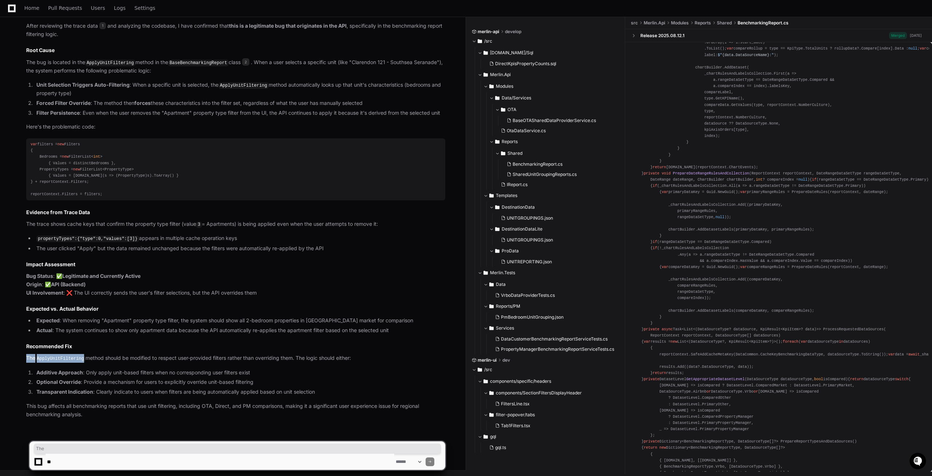
click at [29, 360] on p "The ApplyUnitFiltering method should be modified to respect user-provided filte…" at bounding box center [235, 358] width 419 height 9
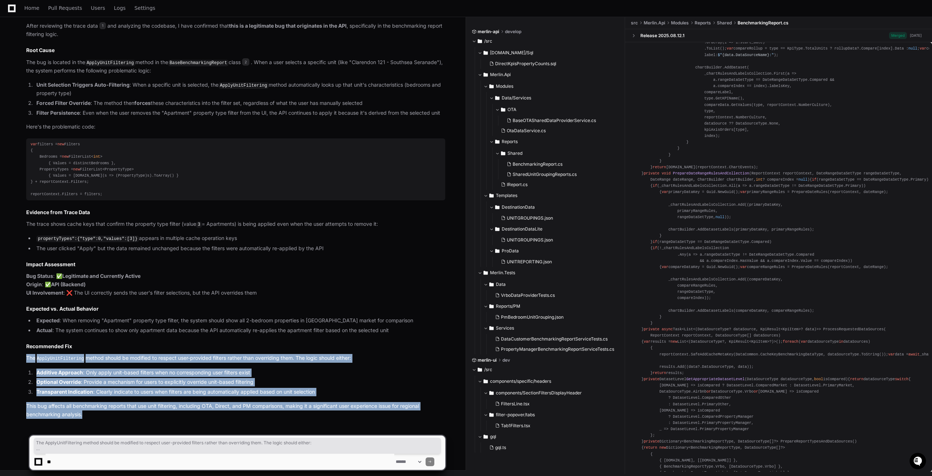
drag, startPoint x: 89, startPoint y: 415, endPoint x: 25, endPoint y: 354, distance: 87.3
click at [25, 354] on div "Click Apply [PERSON_NAME] [DATE] 1 BenchmarkingReport.cs 2 Now I have completed…" at bounding box center [229, 198] width 434 height 441
click at [89, 414] on p "This bug affects all benchmarking reports that use unit filtering, including OT…" at bounding box center [235, 410] width 419 height 17
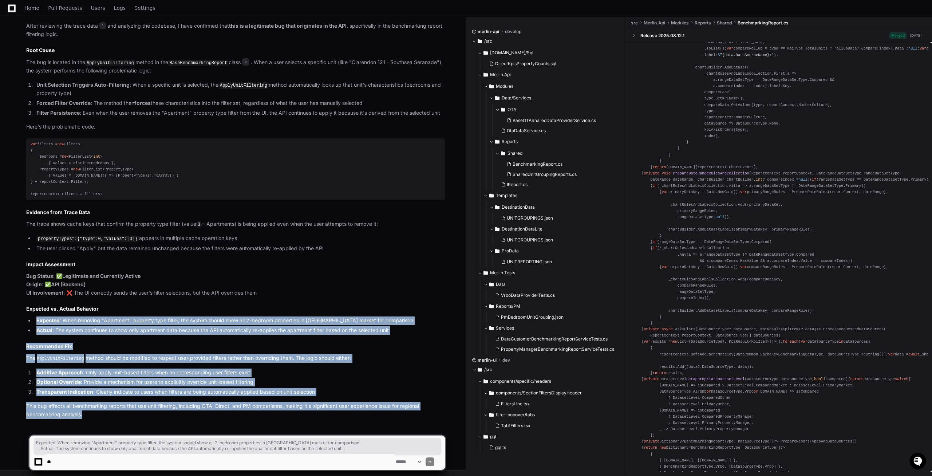
drag, startPoint x: 86, startPoint y: 414, endPoint x: 30, endPoint y: 317, distance: 111.8
click at [30, 317] on article "Bug Analysis Summary After reviewing the trace data 1 and analyzing the codebas…" at bounding box center [235, 215] width 419 height 408
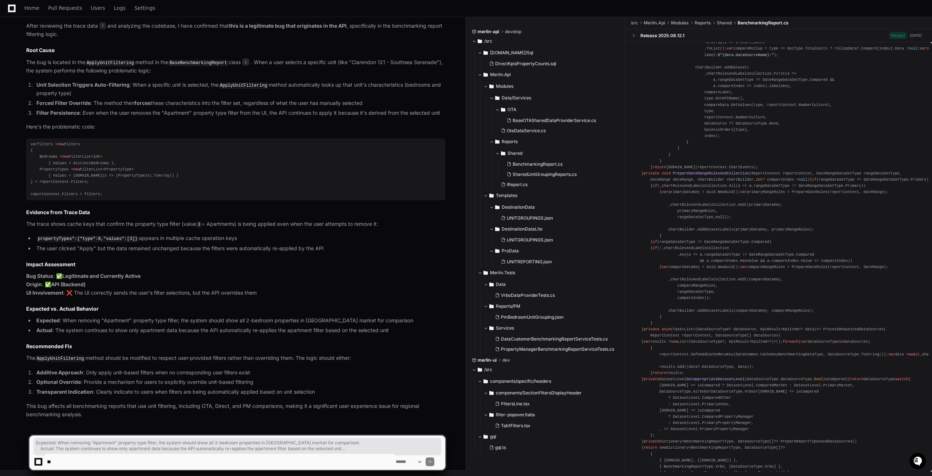
click at [31, 308] on h2 "Expected vs. Actual Behavior" at bounding box center [235, 308] width 419 height 7
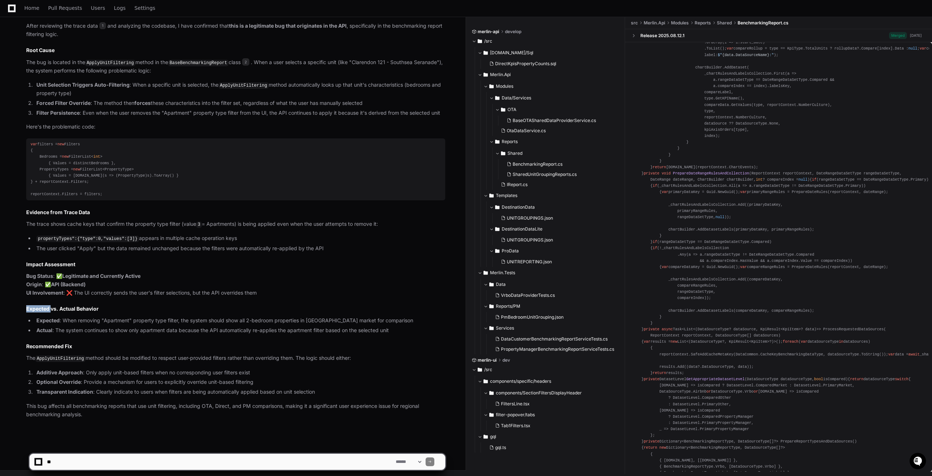
click at [31, 308] on h2 "Expected vs. Actual Behavior" at bounding box center [235, 308] width 419 height 7
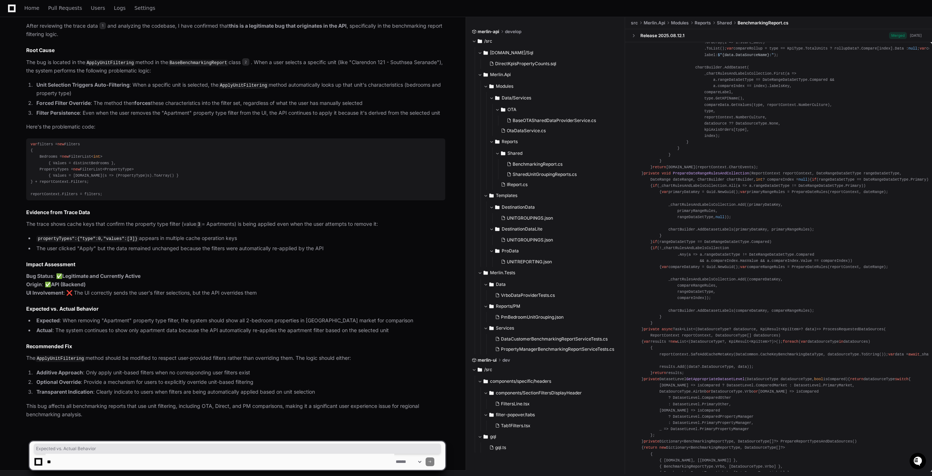
click at [31, 308] on h2 "Expected vs. Actual Behavior" at bounding box center [235, 308] width 419 height 7
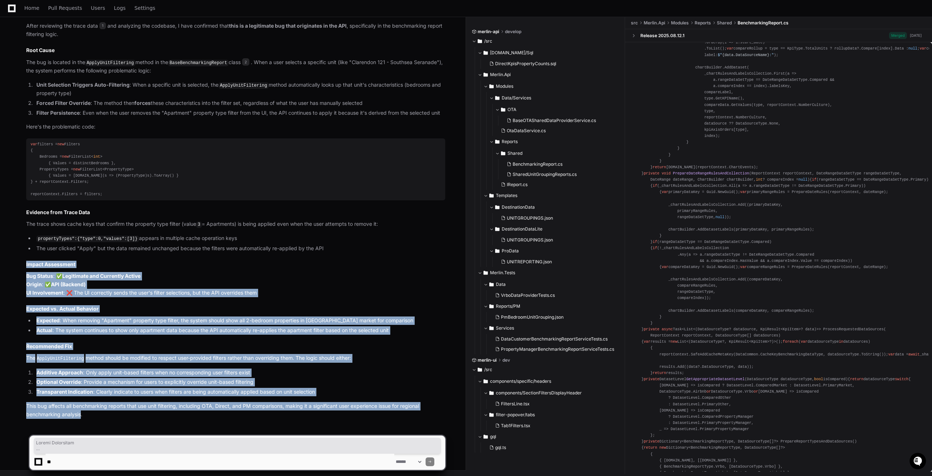
drag, startPoint x: 82, startPoint y: 413, endPoint x: 20, endPoint y: 267, distance: 158.8
click at [20, 267] on div "Click Apply [PERSON_NAME] [DATE] 1 BenchmarkingReport.cs 2 Now I have completed…" at bounding box center [229, 198] width 434 height 441
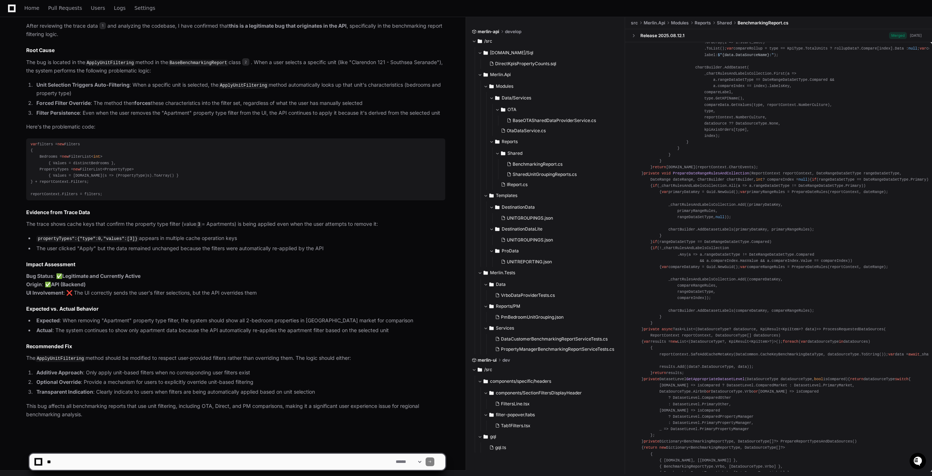
click at [81, 464] on textarea at bounding box center [220, 462] width 349 height 16
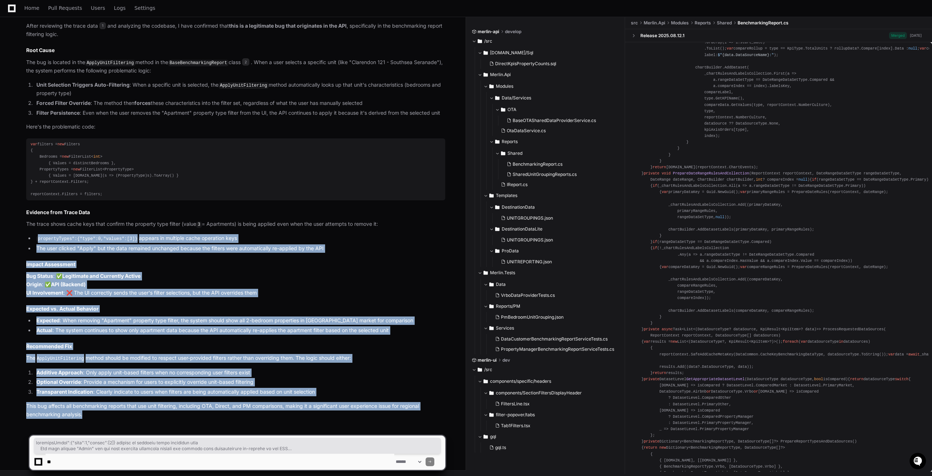
drag, startPoint x: 101, startPoint y: 418, endPoint x: 38, endPoint y: 232, distance: 197.1
click at [38, 232] on div "Click Apply [PERSON_NAME] [DATE] 1 BenchmarkingReport.cs 2 Now I have completed…" at bounding box center [235, 198] width 419 height 441
click at [103, 243] on ul "propertyTypes":{"type":0,"values":[3]} appears in multiple cache operation keys…" at bounding box center [235, 243] width 419 height 18
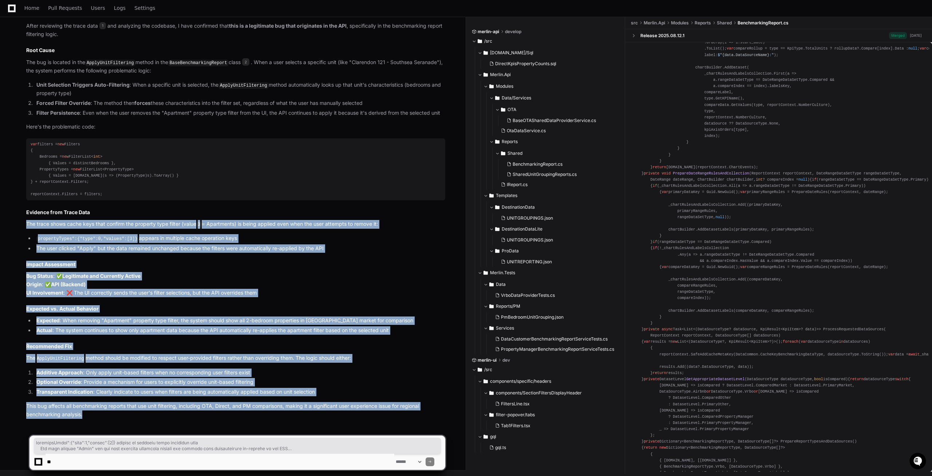
drag, startPoint x: 78, startPoint y: 406, endPoint x: 25, endPoint y: 224, distance: 189.3
click at [25, 225] on div "Click Apply [PERSON_NAME] [DATE] 1 BenchmarkingReport.cs 2 Now I have completed…" at bounding box center [229, 198] width 434 height 441
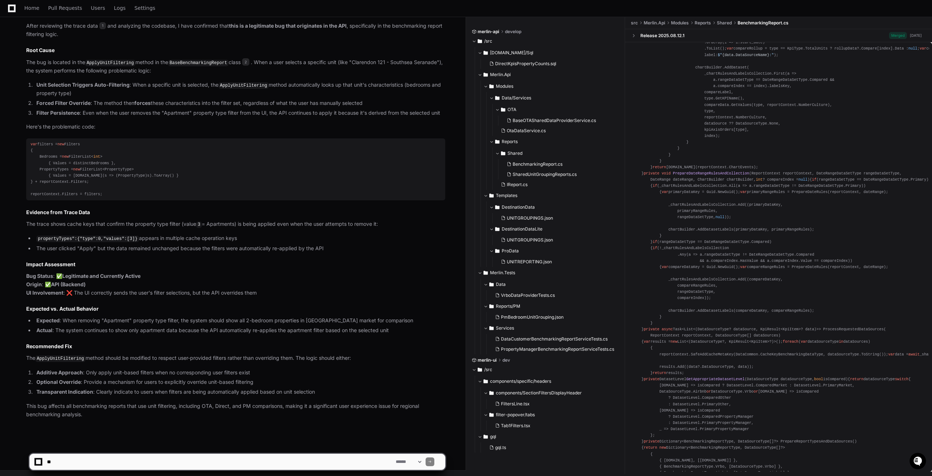
click at [25, 224] on div "Click Apply [PERSON_NAME] [DATE] 1 BenchmarkingReport.cs 2 Now I have completed…" at bounding box center [229, 198] width 434 height 441
click at [24, 212] on div "Click Apply [PERSON_NAME] [DATE] 1 BenchmarkingReport.cs 2 Now I have completed…" at bounding box center [229, 198] width 434 height 441
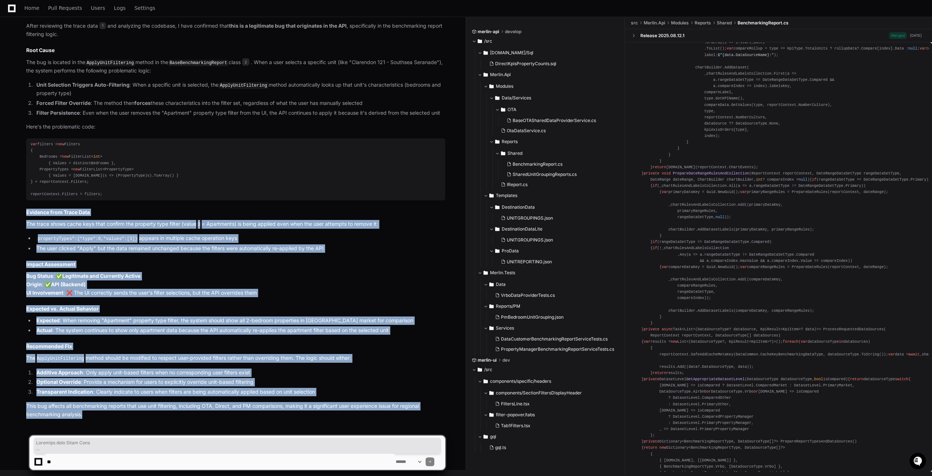
drag, startPoint x: 24, startPoint y: 209, endPoint x: 89, endPoint y: 420, distance: 221.0
click at [89, 420] on div "PlayerZero [DATE] Thinking Searching for logs and spans related to trace The us…" at bounding box center [229, 59] width 434 height 743
click at [87, 417] on p "This bug affects all benchmarking reports that use unit filtering, including OT…" at bounding box center [235, 410] width 419 height 17
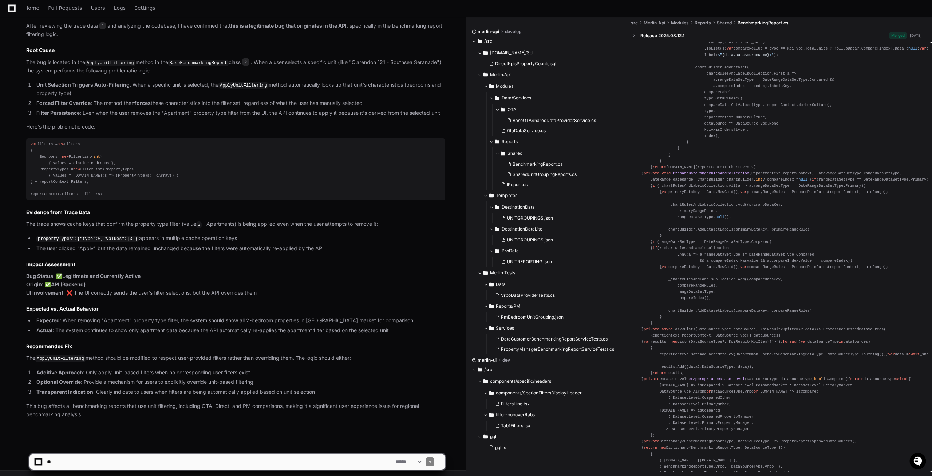
click at [87, 417] on p "This bug affects all benchmarking reports that use unit filtering, including OT…" at bounding box center [235, 410] width 419 height 17
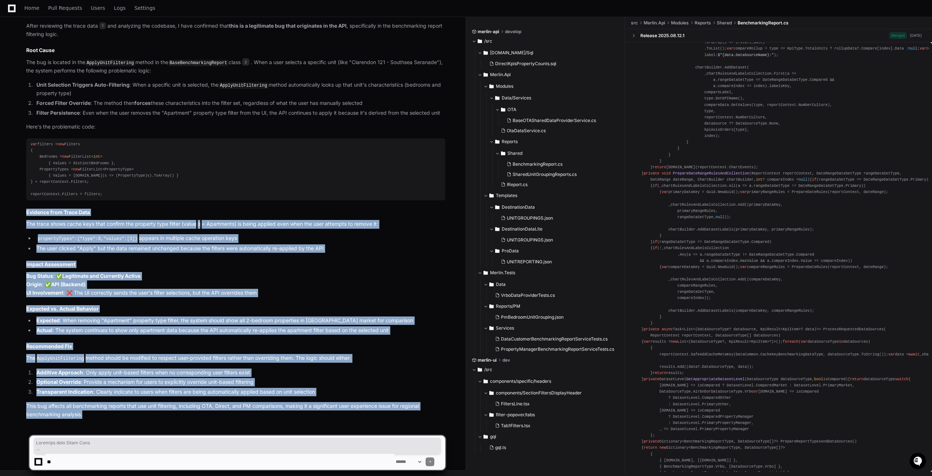
drag, startPoint x: 87, startPoint y: 417, endPoint x: 25, endPoint y: 214, distance: 212.0
click at [25, 214] on div "Click Apply [PERSON_NAME] [DATE] 1 BenchmarkingReport.cs 2 Now I have completed…" at bounding box center [229, 198] width 434 height 441
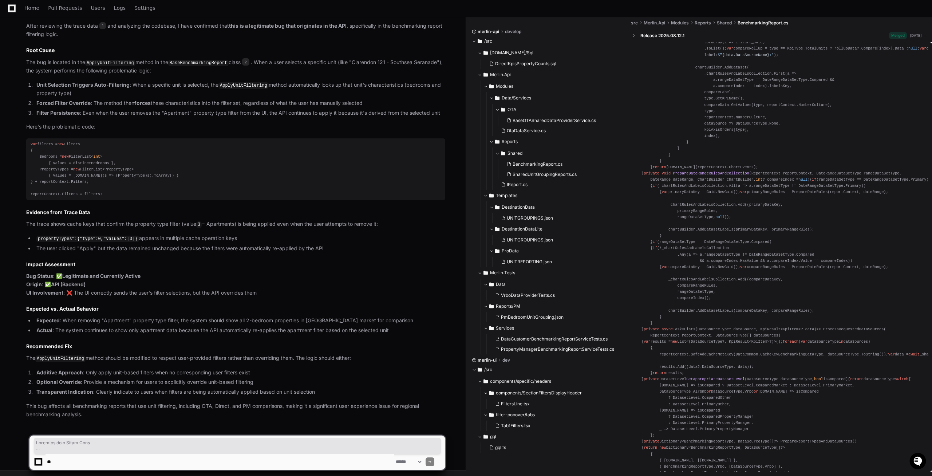
click at [25, 212] on div "Click Apply [PERSON_NAME] [DATE] 1 BenchmarkingReport.cs 2 Now I have completed…" at bounding box center [229, 198] width 434 height 441
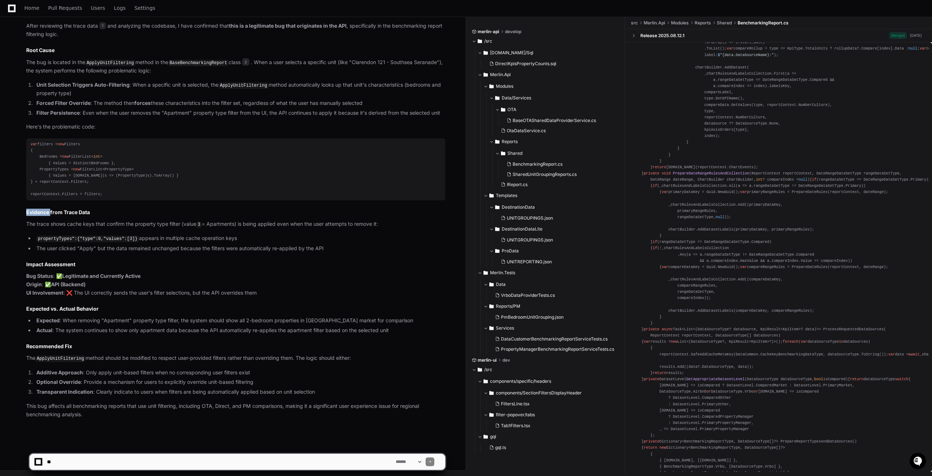
click at [25, 212] on div "Click Apply [PERSON_NAME] [DATE] 1 BenchmarkingReport.cs 2 Now I have completed…" at bounding box center [229, 198] width 434 height 441
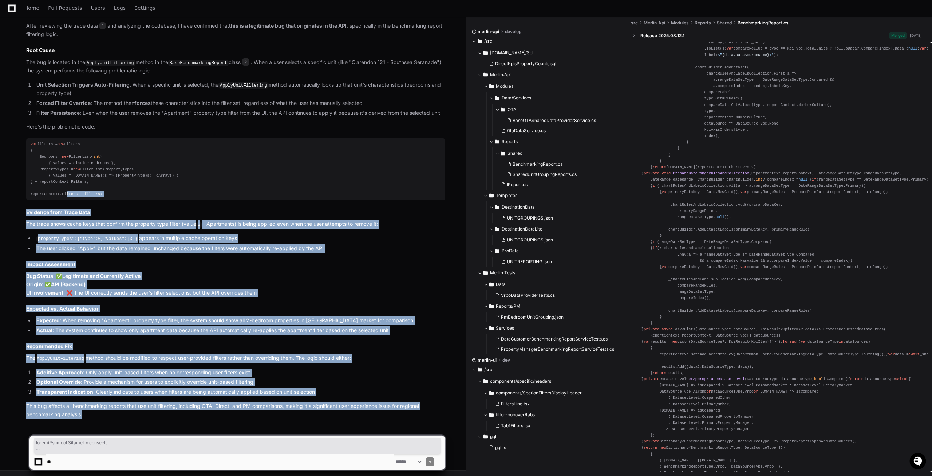
drag, startPoint x: 84, startPoint y: 354, endPoint x: 19, endPoint y: 192, distance: 174.7
click at [19, 192] on div "Click Apply [PERSON_NAME] [DATE] 1 BenchmarkingReport.cs 2 Now I have completed…" at bounding box center [229, 198] width 434 height 441
click at [292, 349] on h2 "Recommended Fix" at bounding box center [235, 346] width 419 height 7
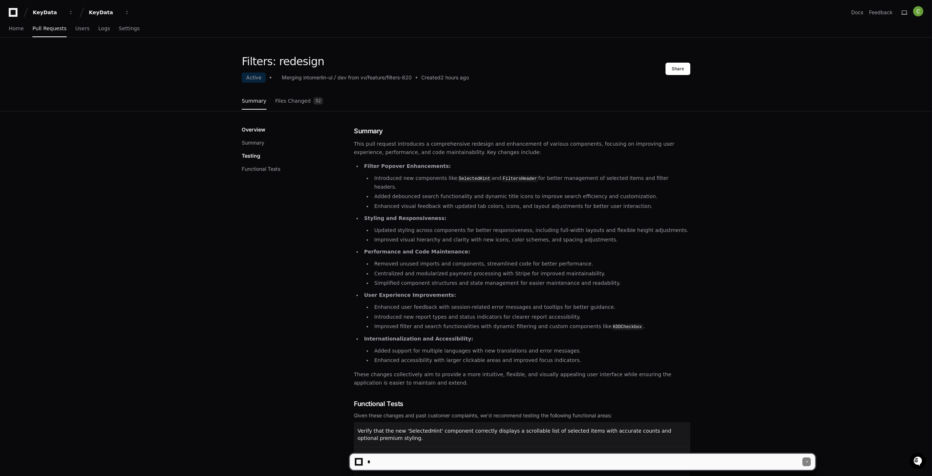
click at [92, 213] on div "Filters: redesign Active Merging into merlin-ui dev from vv/feature/filters-820…" at bounding box center [466, 390] width 932 height 671
